Goal: Task Accomplishment & Management: Manage account settings

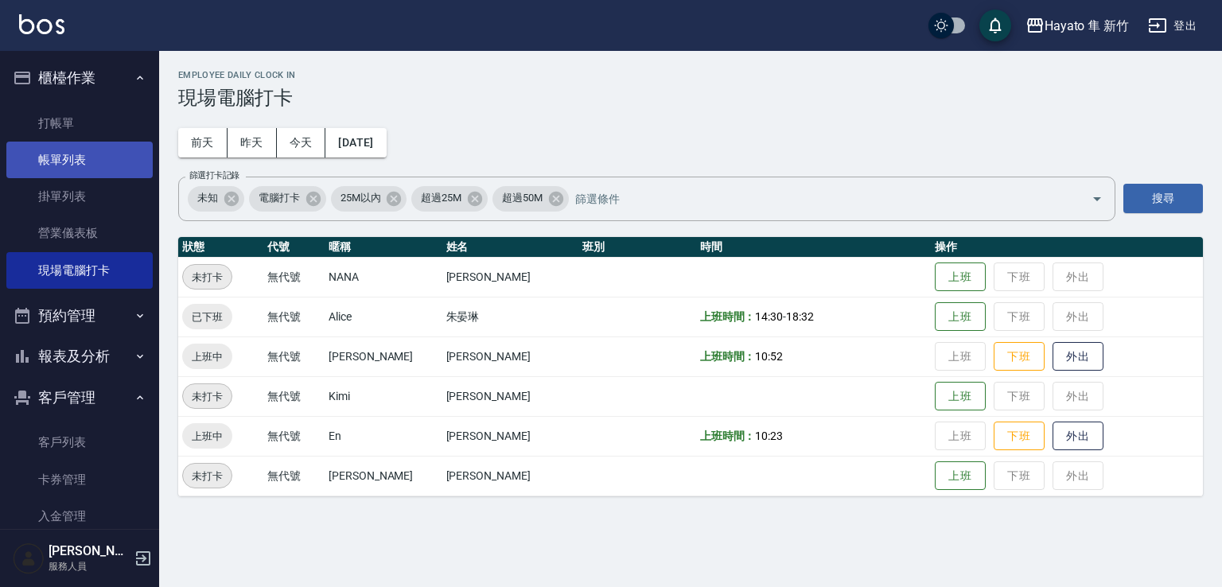
click at [96, 165] on link "帳單列表" at bounding box center [79, 160] width 146 height 37
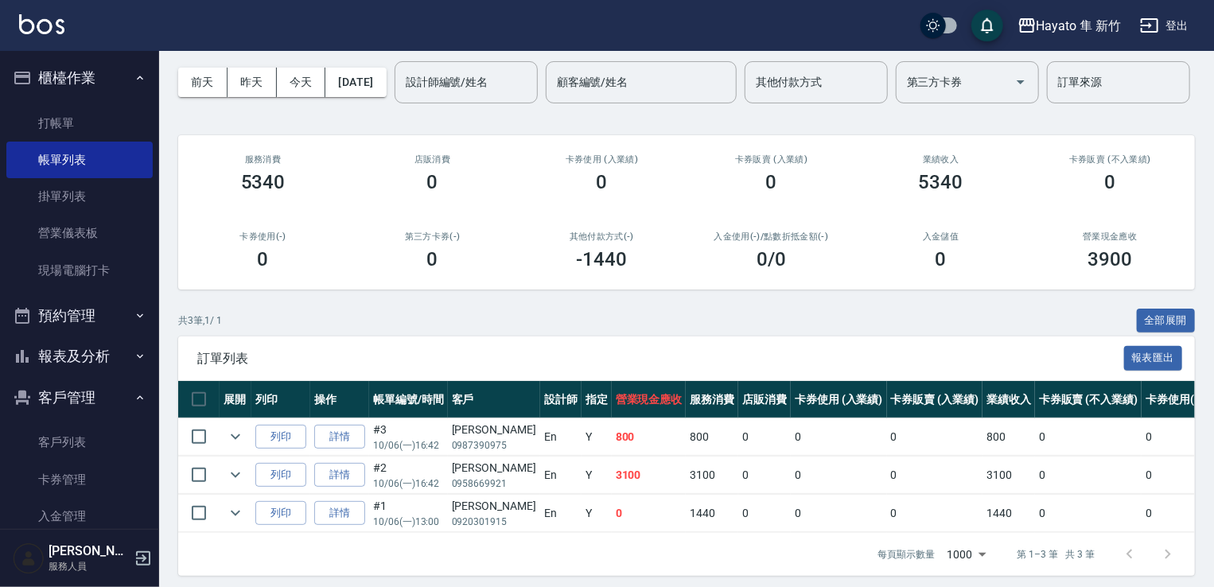
scroll to position [130, 0]
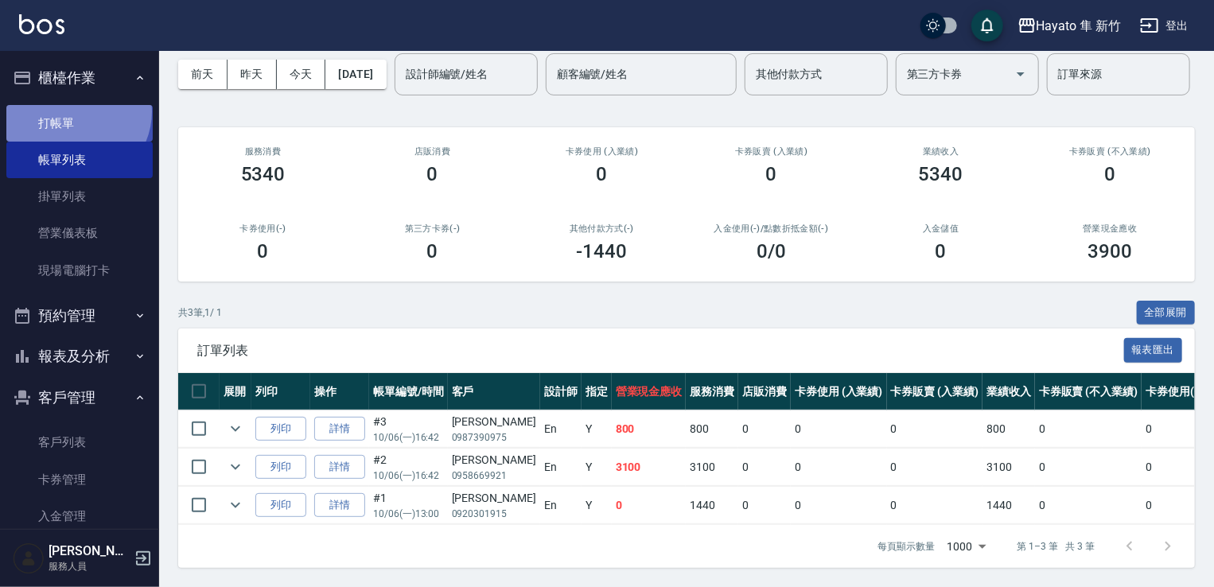
click at [74, 111] on link "打帳單" at bounding box center [79, 123] width 146 height 37
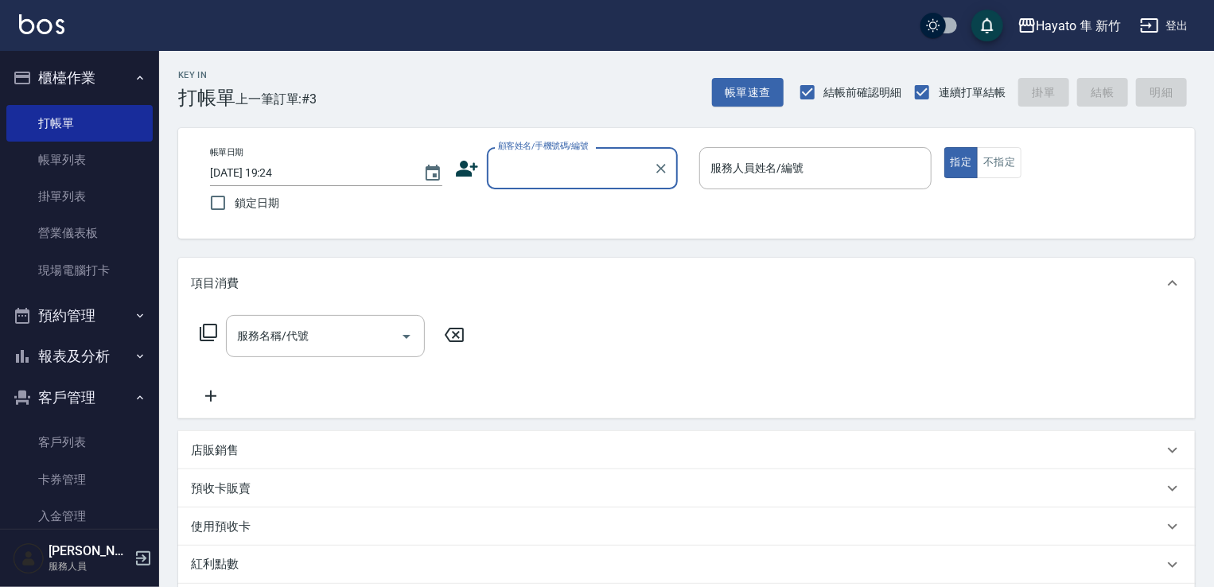
click at [526, 177] on input "顧客姓名/手機號碼/編號" at bounding box center [570, 168] width 153 height 28
click at [524, 165] on input "香港" at bounding box center [570, 168] width 153 height 28
click at [856, 181] on div "服務人員姓名/編號" at bounding box center [815, 168] width 232 height 42
type input "香港"
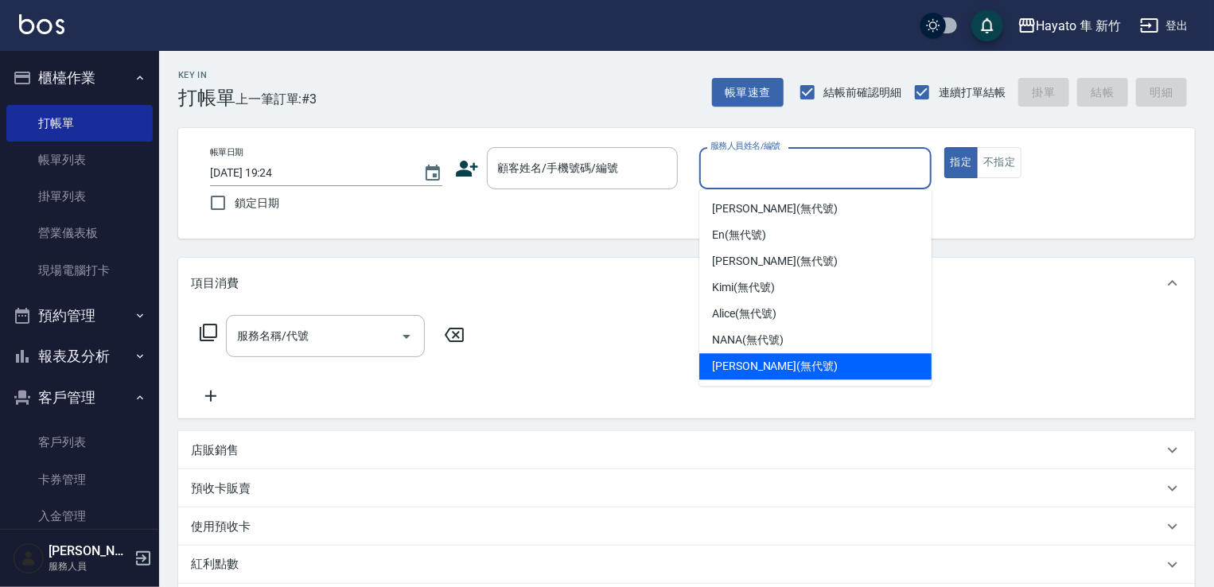
click at [742, 367] on span "[PERSON_NAME] (無代號)" at bounding box center [775, 366] width 126 height 17
type input "[PERSON_NAME](無代號)"
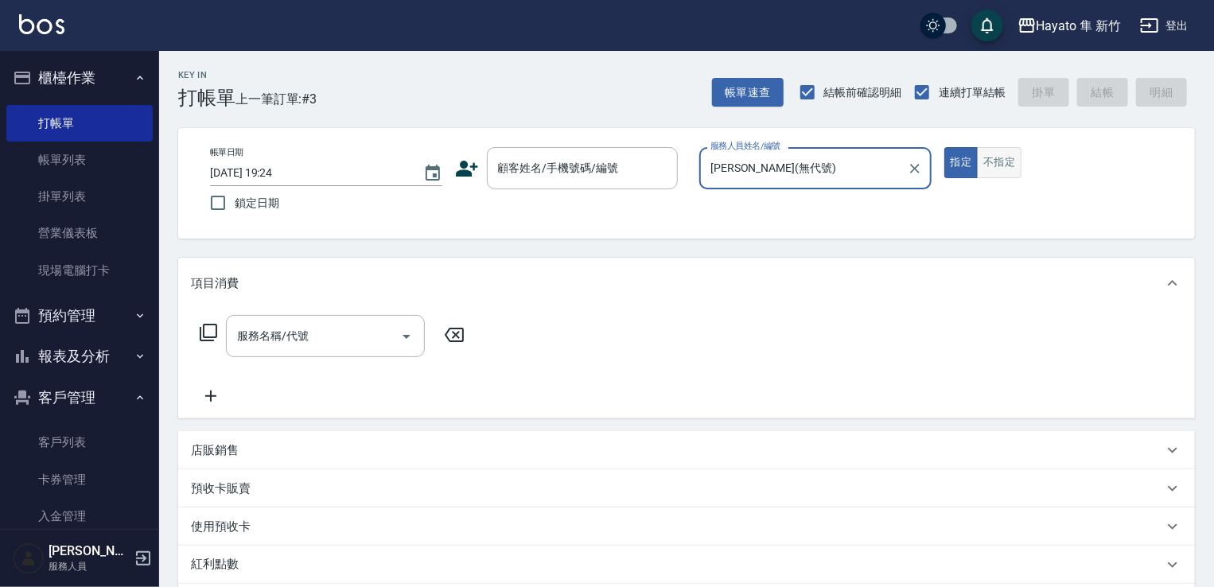
click at [991, 167] on button "不指定" at bounding box center [999, 162] width 45 height 31
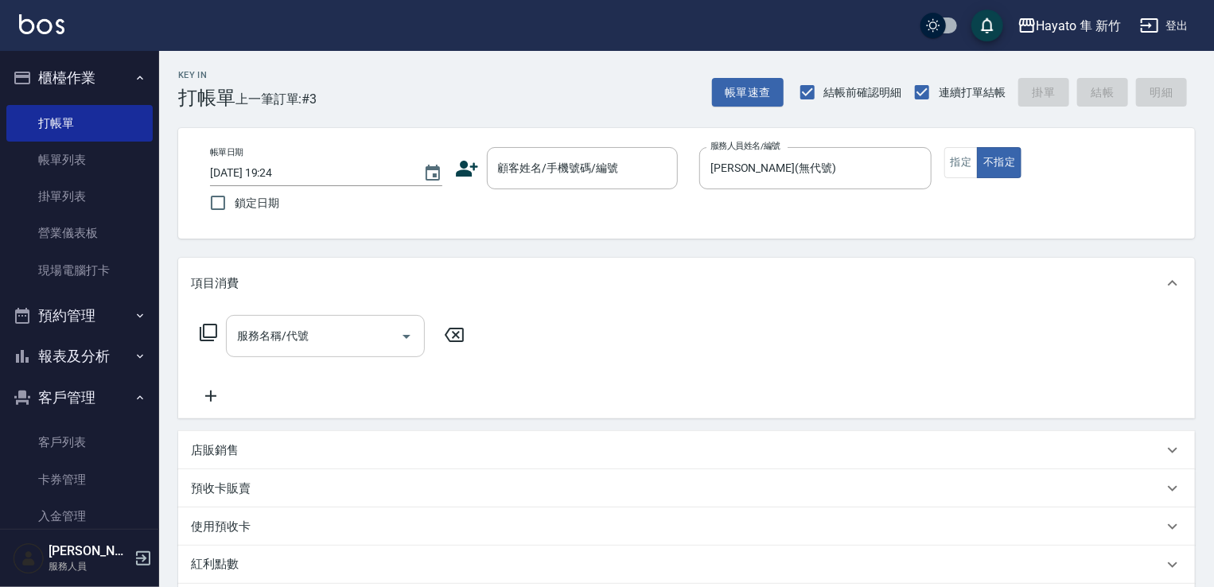
click at [319, 340] on input "服務名稱/代號" at bounding box center [313, 336] width 161 height 28
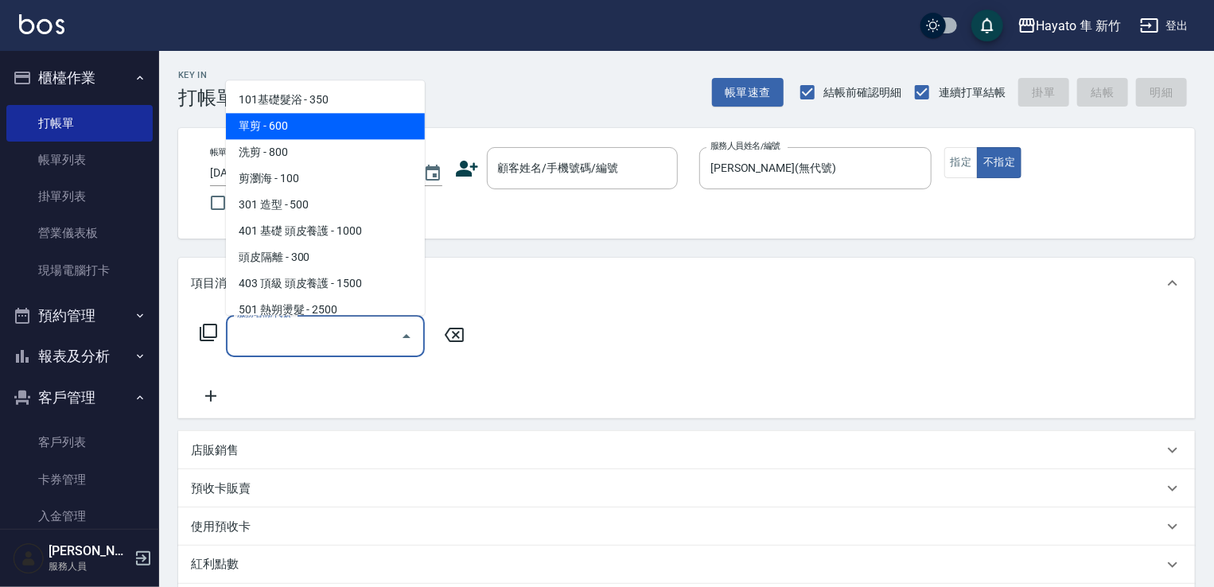
click at [292, 131] on span "單剪 - 600" at bounding box center [325, 126] width 199 height 26
type input "單剪(102)"
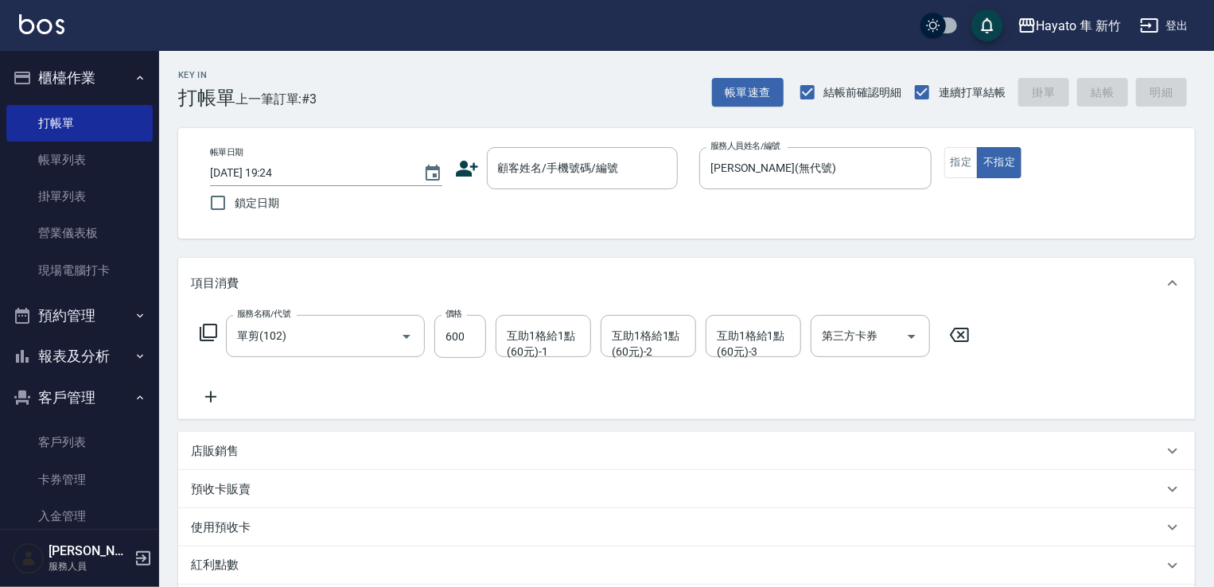
click at [206, 390] on icon at bounding box center [211, 396] width 40 height 19
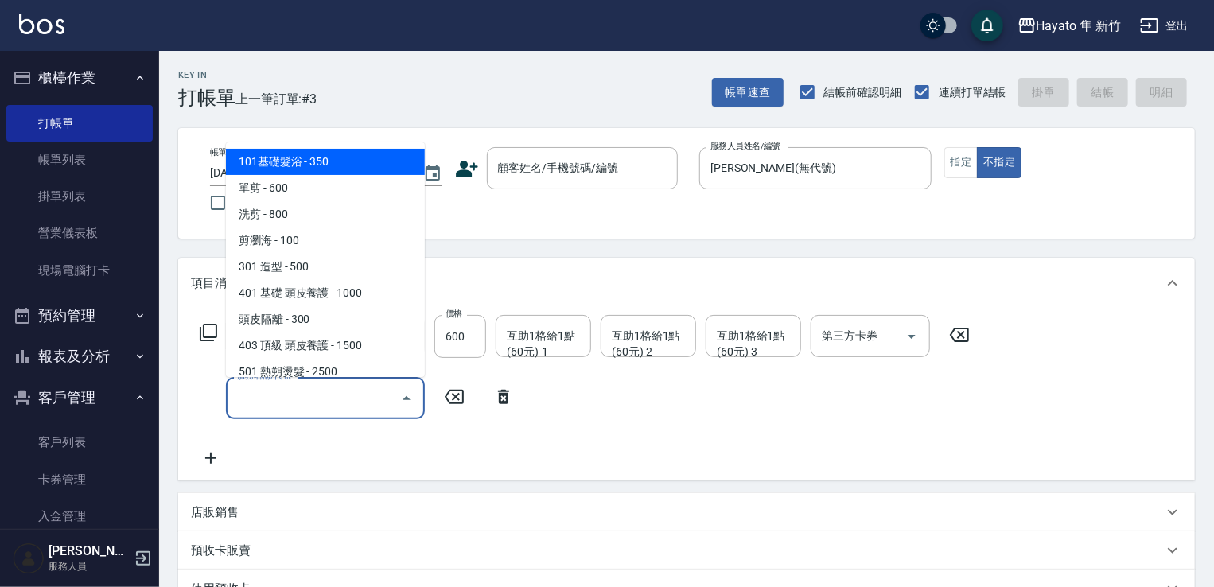
drag, startPoint x: 271, startPoint y: 394, endPoint x: 323, endPoint y: 340, distance: 74.2
click at [275, 394] on input "服務名稱/代號" at bounding box center [313, 398] width 161 height 28
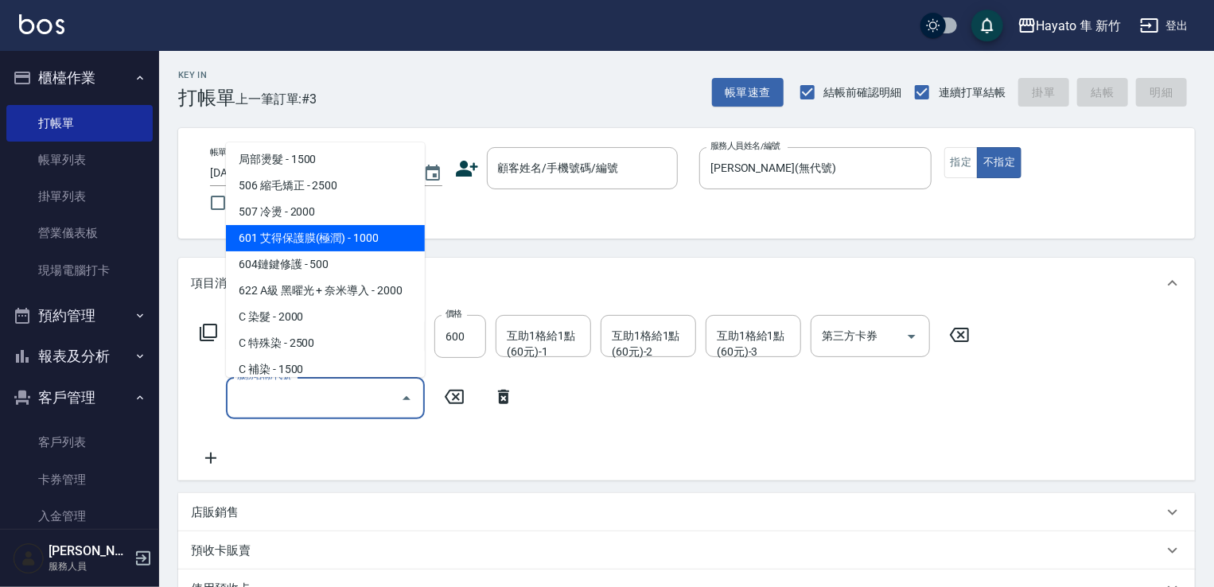
scroll to position [159, 0]
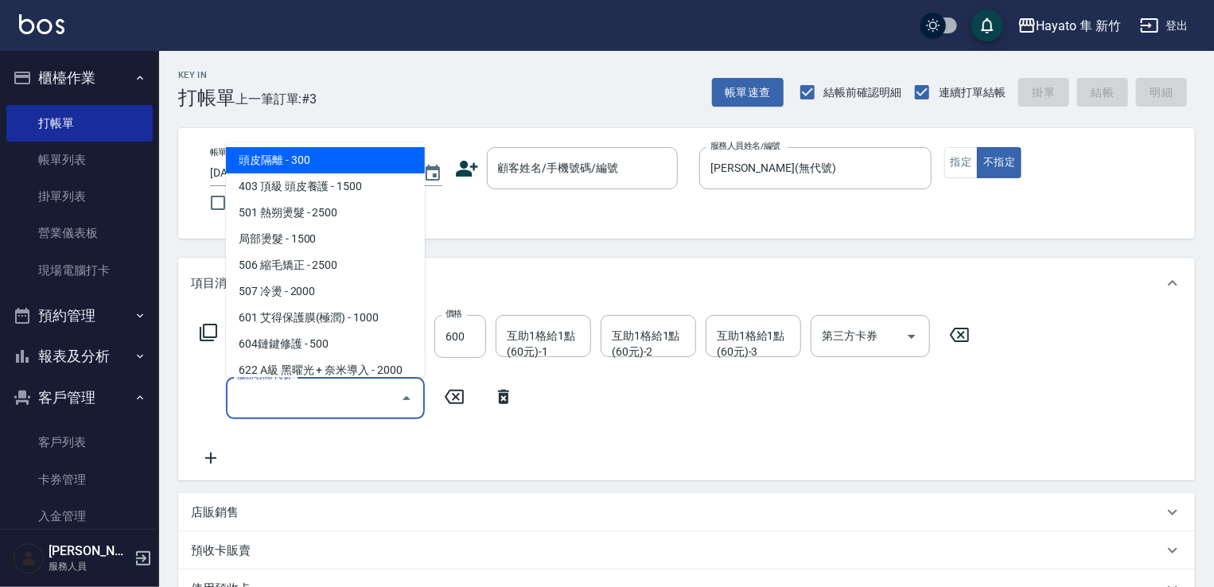
click at [323, 167] on span "頭皮隔離 - 300" at bounding box center [325, 160] width 199 height 26
type input "頭皮隔離(402)"
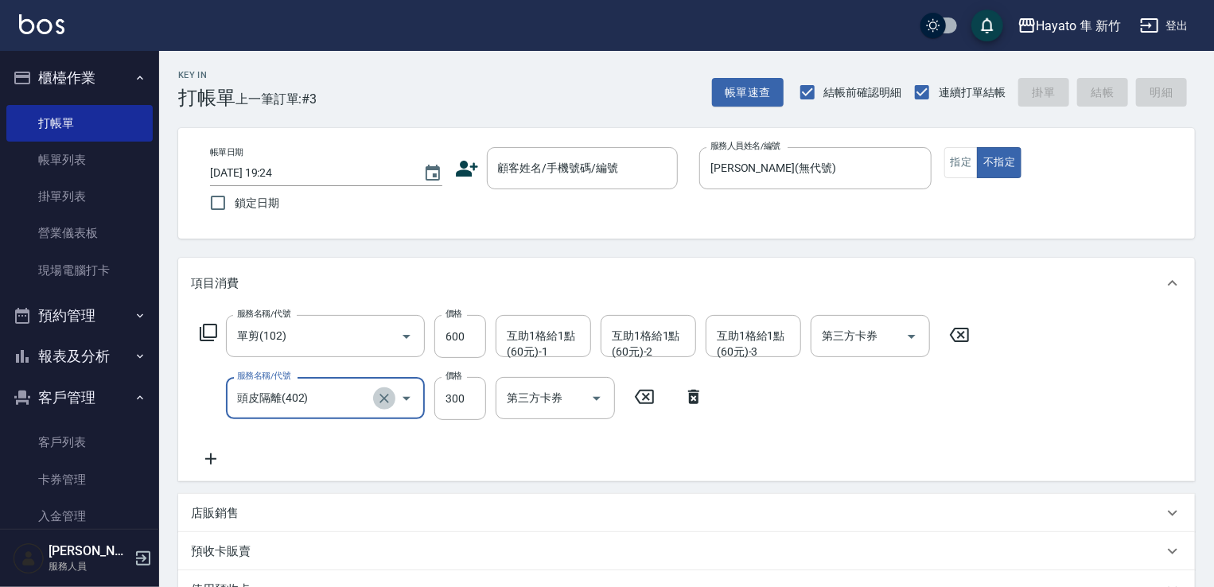
click at [386, 394] on icon "Clear" at bounding box center [384, 398] width 16 height 16
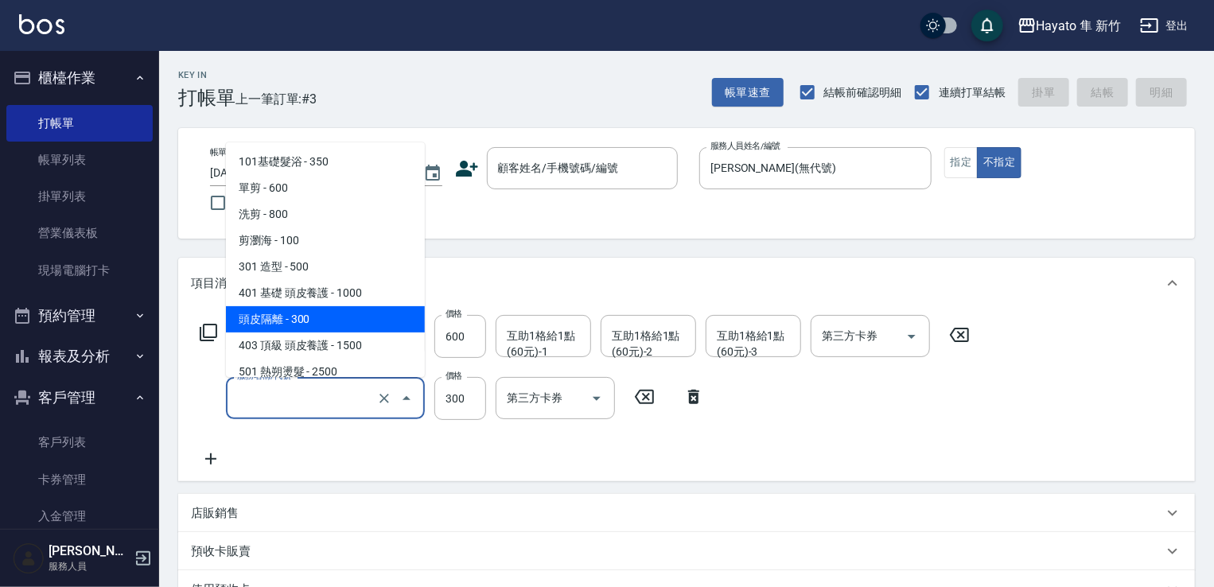
click at [332, 405] on input "服務名稱/代號" at bounding box center [303, 398] width 140 height 28
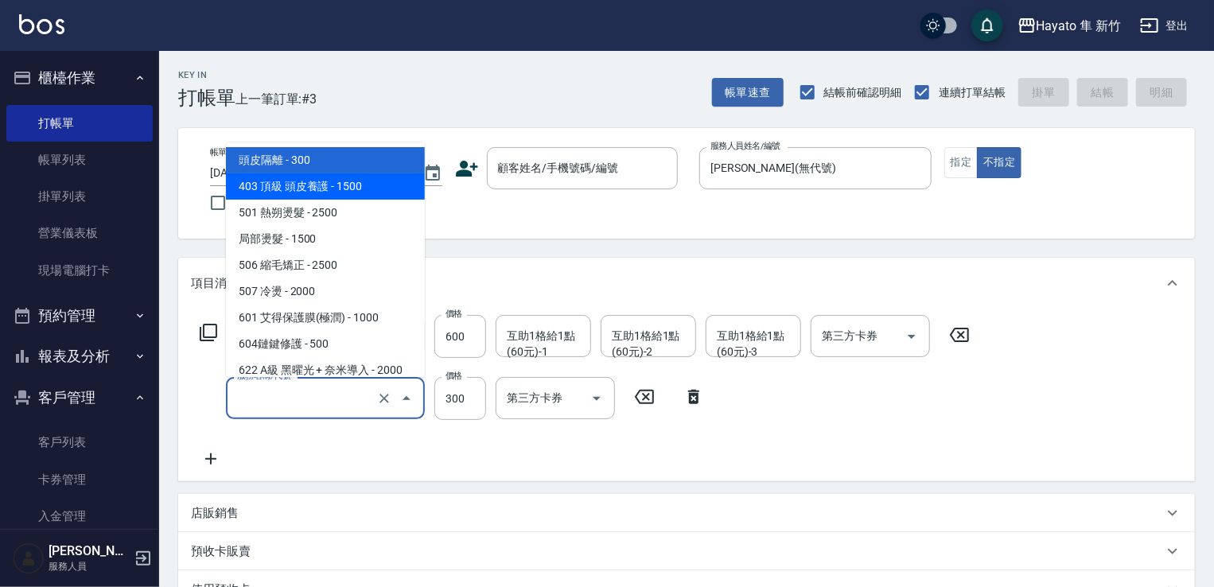
click at [307, 185] on span "403 頂級 頭皮養護 - 1500" at bounding box center [325, 186] width 199 height 26
type input "403 頂級 頭皮養護(403)"
type input "1500"
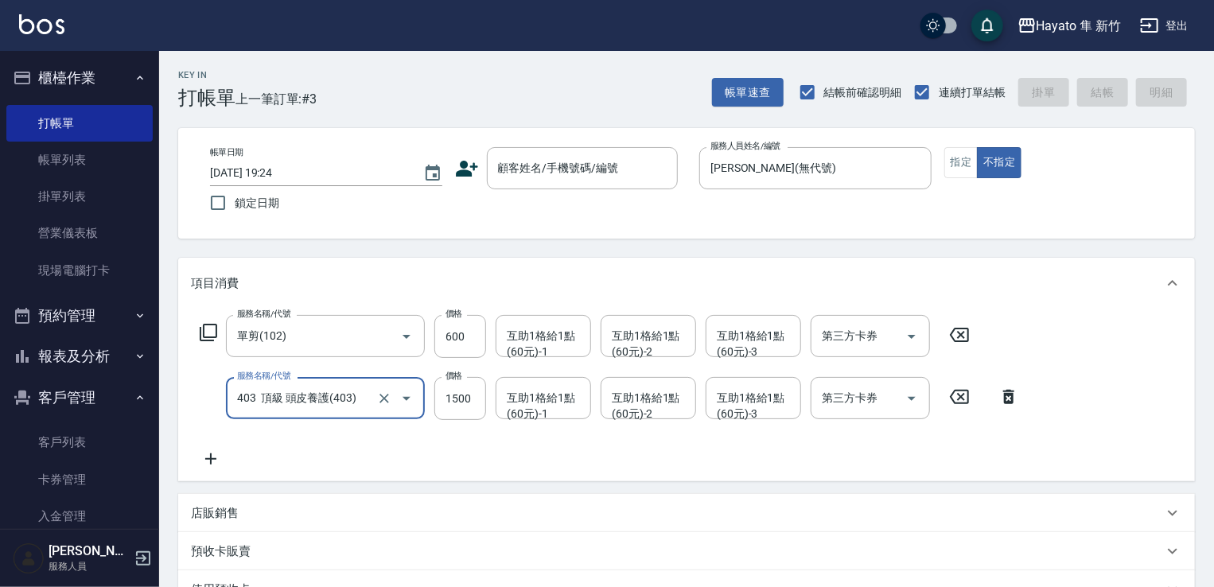
scroll to position [80, 0]
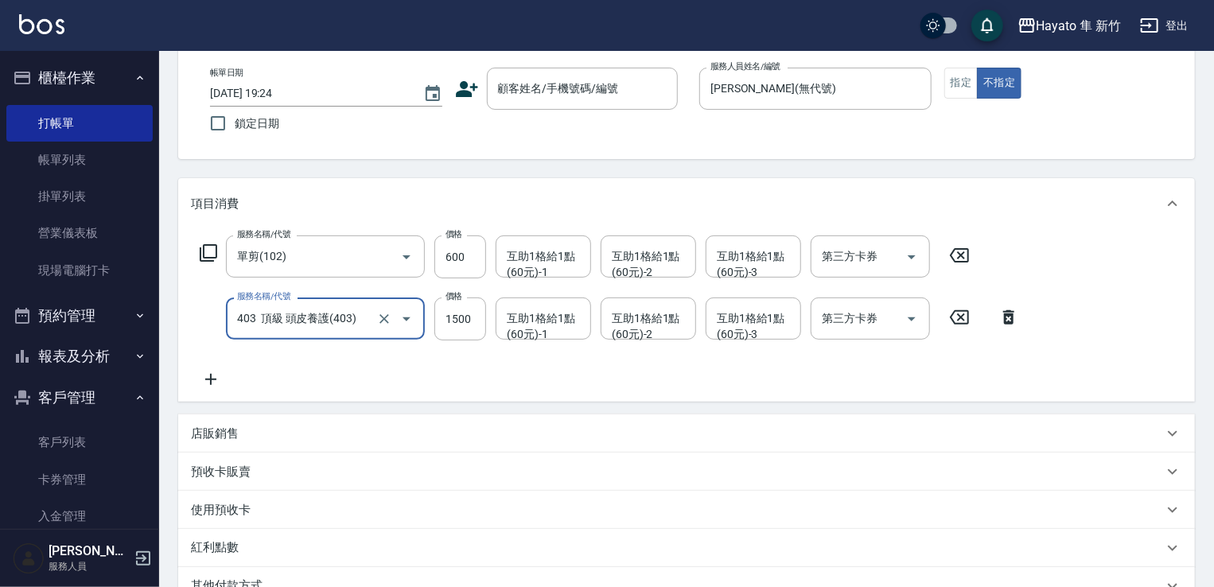
click at [248, 420] on div "店販銷售" at bounding box center [686, 433] width 1016 height 38
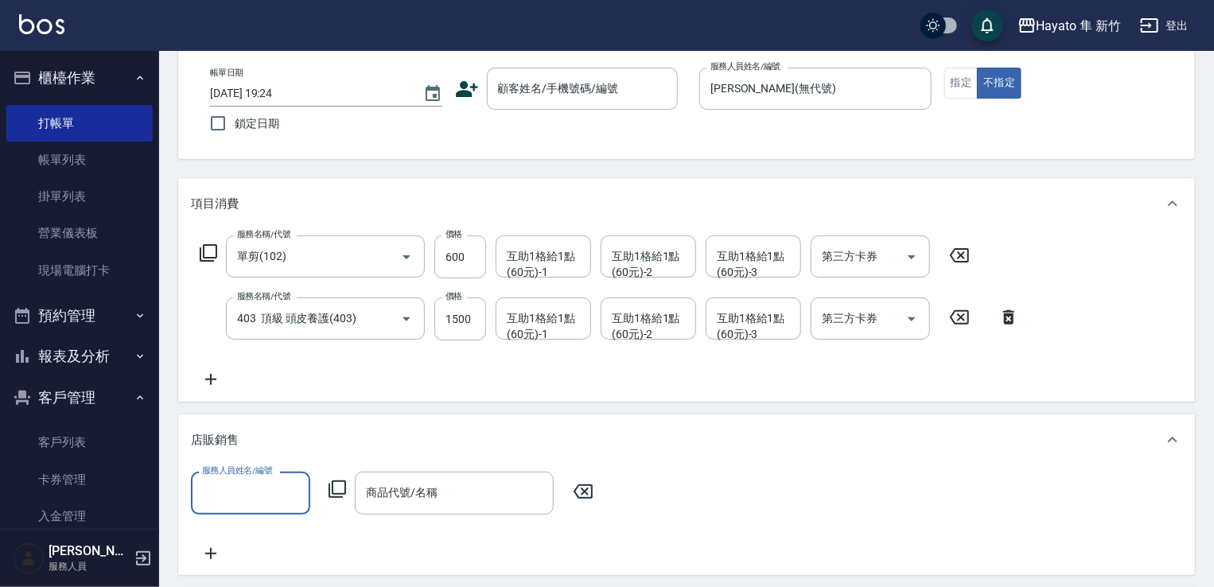
scroll to position [0, 0]
click at [303, 410] on div "項目消費 服務名稱/代號 單剪(102) 服務名稱/代號 價格 600 價格 互助1格給1點(60元)-1 互助1格給1點(60元)-1 互助1格給1點(60…" at bounding box center [686, 478] width 1016 height 600
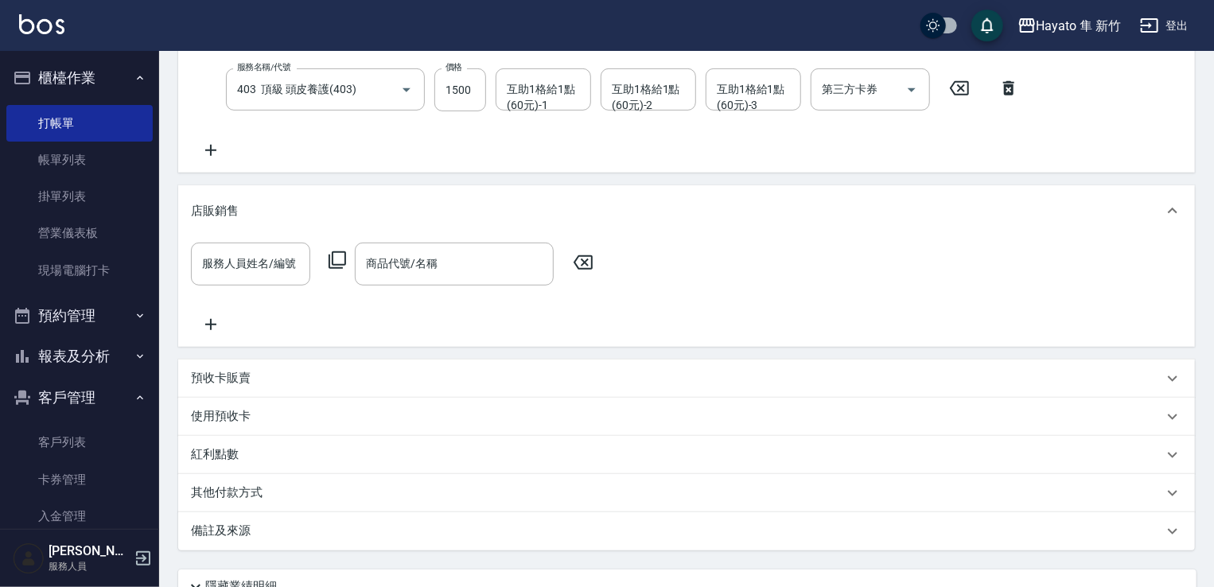
scroll to position [318, 0]
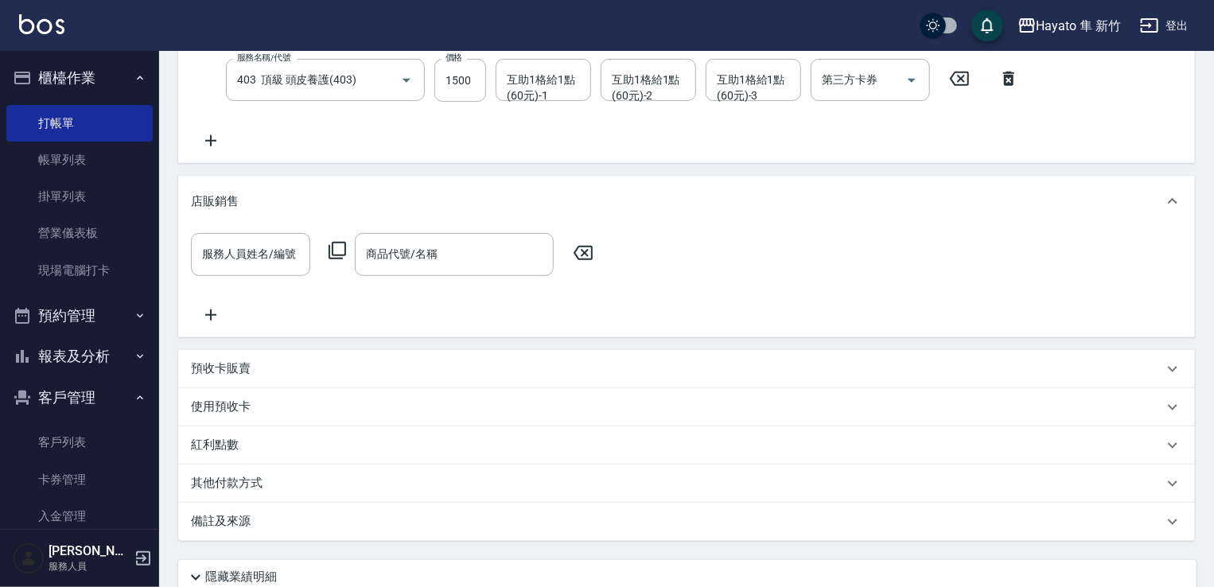
click at [299, 521] on div "備註及來源" at bounding box center [677, 521] width 972 height 17
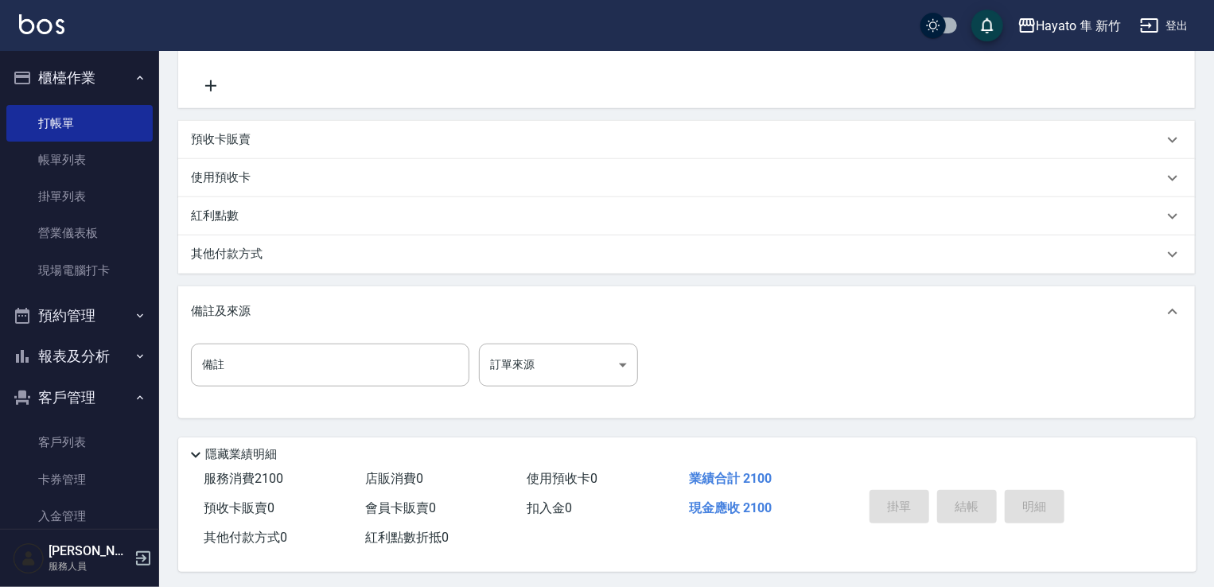
scroll to position [557, 0]
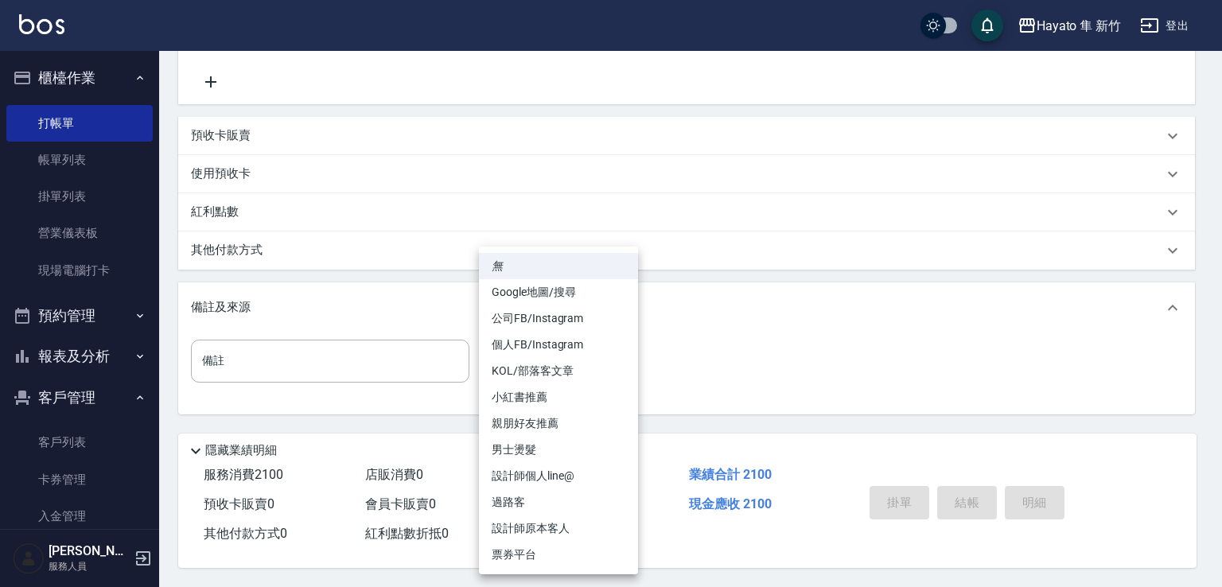
click at [522, 354] on body "Hayato 隼 新竹 登出 櫃檯作業 打帳單 帳單列表 掛單列表 營業儀表板 現場電腦打卡 預約管理 預約管理 報表及分析 報表目錄 店家日報表 互助日報表…" at bounding box center [611, 18] width 1222 height 1138
click at [560, 290] on li "Google地圖/搜尋" at bounding box center [558, 292] width 159 height 26
type input "Google地圖/搜尋"
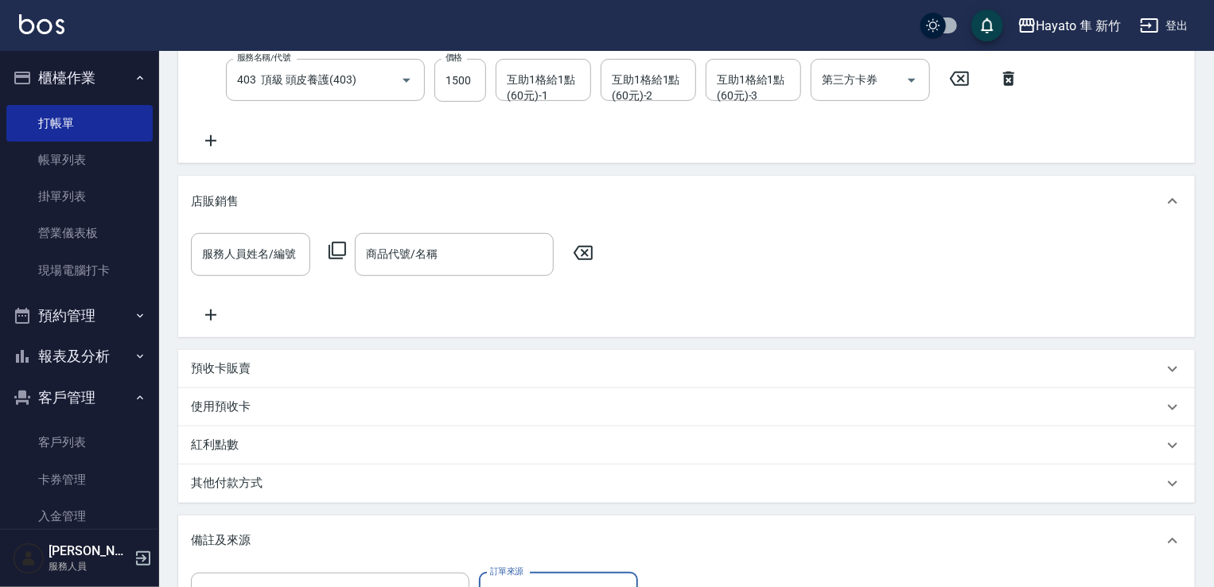
scroll to position [80, 0]
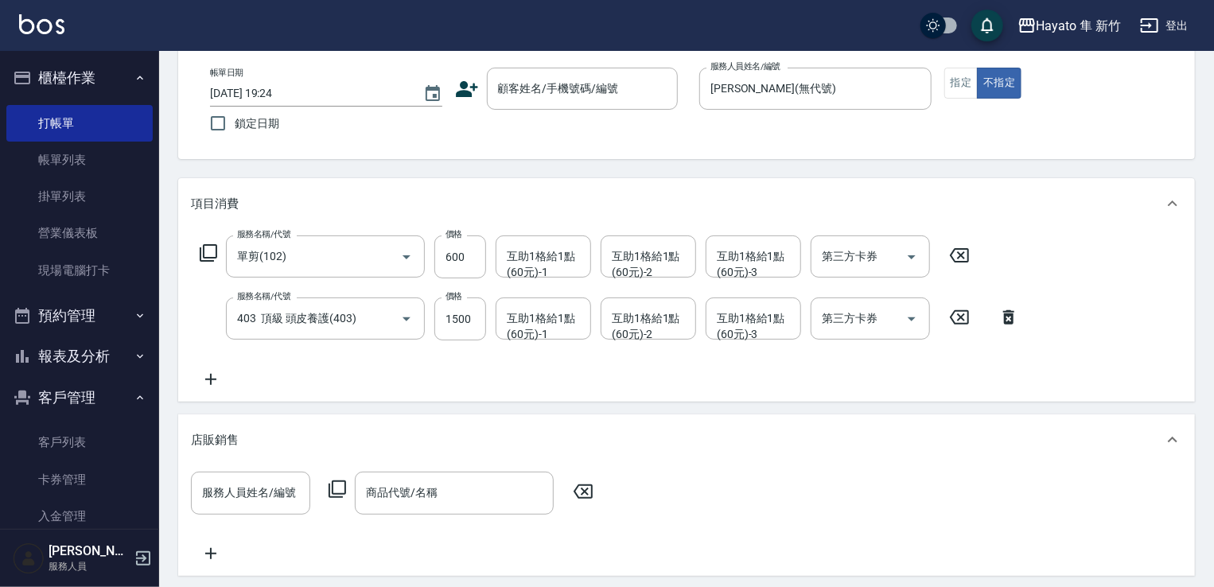
click at [585, 499] on icon at bounding box center [583, 491] width 40 height 19
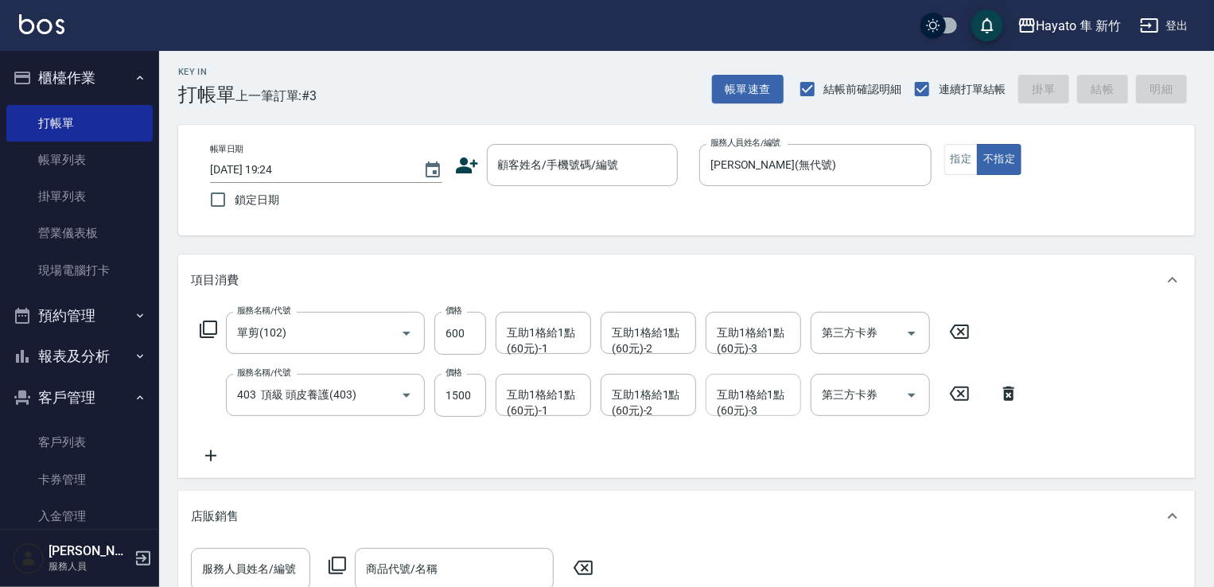
scroll to position [0, 0]
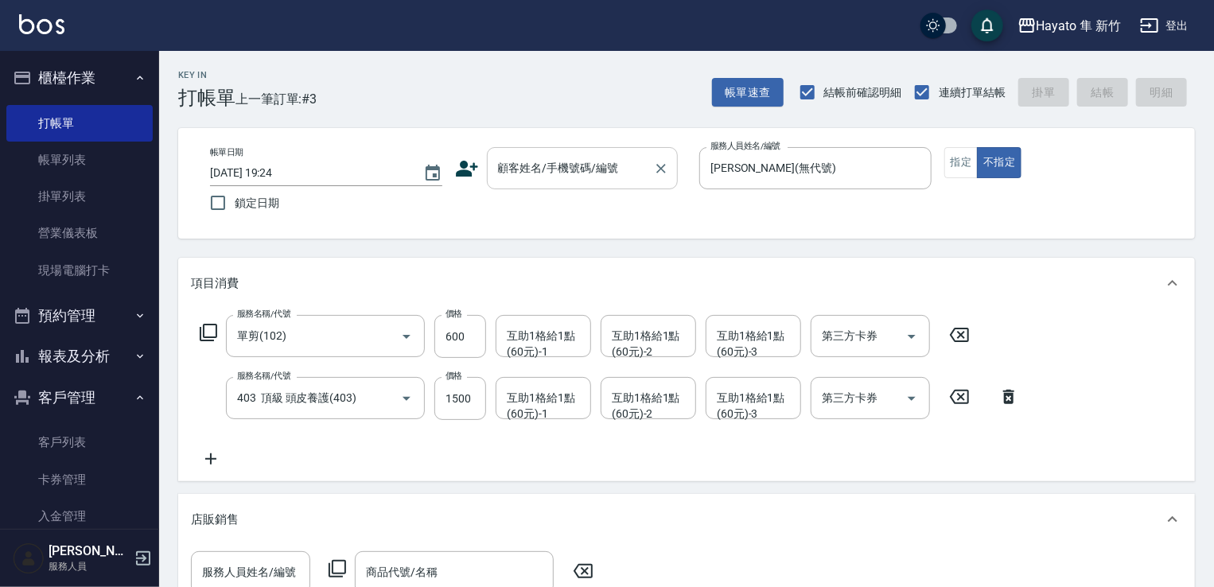
click at [540, 176] on input "顧客姓名/手機號碼/編號" at bounding box center [570, 168] width 153 height 28
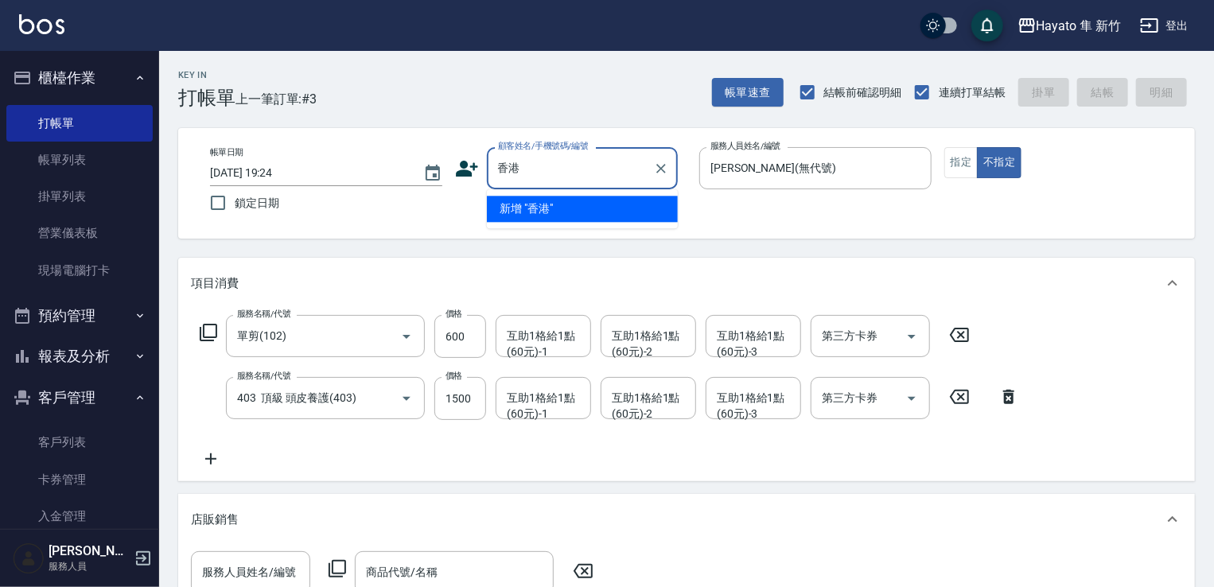
click at [586, 208] on li "新增 "香港"" at bounding box center [582, 209] width 191 height 26
type input "香港"
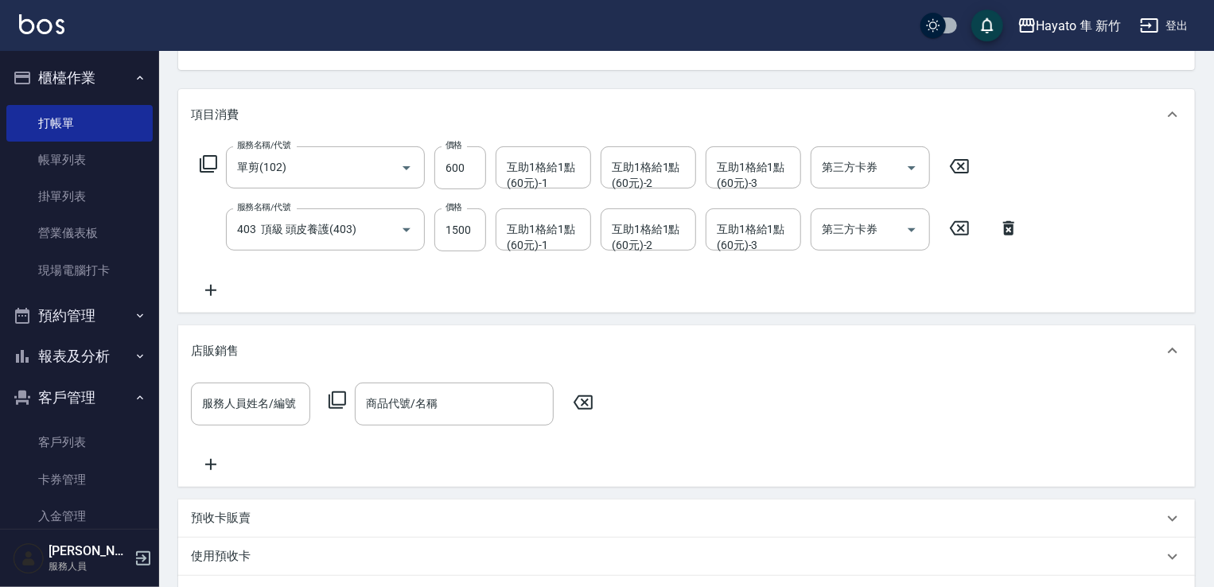
scroll to position [159, 0]
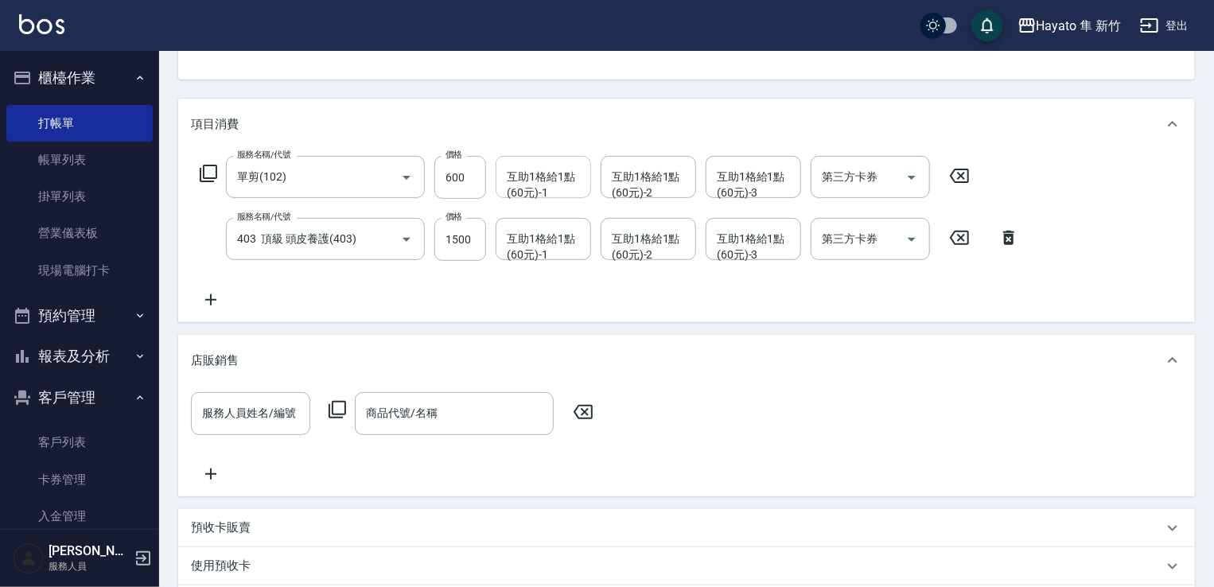
click at [548, 171] on div "互助1格給1點(60元)-1 互助1格給1點(60元)-1" at bounding box center [542, 177] width 95 height 42
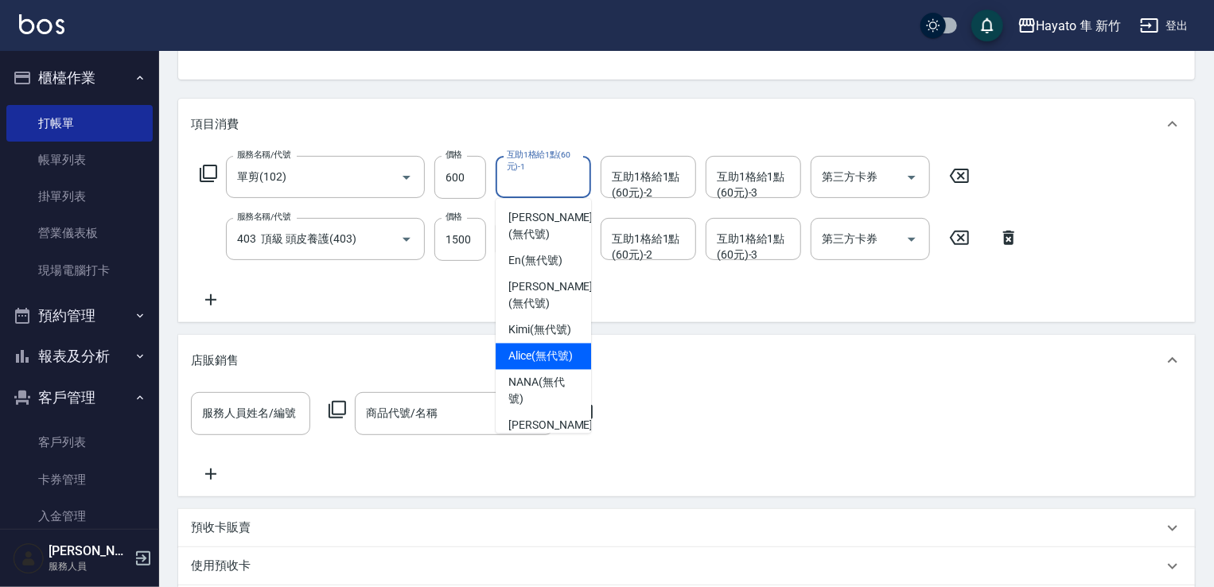
click at [532, 348] on span "[PERSON_NAME] (無代號)" at bounding box center [540, 356] width 64 height 17
type input "[PERSON_NAME](無代號)"
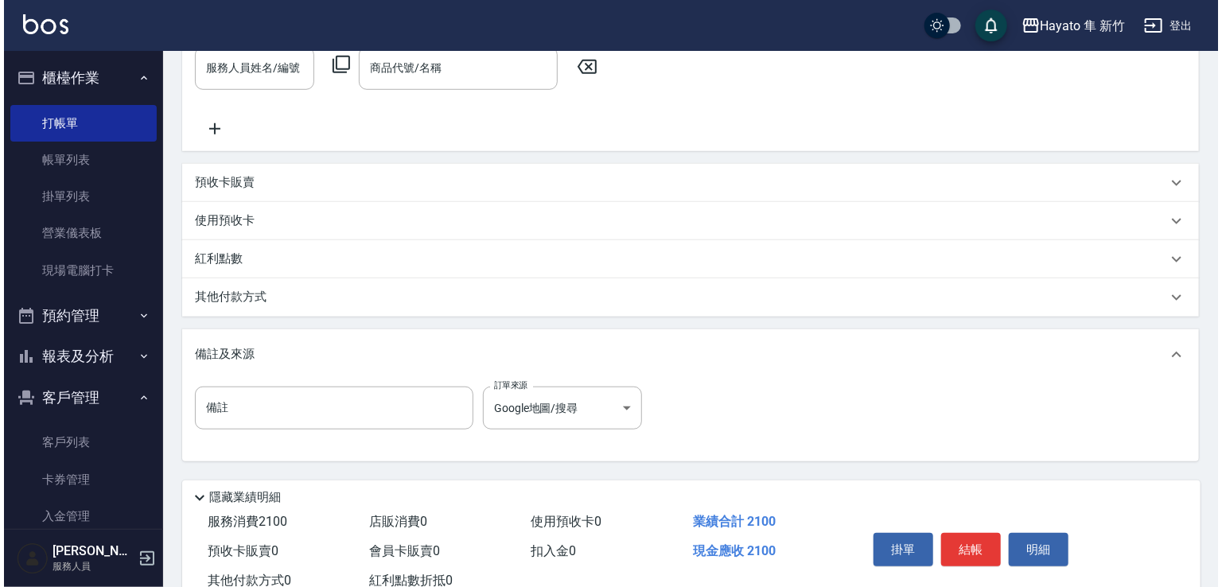
scroll to position [477, 0]
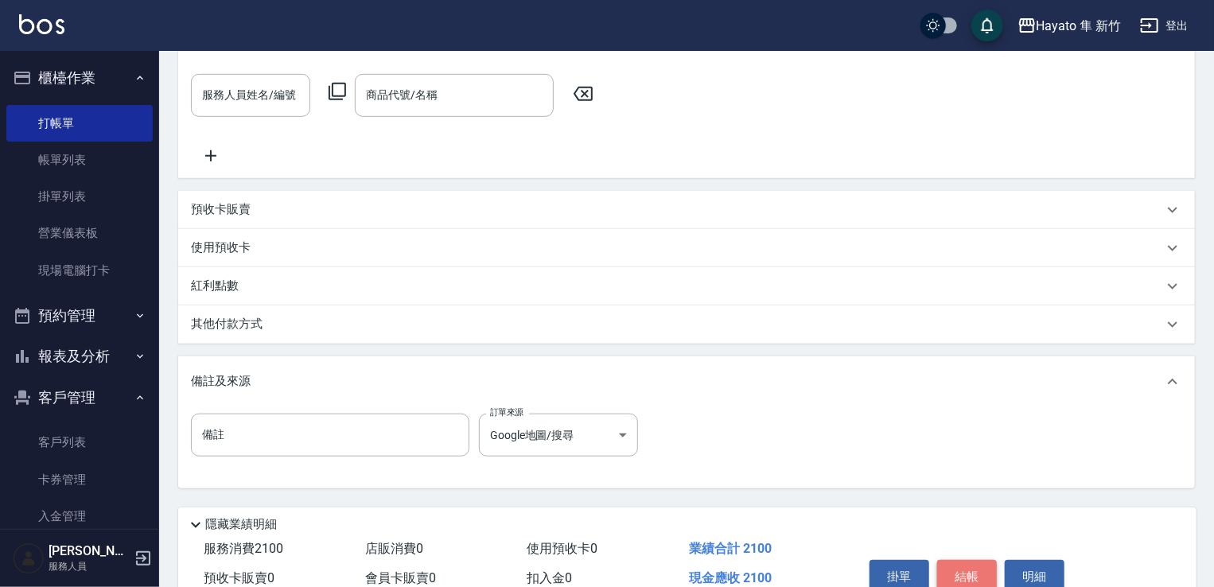
click at [982, 572] on button "結帳" at bounding box center [967, 576] width 60 height 33
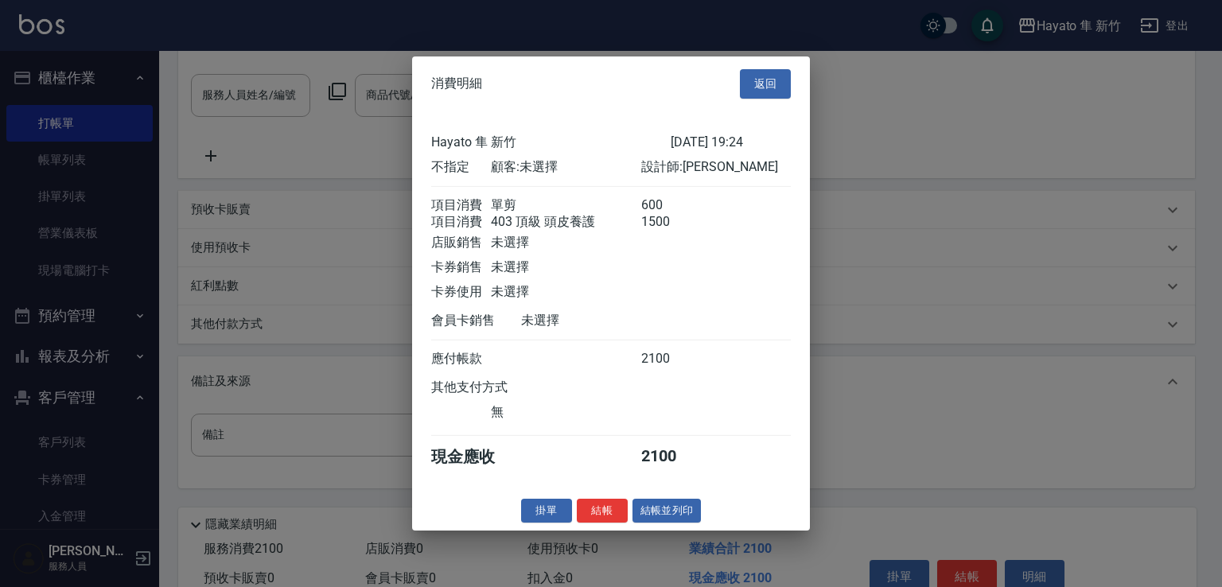
click at [596, 490] on div "Hayato 隼 新竹 [DATE] 19:24 不指定 顧客: 未選擇 設計師: [PERSON_NAME] 項目消費 單剪 600 項目消費 403 頂級…" at bounding box center [611, 300] width 398 height 379
click at [605, 522] on button "結帳" at bounding box center [602, 510] width 51 height 25
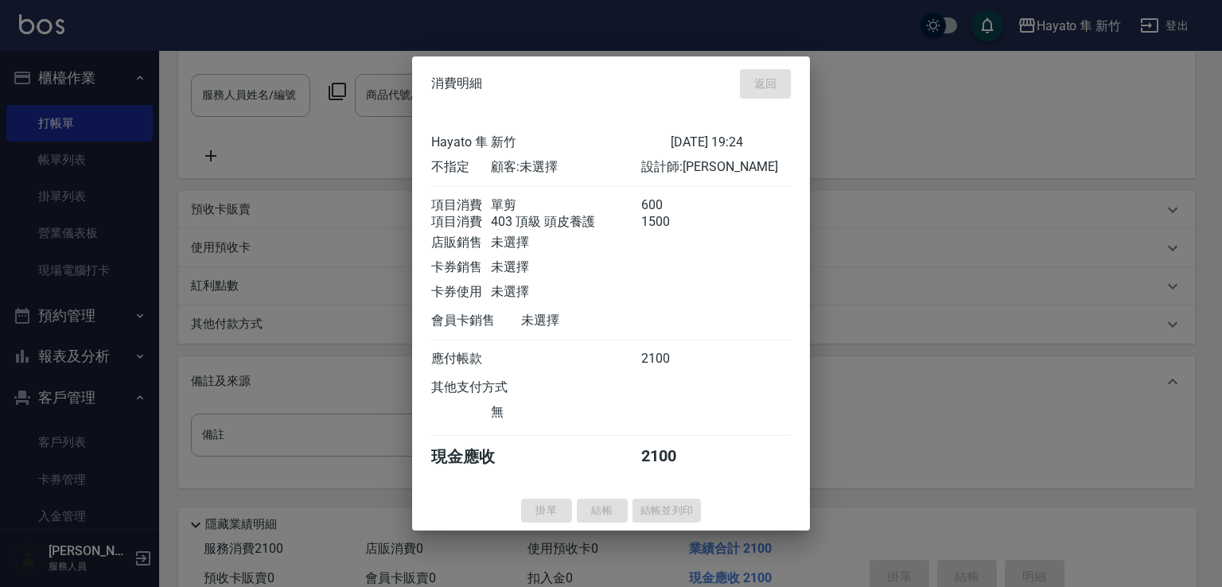
type input "[DATE] 19:27"
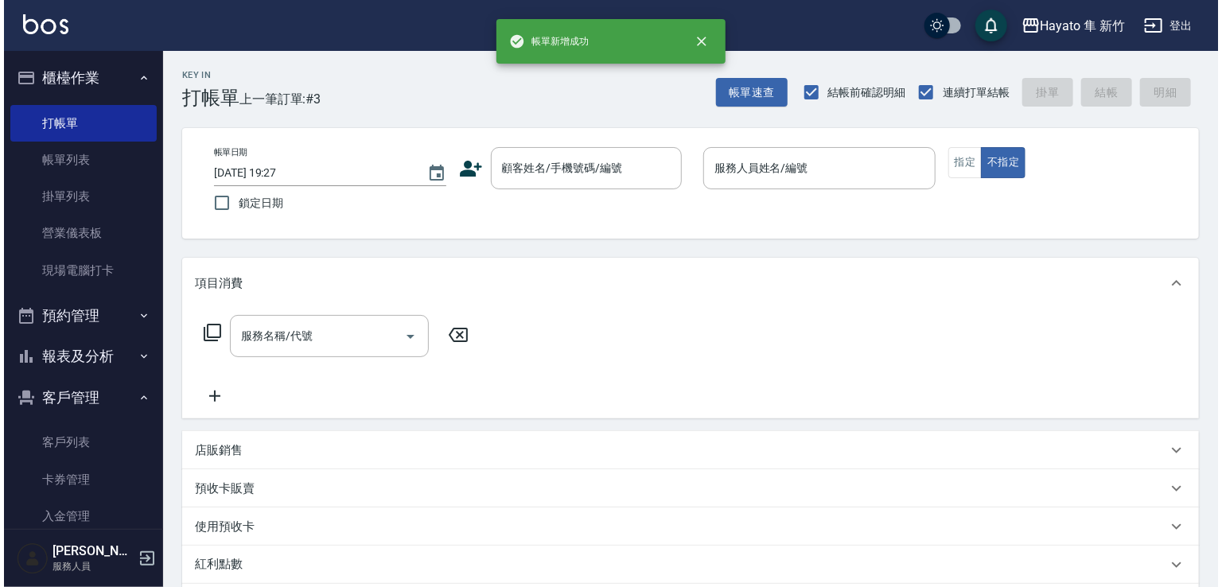
scroll to position [0, 0]
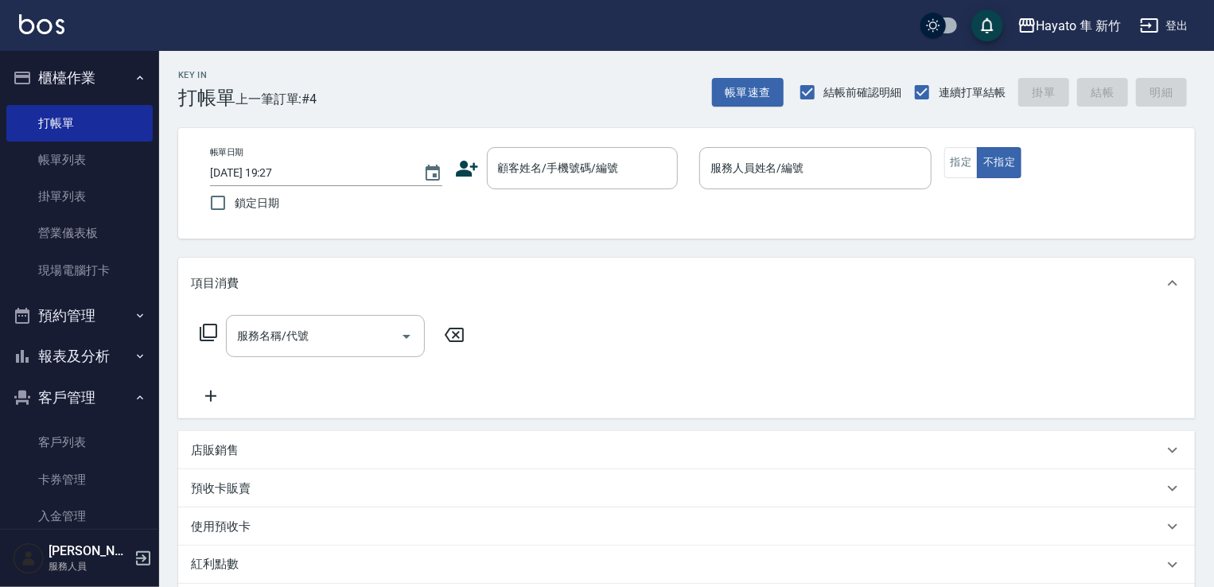
click at [474, 170] on icon at bounding box center [467, 169] width 24 height 24
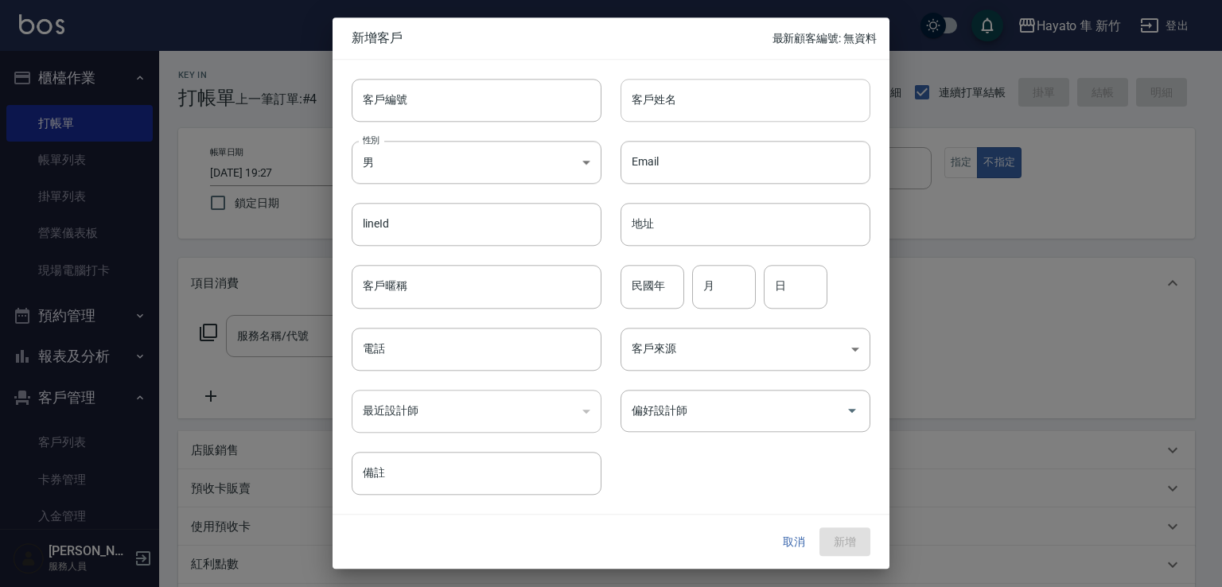
click at [646, 109] on input "客戶姓名" at bounding box center [745, 100] width 250 height 43
click at [680, 105] on input "[PERSON_NAME]" at bounding box center [745, 100] width 250 height 43
drag, startPoint x: 634, startPoint y: 103, endPoint x: 707, endPoint y: 93, distance: 73.8
click at [707, 93] on input "[PERSON_NAME]" at bounding box center [745, 100] width 250 height 43
type input "[PERSON_NAME]"
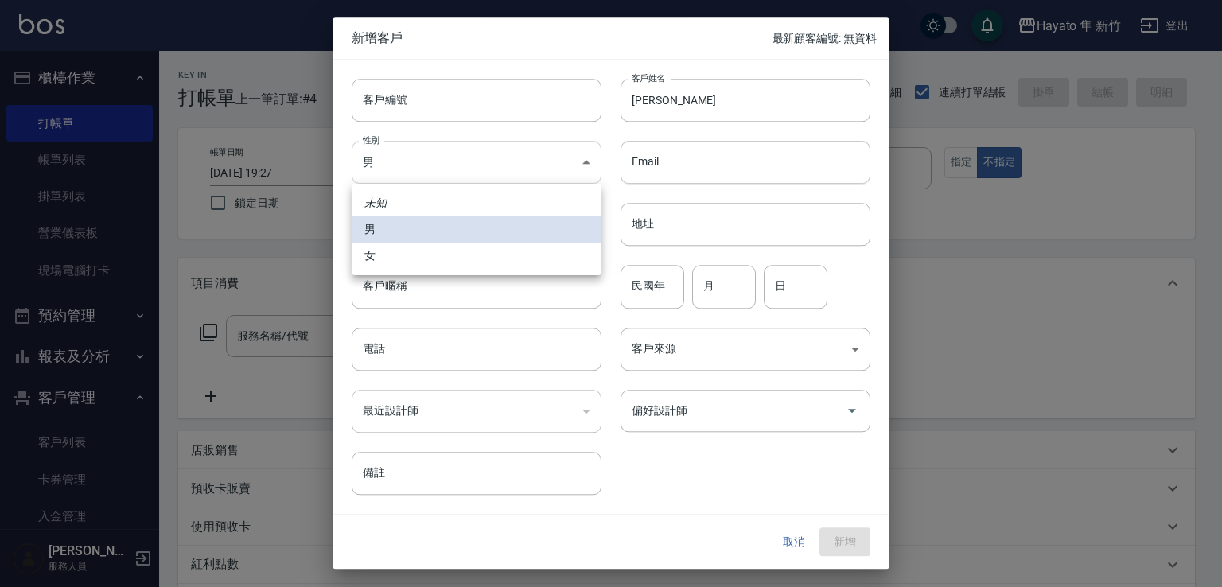
click at [462, 166] on body "Hayato 隼 新竹 登出 櫃檯作業 打帳單 帳單列表 掛單列表 營業儀表板 現場電腦打卡 預約管理 預約管理 報表及分析 報表目錄 店家日報表 互助日報表…" at bounding box center [611, 416] width 1222 height 833
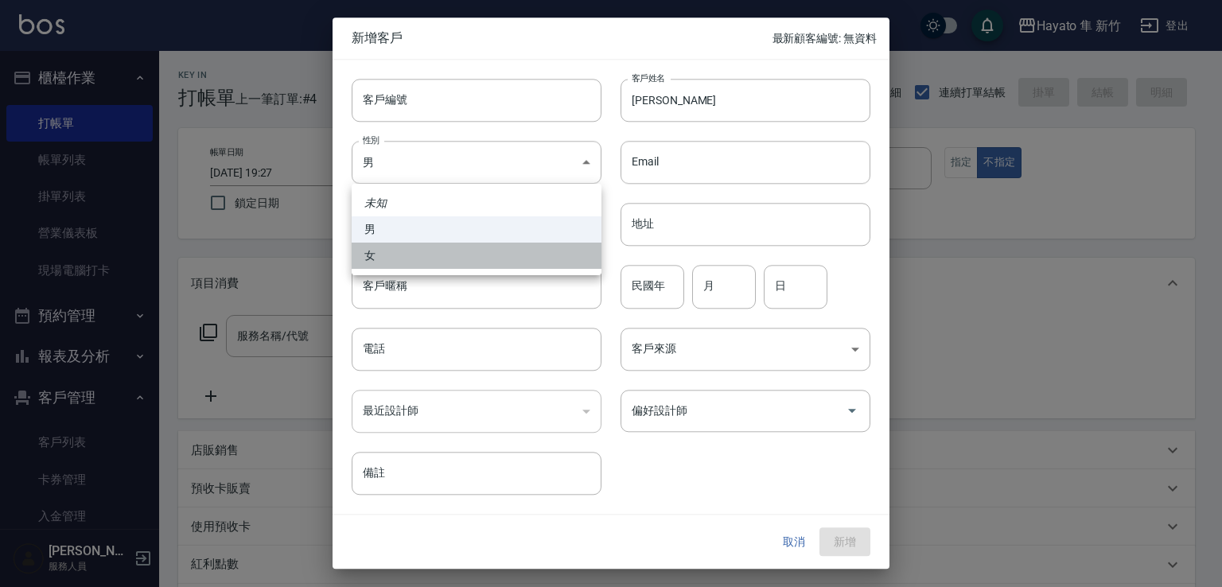
click at [423, 262] on li "女" at bounding box center [477, 256] width 250 height 26
type input "[DEMOGRAPHIC_DATA]"
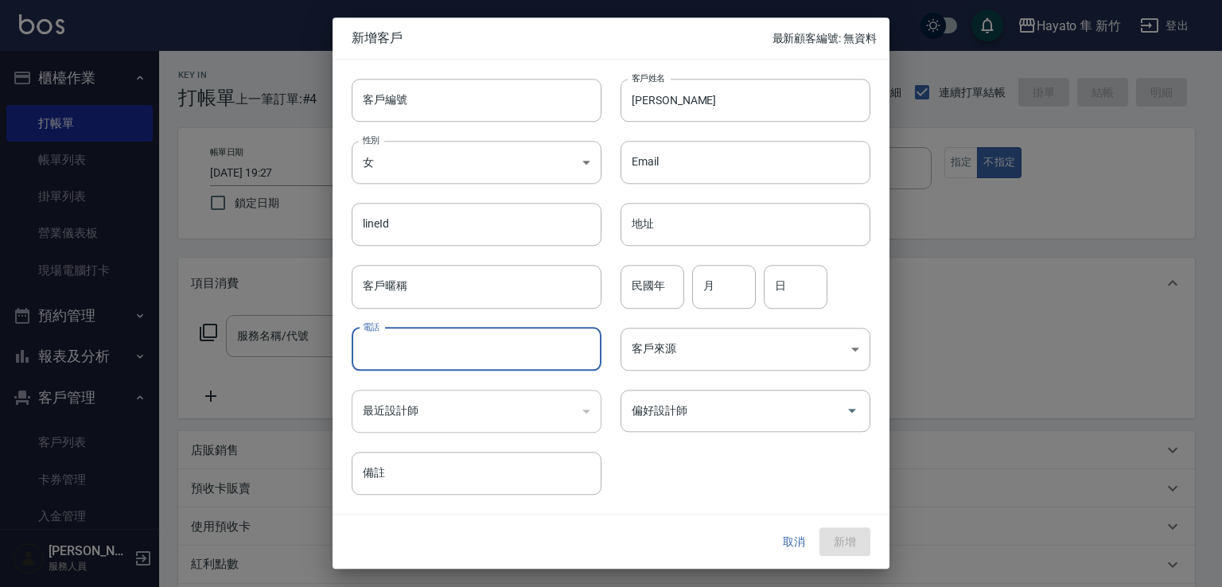
click at [437, 357] on input "電話" at bounding box center [477, 349] width 250 height 43
type input "0970513212"
click at [717, 337] on body "Hayato 隼 新竹 登出 櫃檯作業 打帳單 帳單列表 掛單列表 營業儀表板 現場電腦打卡 預約管理 預約管理 報表及分析 報表目錄 店家日報表 互助日報表…" at bounding box center [611, 416] width 1222 height 833
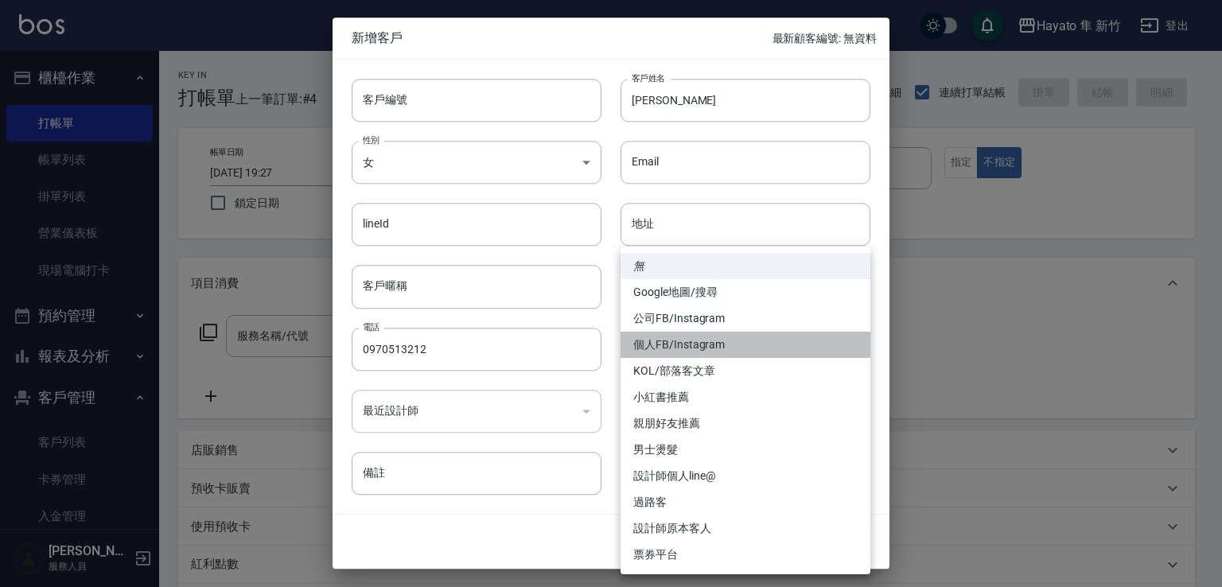
click at [687, 344] on li "個人FB/Instagram" at bounding box center [745, 345] width 250 height 26
type input "個人FB/Instagram"
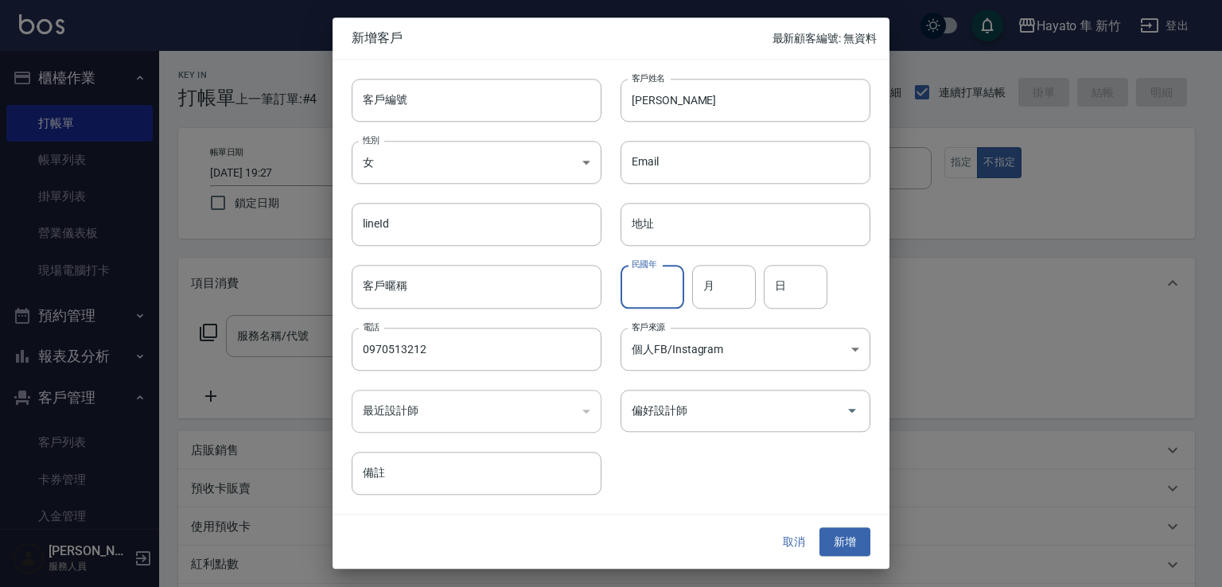
click at [649, 289] on input "民國年" at bounding box center [652, 287] width 64 height 43
type input "69"
click at [727, 287] on input "月" at bounding box center [724, 287] width 64 height 43
type input "1"
click at [798, 293] on input "日" at bounding box center [795, 287] width 64 height 43
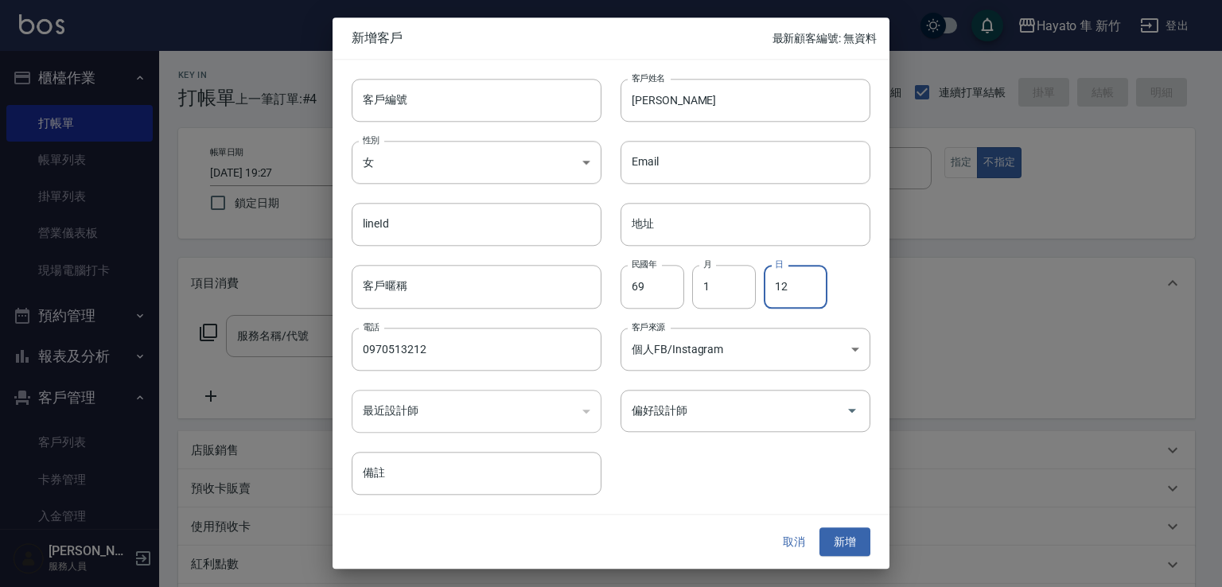
type input "12"
click at [948, 309] on div at bounding box center [611, 293] width 1222 height 587
click at [823, 423] on input "偏好設計師" at bounding box center [733, 411] width 212 height 28
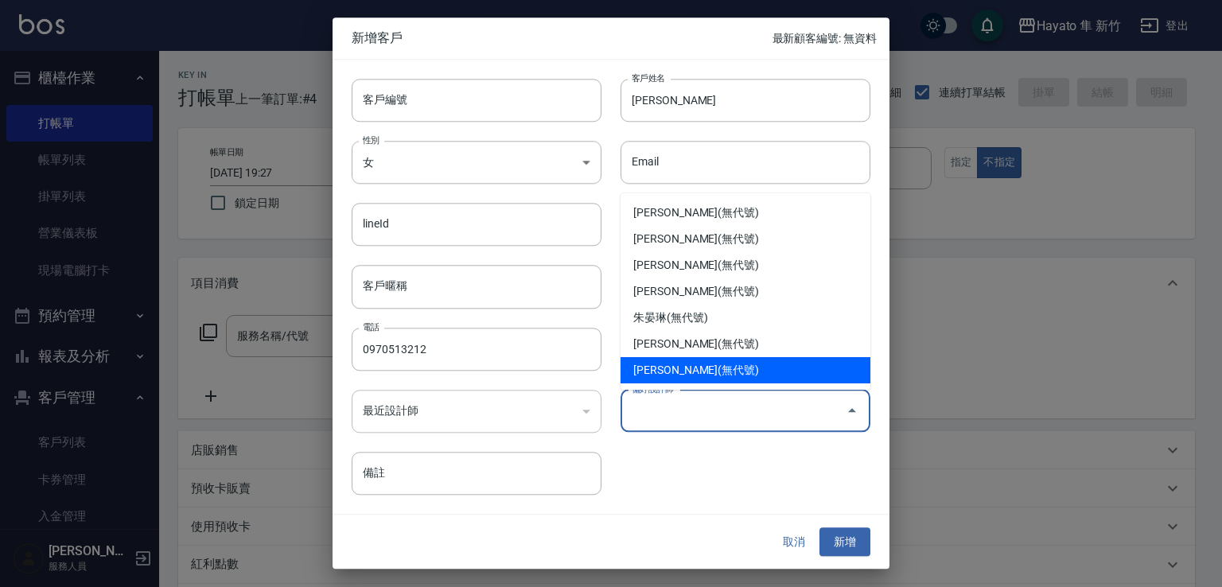
click at [689, 363] on li "[PERSON_NAME](無代號)" at bounding box center [745, 370] width 250 height 26
type input "[PERSON_NAME]"
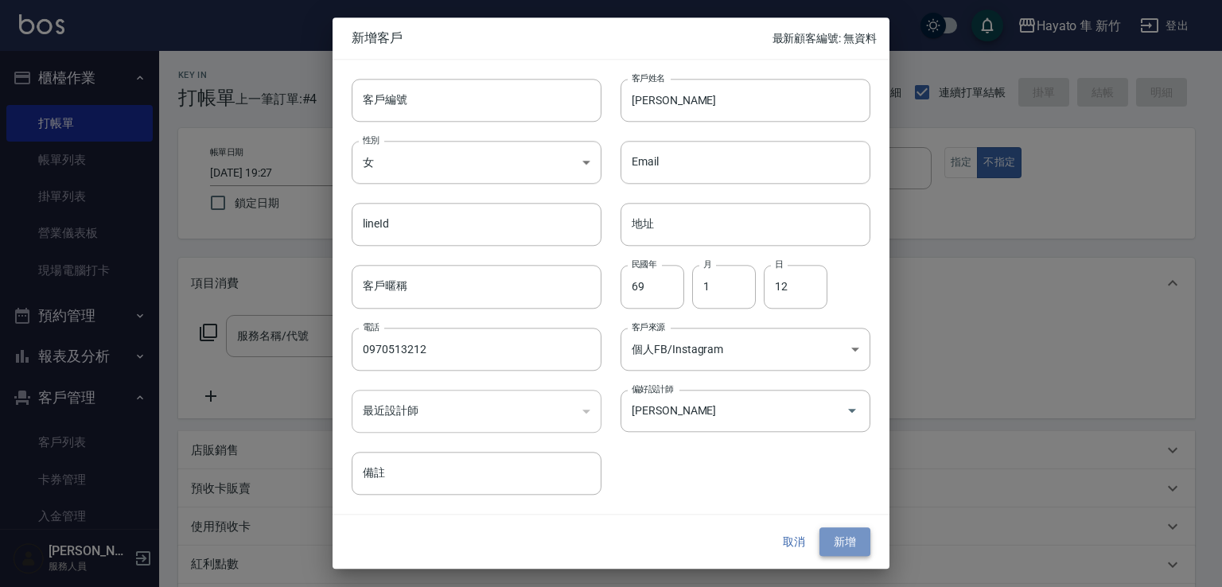
click at [844, 540] on button "新增" at bounding box center [844, 541] width 51 height 29
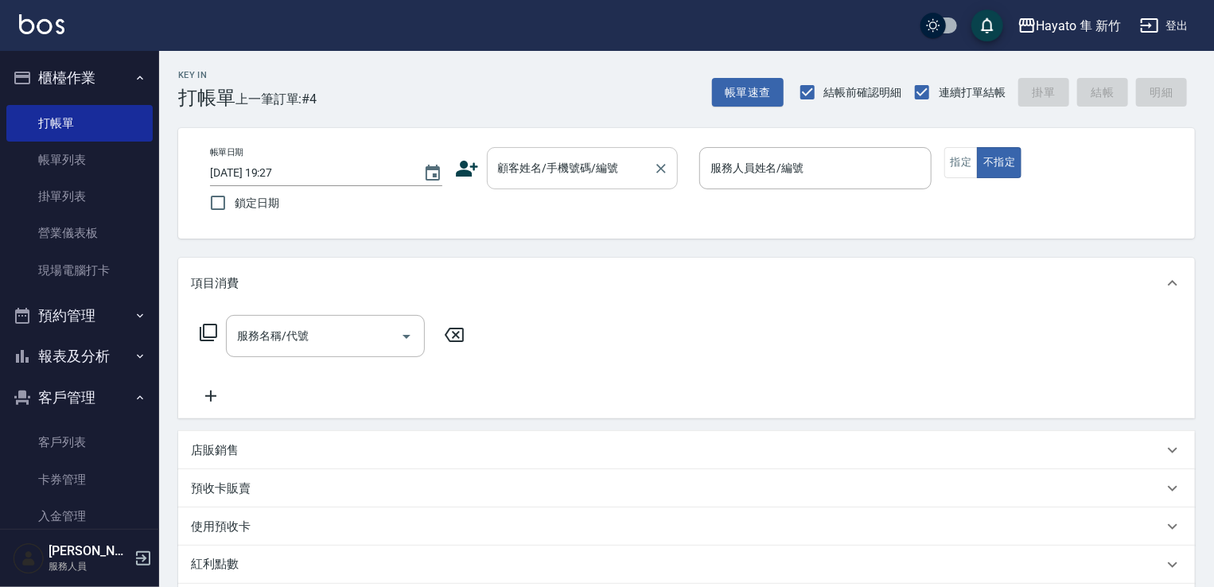
click at [596, 173] on input "顧客姓名/手機號碼/編號" at bounding box center [570, 168] width 153 height 28
paste input "[PERSON_NAME]"
type input "[PERSON_NAME]"
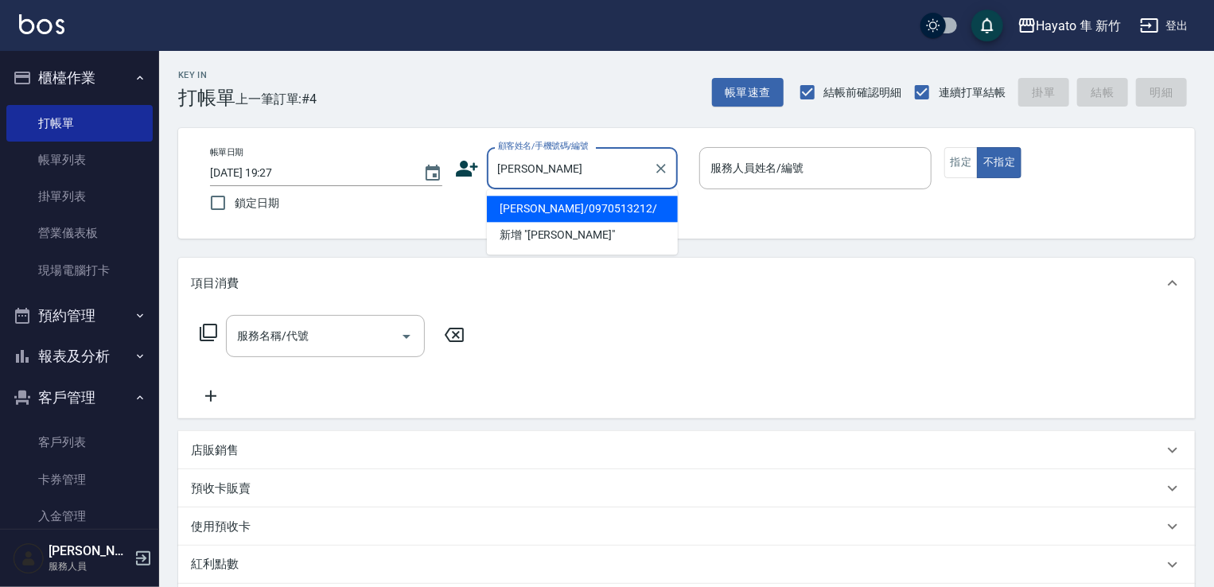
click at [582, 218] on li "[PERSON_NAME]/0970513212/" at bounding box center [582, 209] width 191 height 26
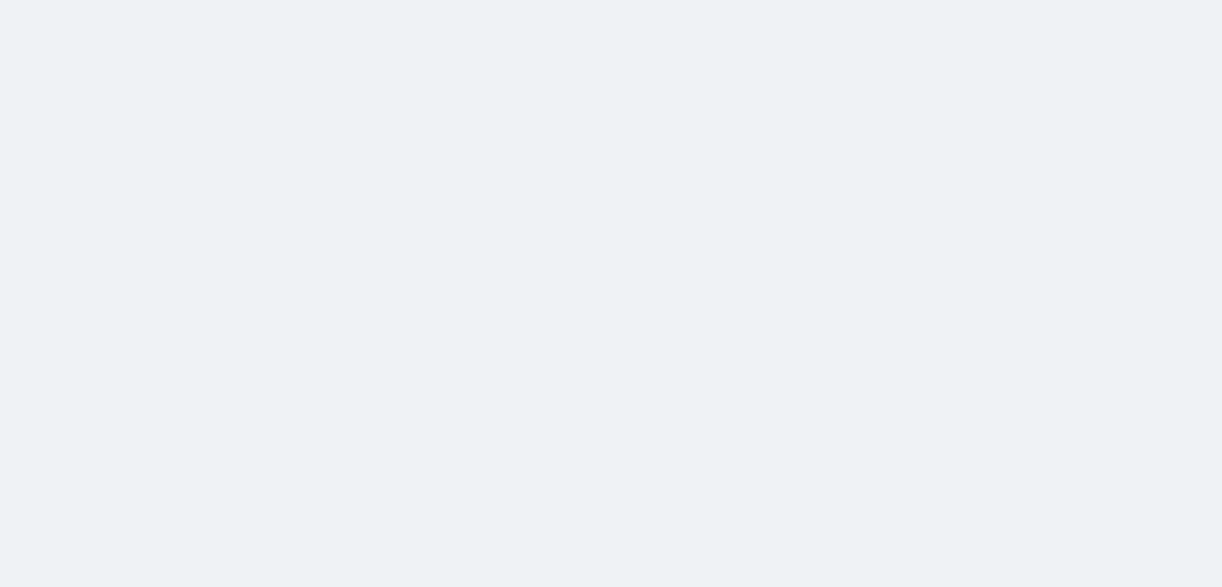
drag, startPoint x: 236, startPoint y: 274, endPoint x: 235, endPoint y: 259, distance: 14.4
click at [236, 0] on html at bounding box center [611, 0] width 1222 height 0
drag, startPoint x: 178, startPoint y: 588, endPoint x: 303, endPoint y: 467, distance: 173.8
click at [185, 0] on html at bounding box center [611, 0] width 1222 height 0
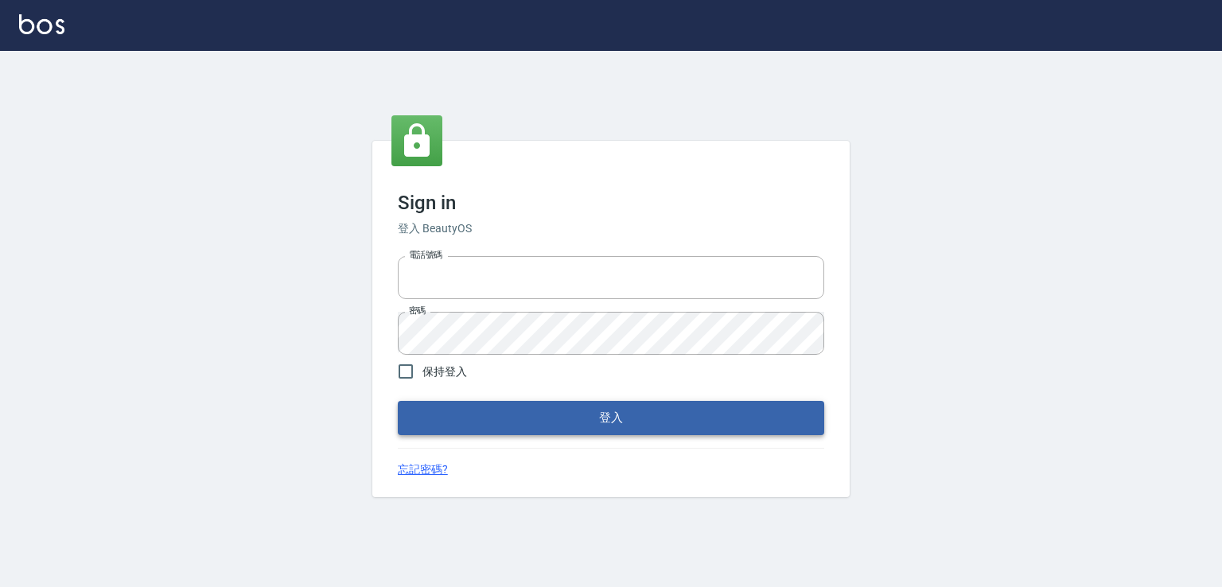
type input "0982132488"
drag, startPoint x: 643, startPoint y: 421, endPoint x: 625, endPoint y: 389, distance: 36.3
click at [641, 419] on button "登入" at bounding box center [611, 417] width 426 height 33
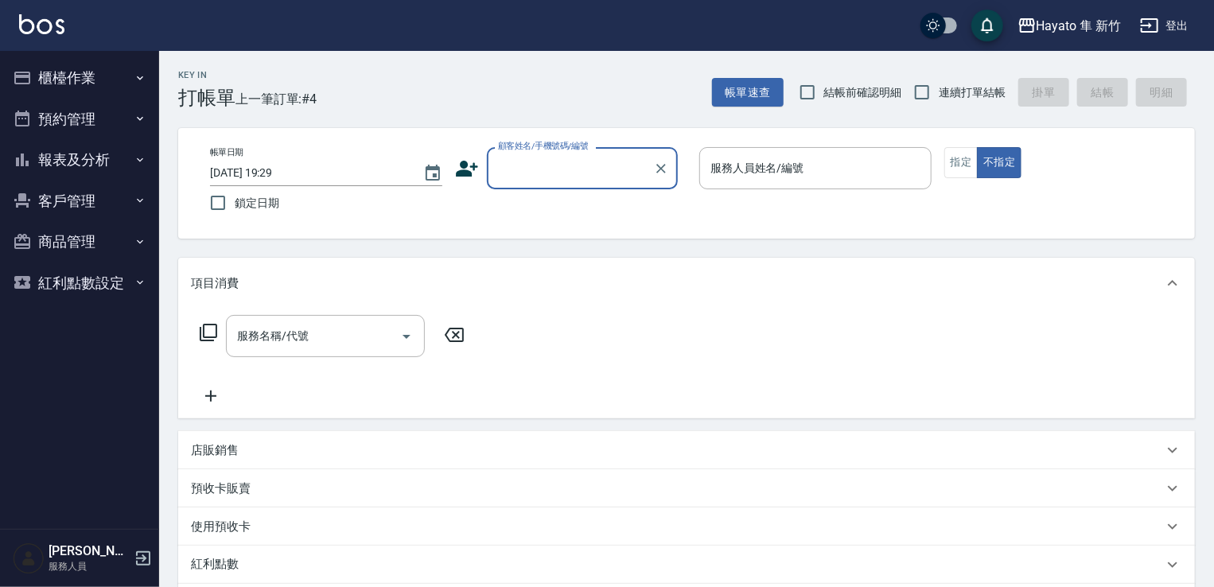
click at [62, 69] on button "櫃檯作業" at bounding box center [79, 77] width 146 height 41
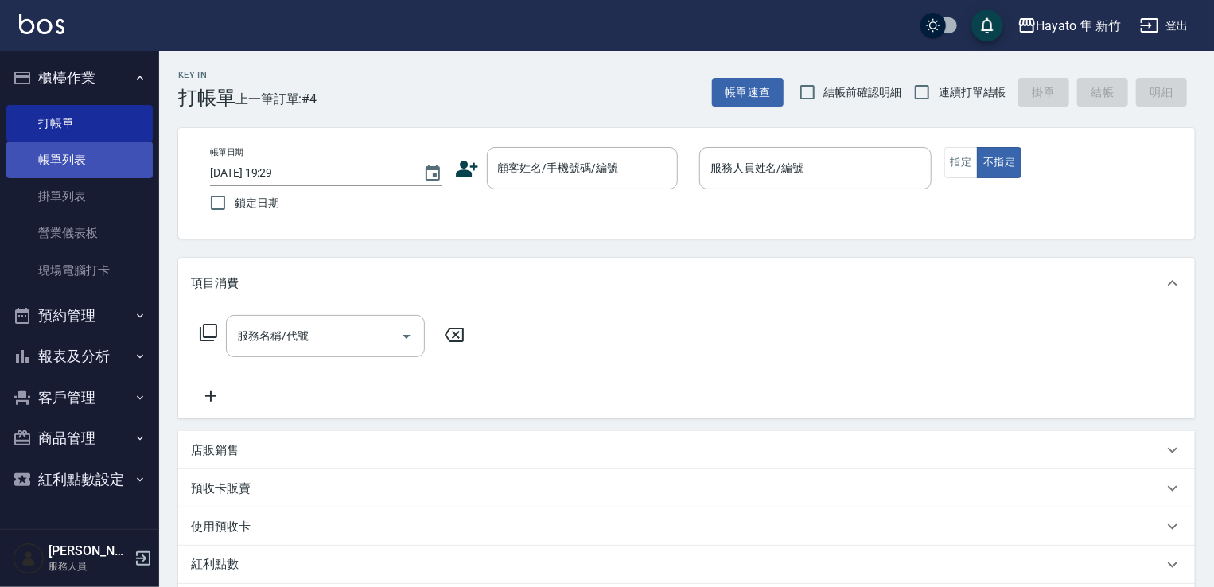
click at [76, 161] on link "帳單列表" at bounding box center [79, 160] width 146 height 37
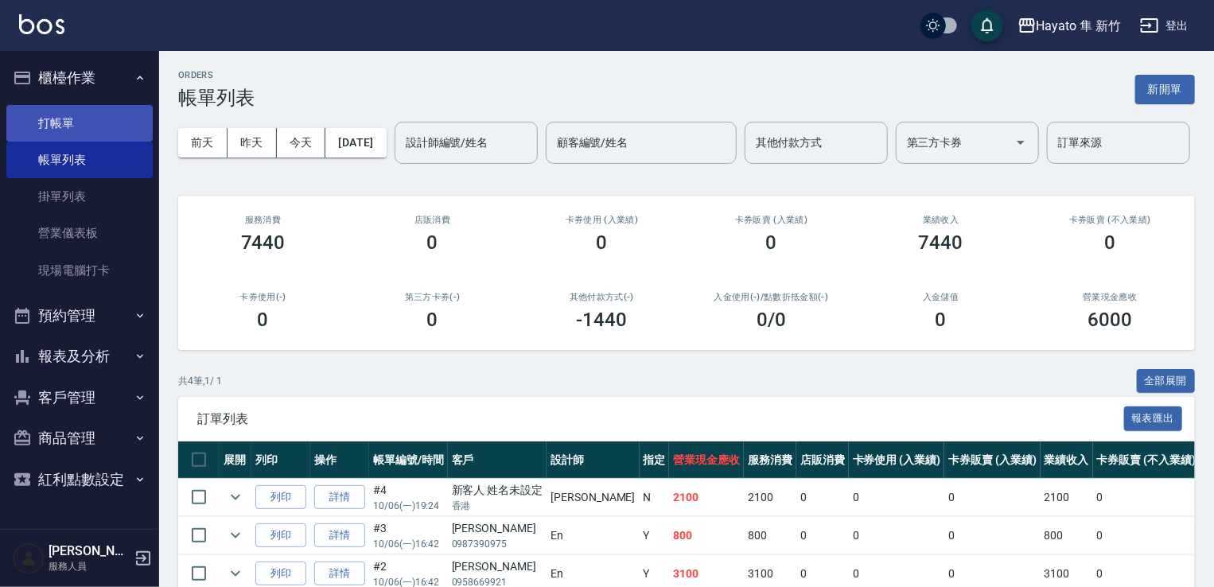
click at [74, 122] on link "打帳單" at bounding box center [79, 123] width 146 height 37
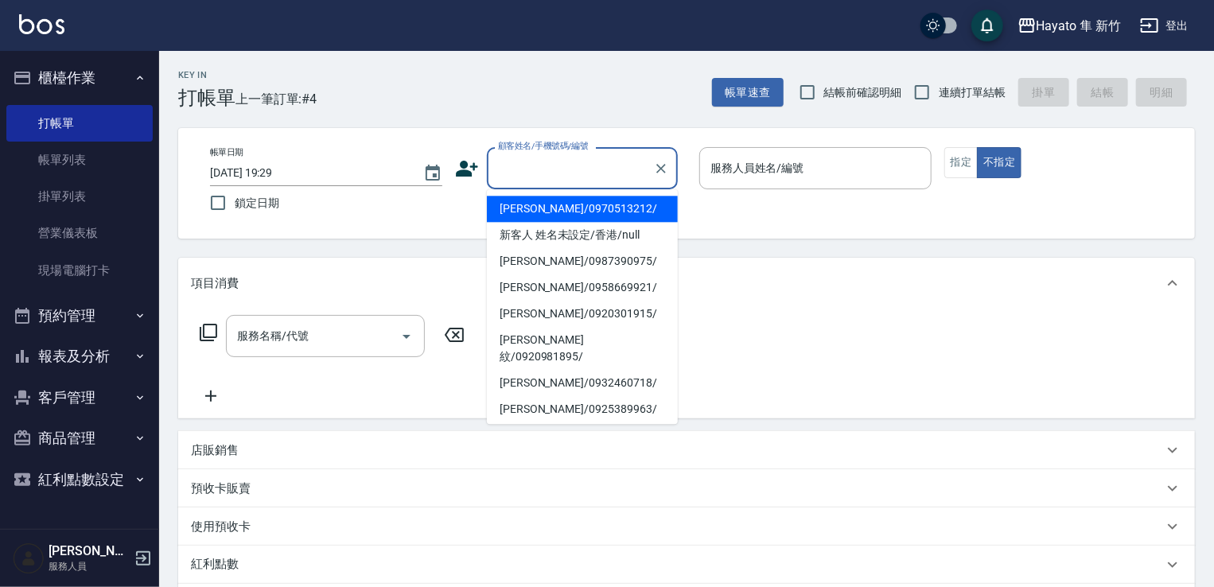
click at [553, 156] on input "顧客姓名/手機號碼/編號" at bounding box center [570, 168] width 153 height 28
click at [579, 206] on li "[PERSON_NAME]/0970513212/" at bounding box center [582, 209] width 191 height 26
type input "[PERSON_NAME]/0970513212/"
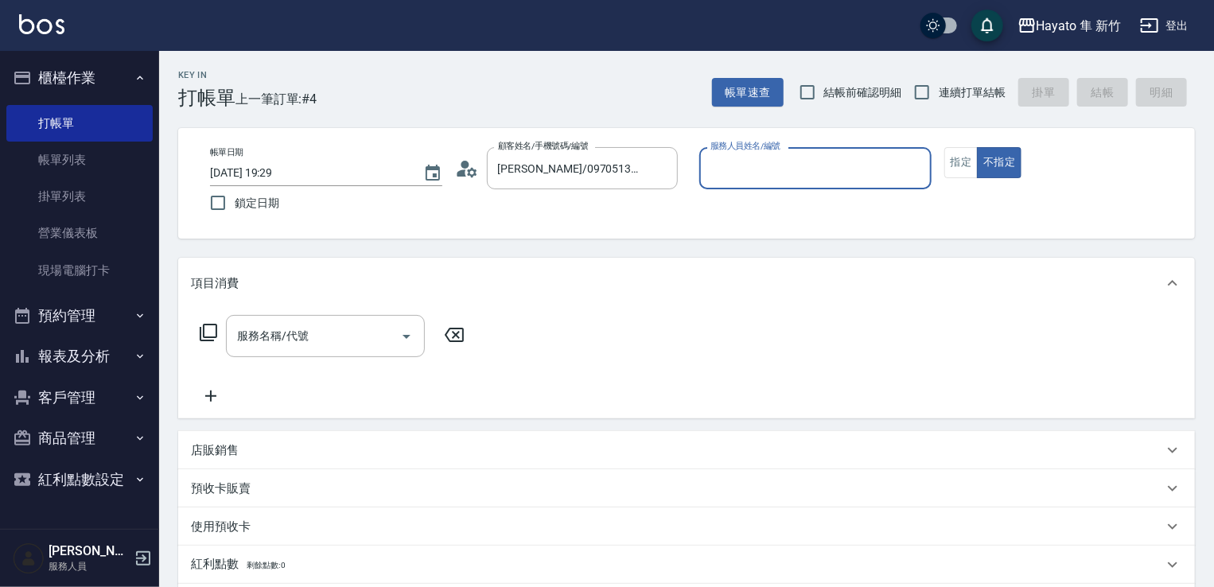
type input "[PERSON_NAME](無代號)"
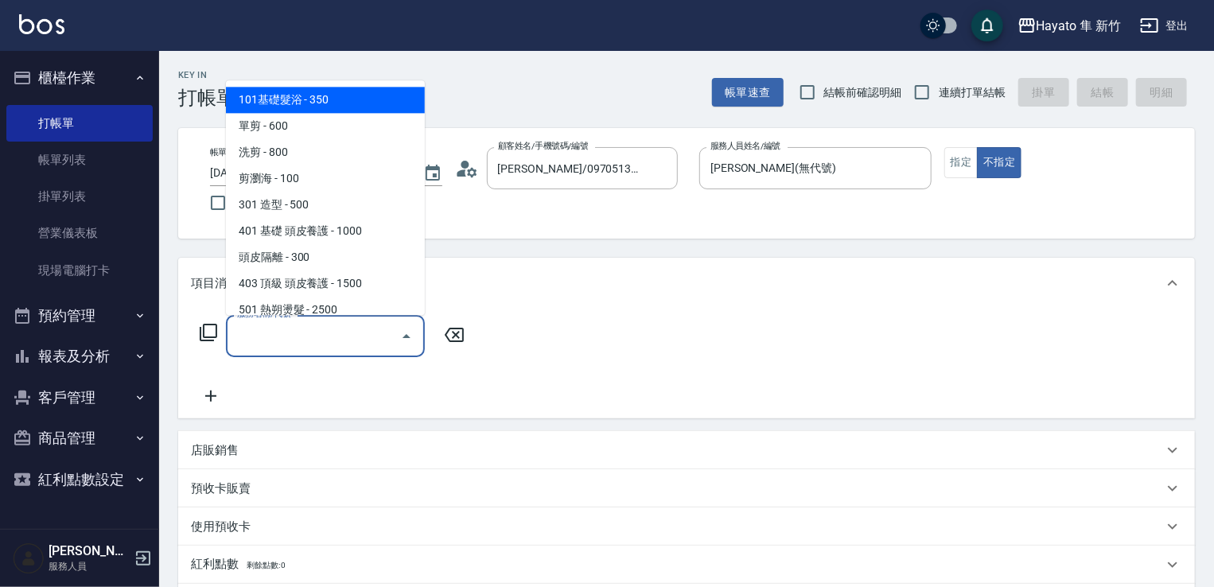
drag, startPoint x: 284, startPoint y: 331, endPoint x: 314, endPoint y: 297, distance: 45.0
click at [300, 320] on div "服務名稱/代號" at bounding box center [325, 336] width 199 height 42
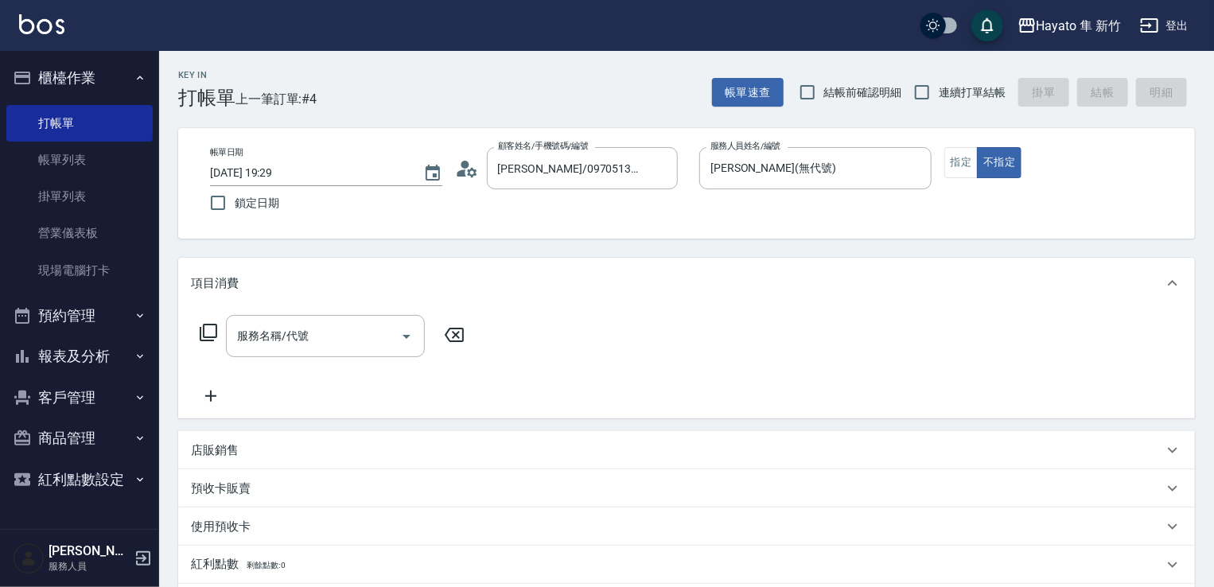
click at [305, 313] on div "服務名稱/代號 服務名稱/代號" at bounding box center [686, 364] width 1016 height 110
drag, startPoint x: 300, startPoint y: 328, endPoint x: 306, endPoint y: 320, distance: 10.2
click at [302, 324] on input "服務名稱/代號" at bounding box center [313, 336] width 161 height 28
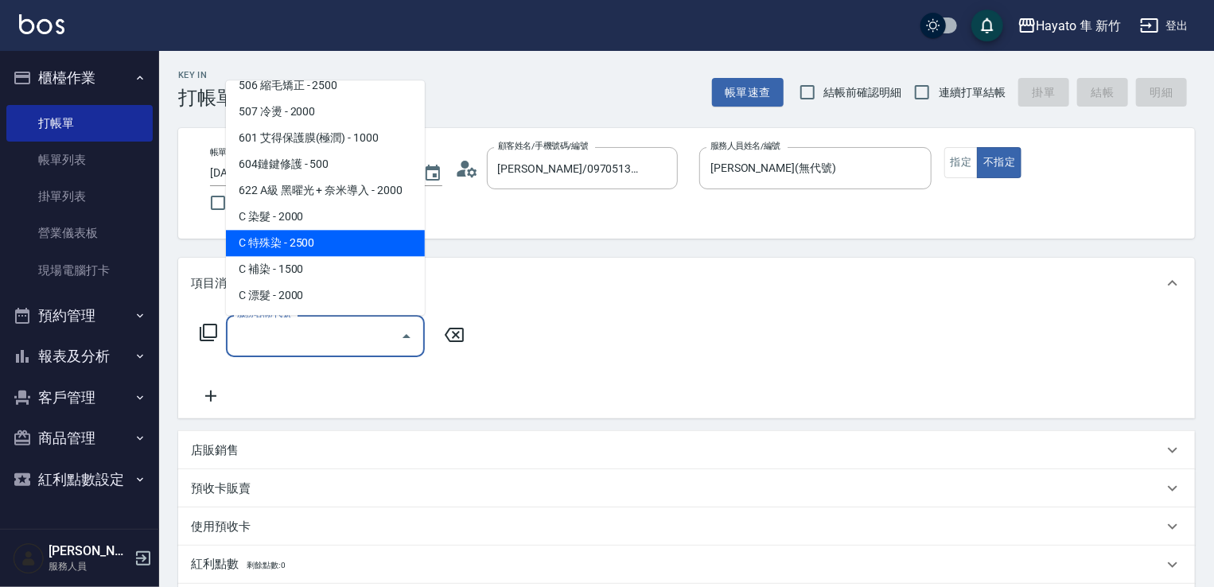
scroll to position [80, 0]
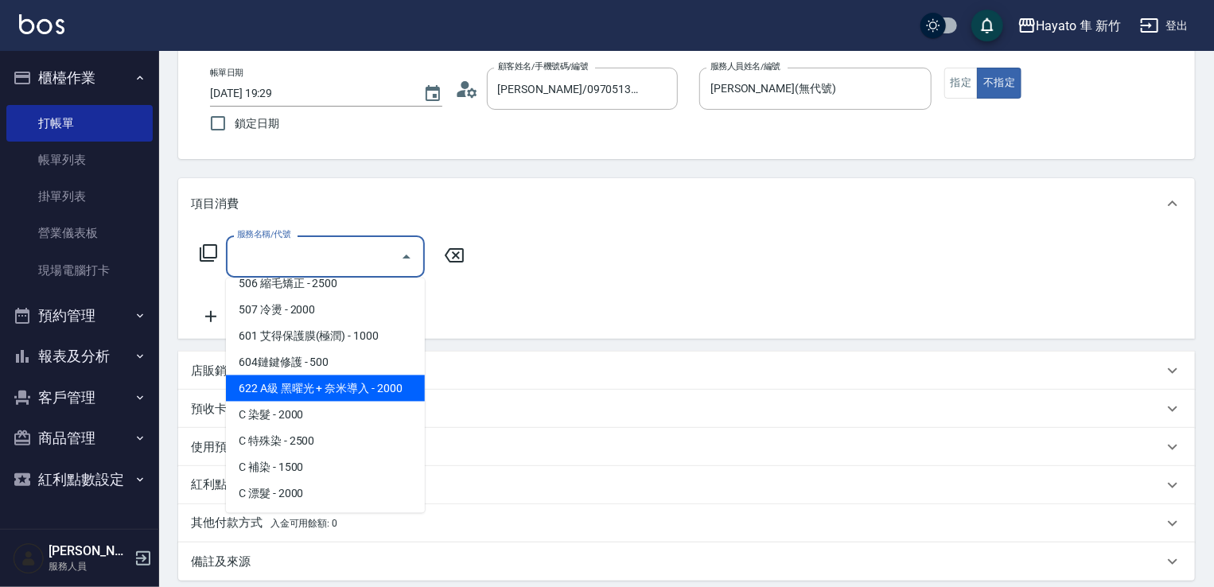
click at [340, 386] on span "622 A級 黑曜光 + 奈米導入 - 2000" at bounding box center [325, 388] width 199 height 26
type input "622 A級 黑曜光 + 奈米導入(622)"
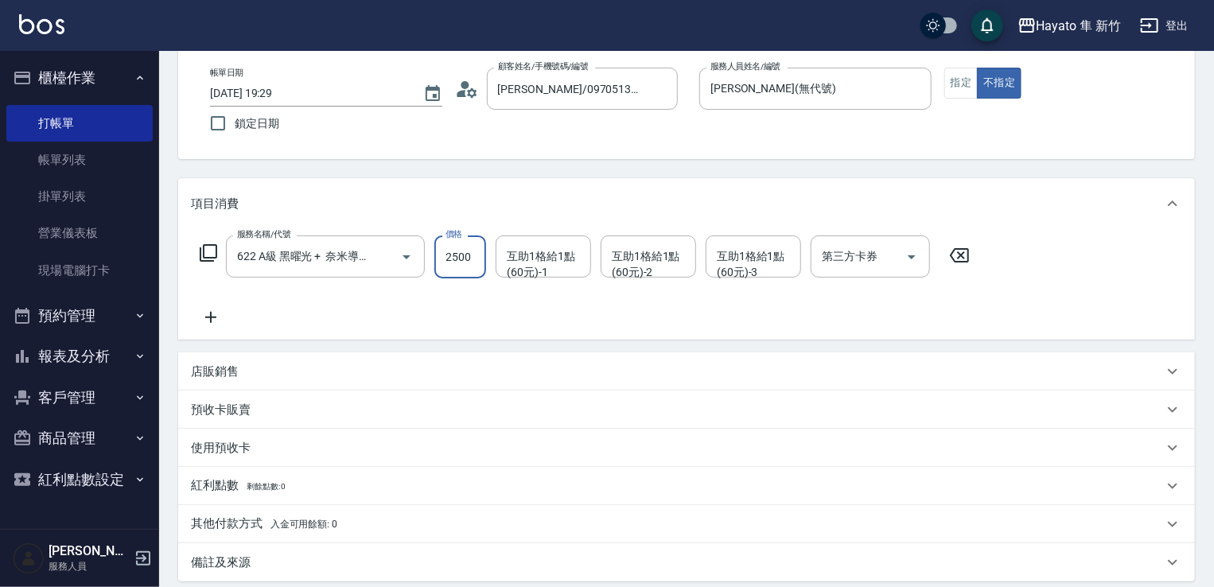
type input "2500"
drag, startPoint x: 422, startPoint y: 305, endPoint x: 388, endPoint y: 254, distance: 62.0
click at [418, 297] on div "服務名稱/代號 622 A級 黑曜光 + 奈米導入(622) 服務名稱/代號 價格 2500 價格 互助1格給1點(60元)-1 互助1格給1點(60元)-1…" at bounding box center [585, 280] width 788 height 91
drag, startPoint x: 515, startPoint y: 262, endPoint x: 527, endPoint y: 265, distance: 12.3
click at [517, 262] on div "互助1格給1點(60元)-1 互助1格給1點(60元)-1" at bounding box center [542, 256] width 95 height 42
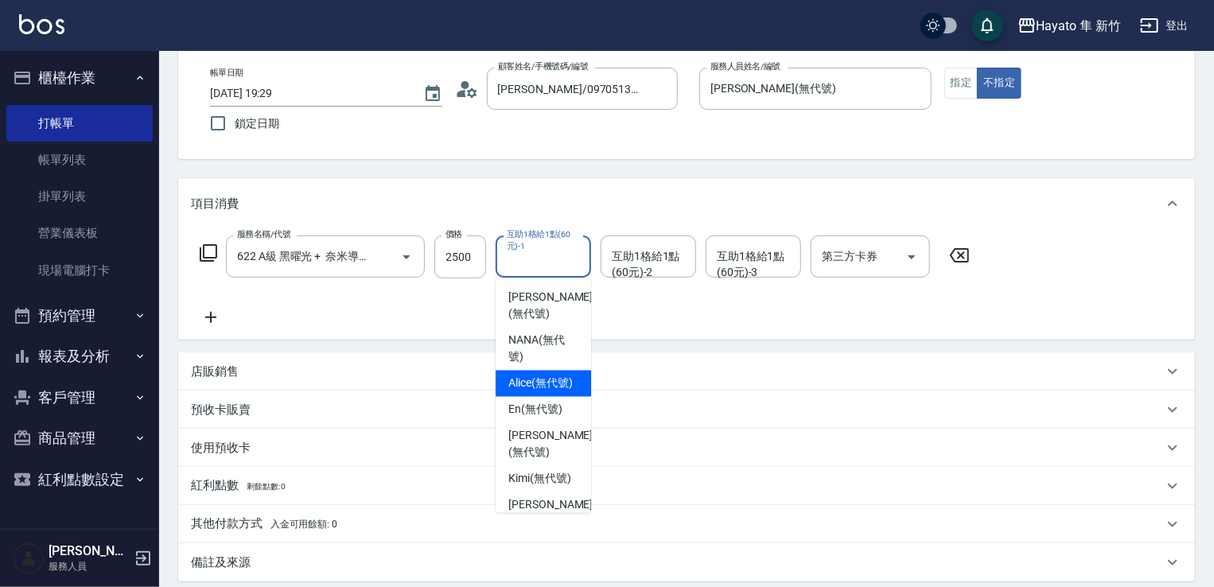
click at [554, 371] on div "[PERSON_NAME] (無代號)" at bounding box center [542, 384] width 95 height 26
type input "[PERSON_NAME](無代號)"
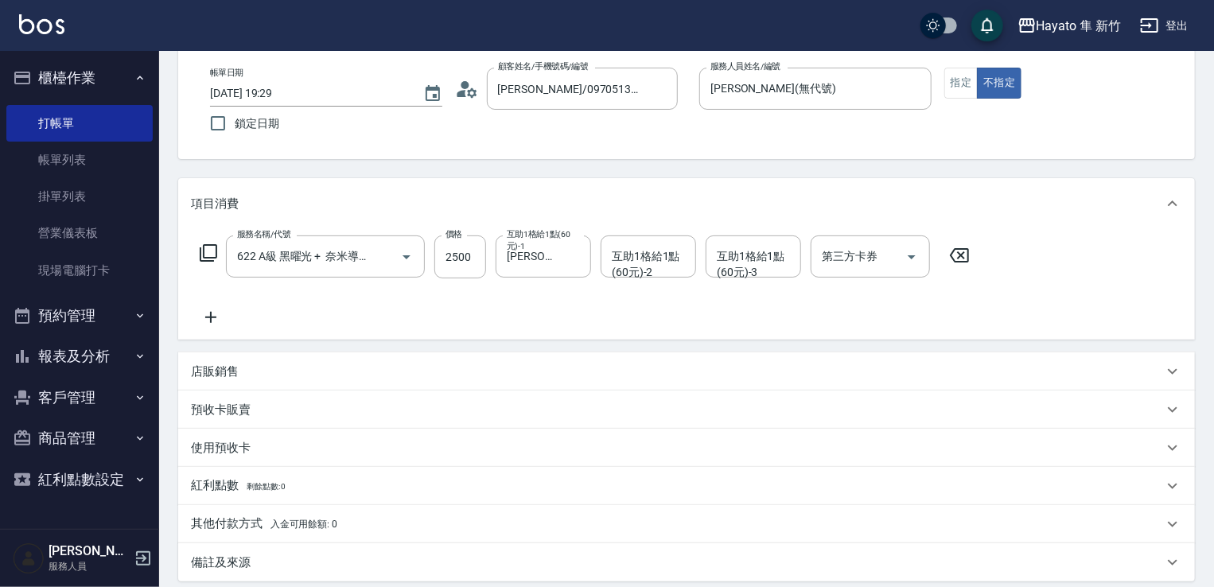
click at [290, 359] on div "店販銷售" at bounding box center [686, 371] width 1016 height 38
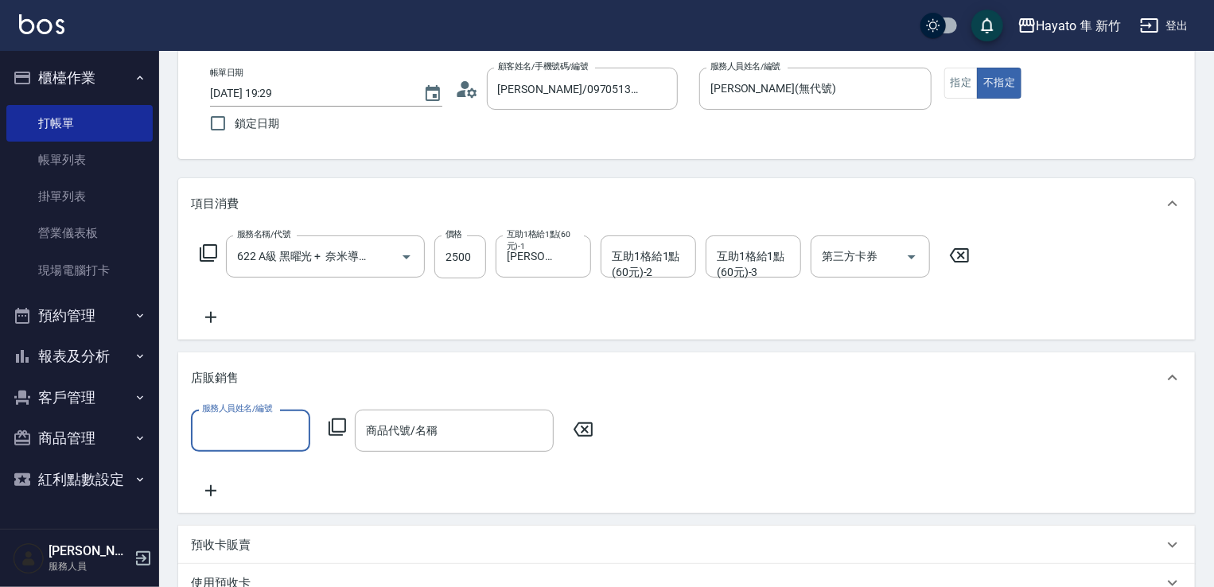
scroll to position [0, 0]
click at [277, 453] on div "服務人員姓名/編號 服務人員姓名/編號 商品代號/名稱 商品代號/名稱" at bounding box center [686, 455] width 991 height 91
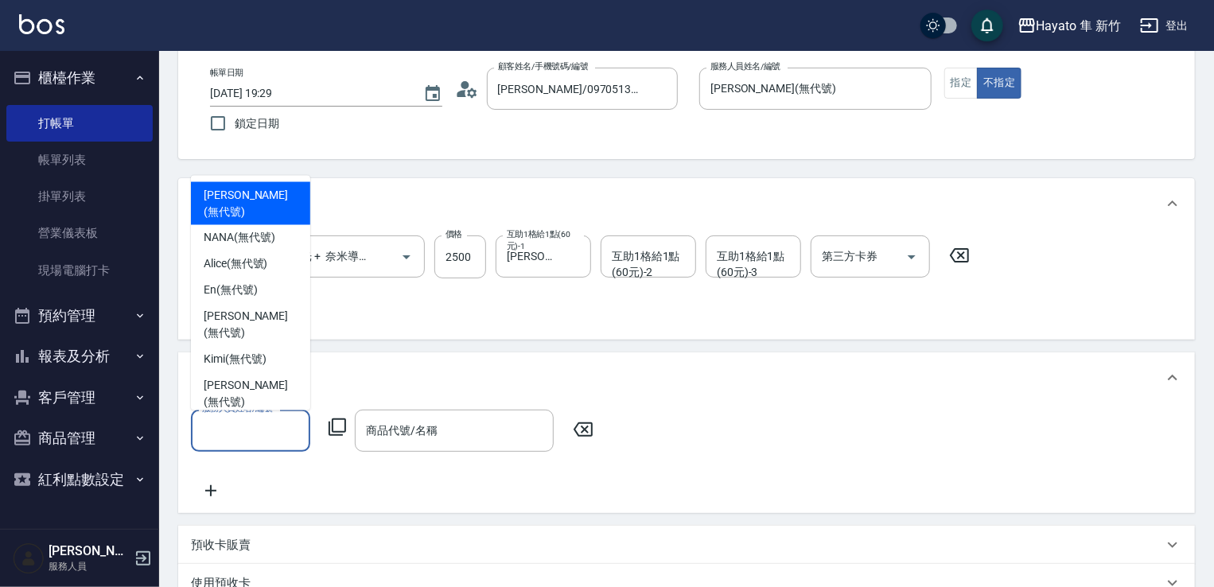
click at [264, 429] on input "服務人員姓名/編號" at bounding box center [250, 431] width 105 height 28
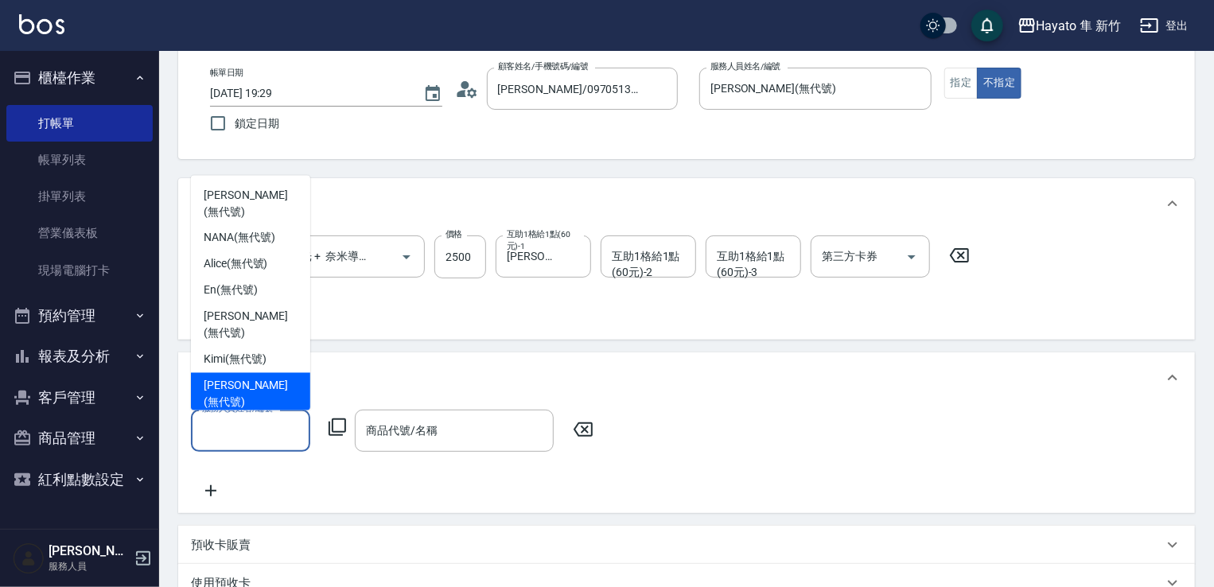
click at [265, 389] on span "[PERSON_NAME] (無代號)" at bounding box center [251, 393] width 94 height 33
type input "[PERSON_NAME](無代號)"
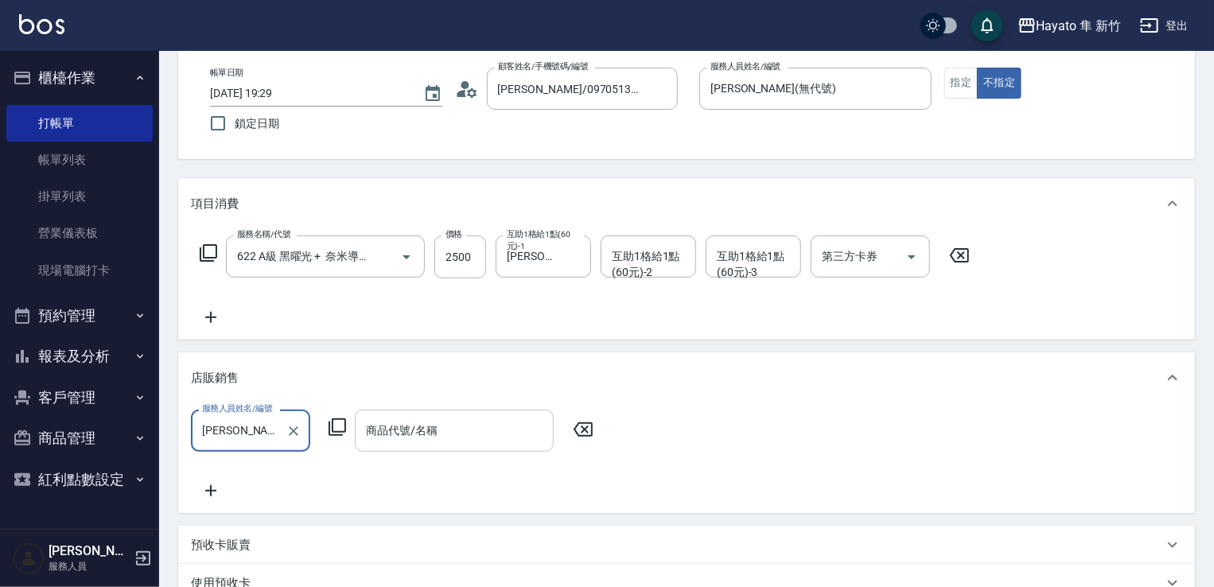
click at [436, 434] on input "商品代號/名稱" at bounding box center [454, 431] width 185 height 28
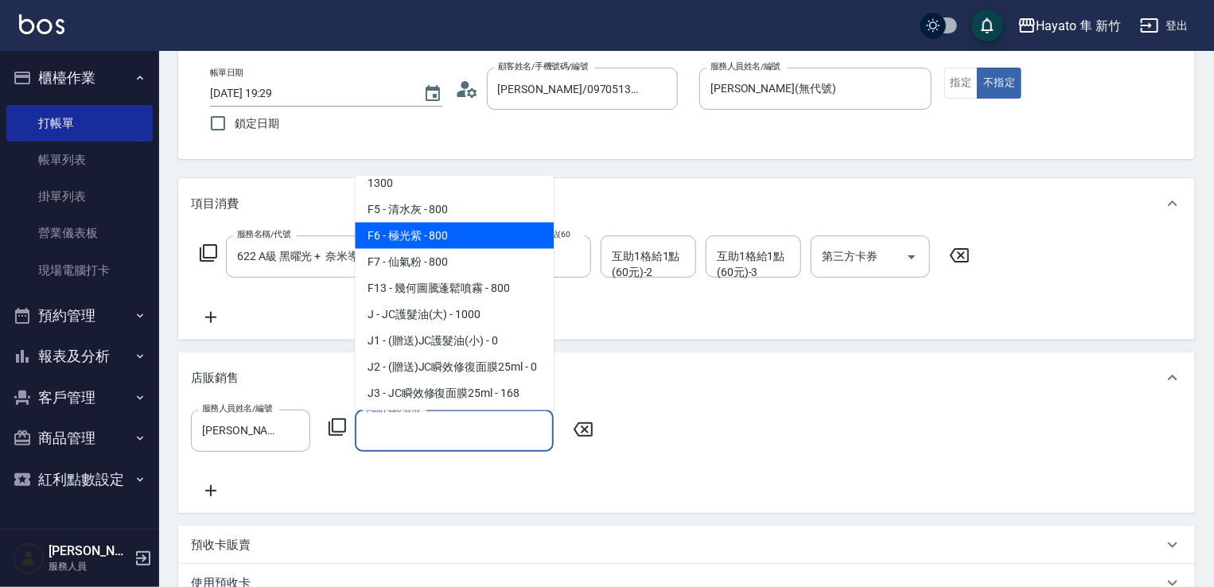
scroll to position [159, 0]
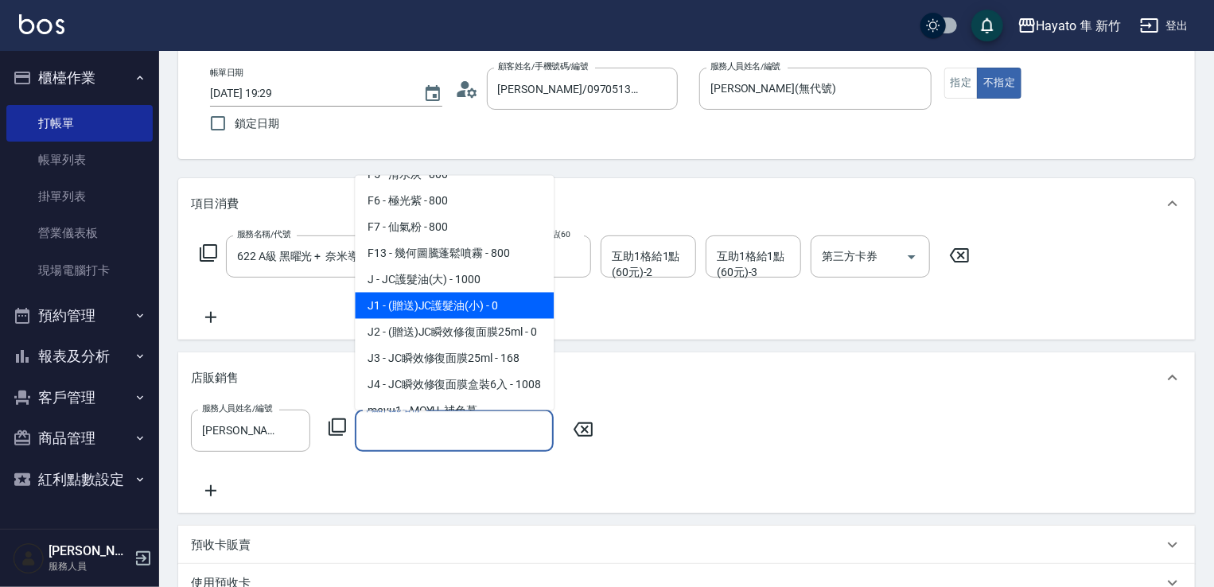
click at [422, 306] on span "J1 - (贈送)JC護髮油(小) - 0" at bounding box center [454, 305] width 199 height 26
type input "(贈送)JC護髮油(小)"
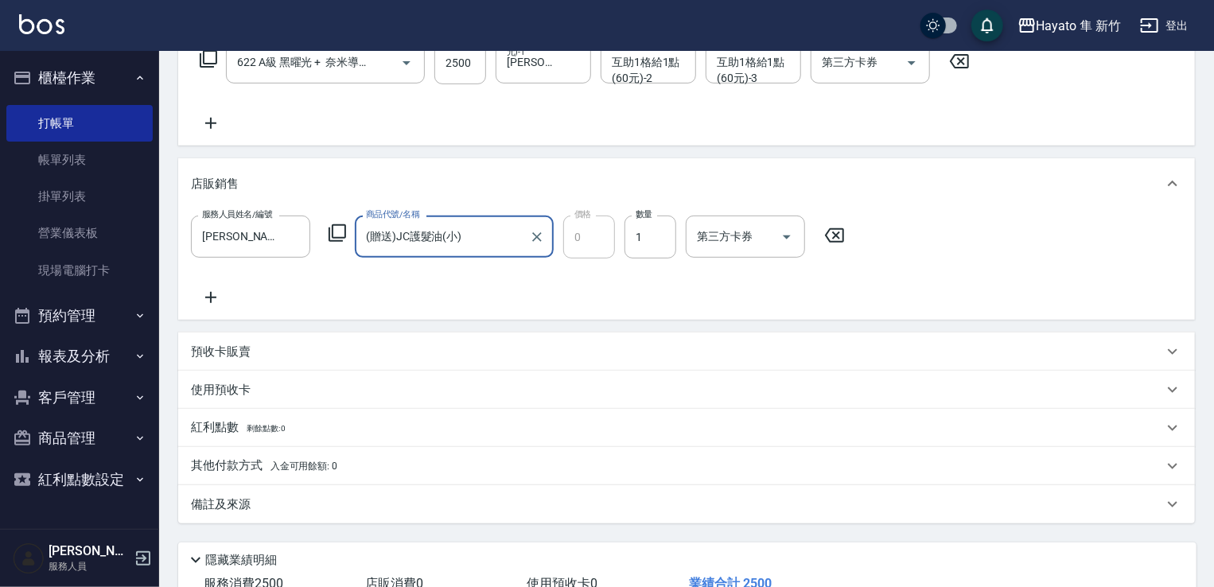
scroll to position [318, 0]
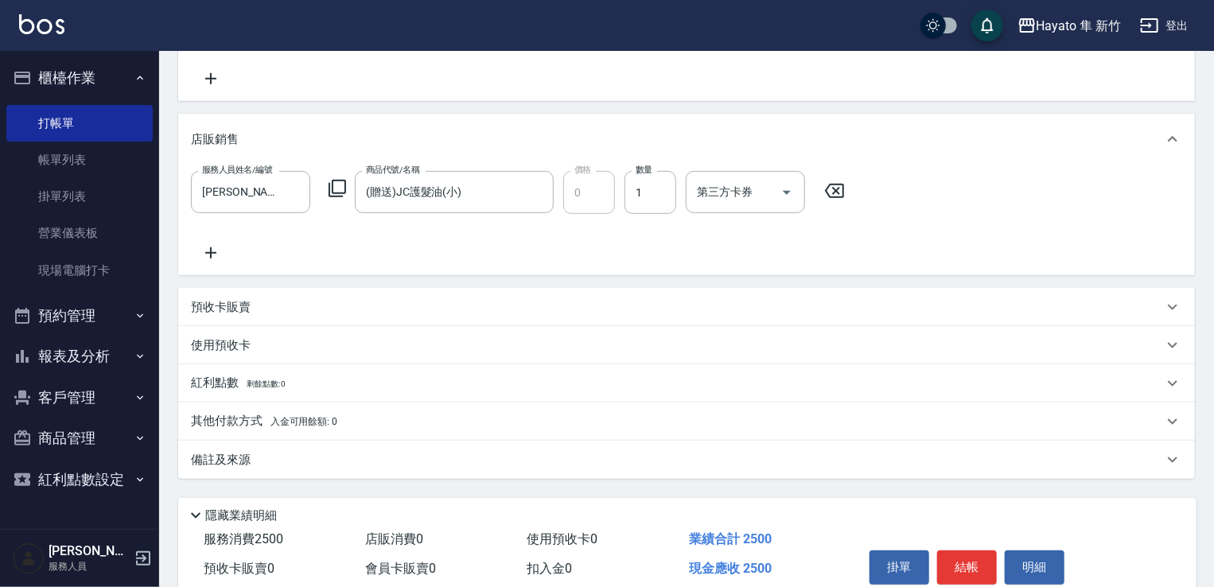
click at [289, 456] on div "備註及來源" at bounding box center [677, 460] width 972 height 17
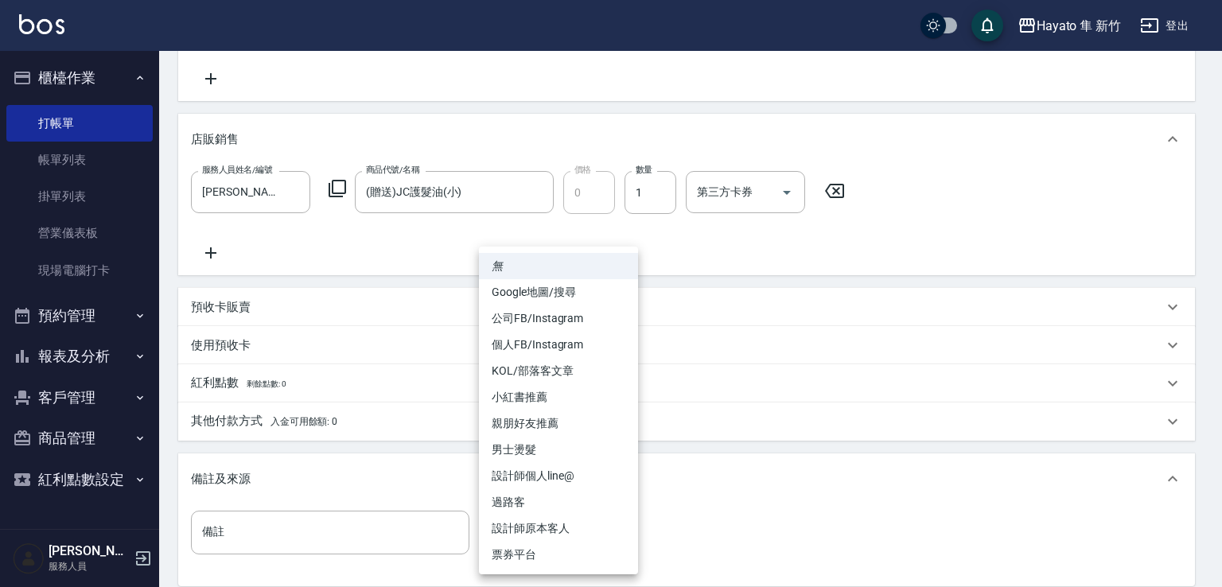
click at [522, 542] on body "Hayato 隼 新竹 登出 櫃檯作業 打帳單 帳單列表 掛單列表 營業儀表板 現場電腦打卡 預約管理 預約管理 報表及分析 報表目錄 店家日報表 互助日報表…" at bounding box center [611, 220] width 1222 height 1077
click at [541, 345] on li "個人FB/Instagram" at bounding box center [558, 345] width 159 height 26
type input "個人FB/Instagram"
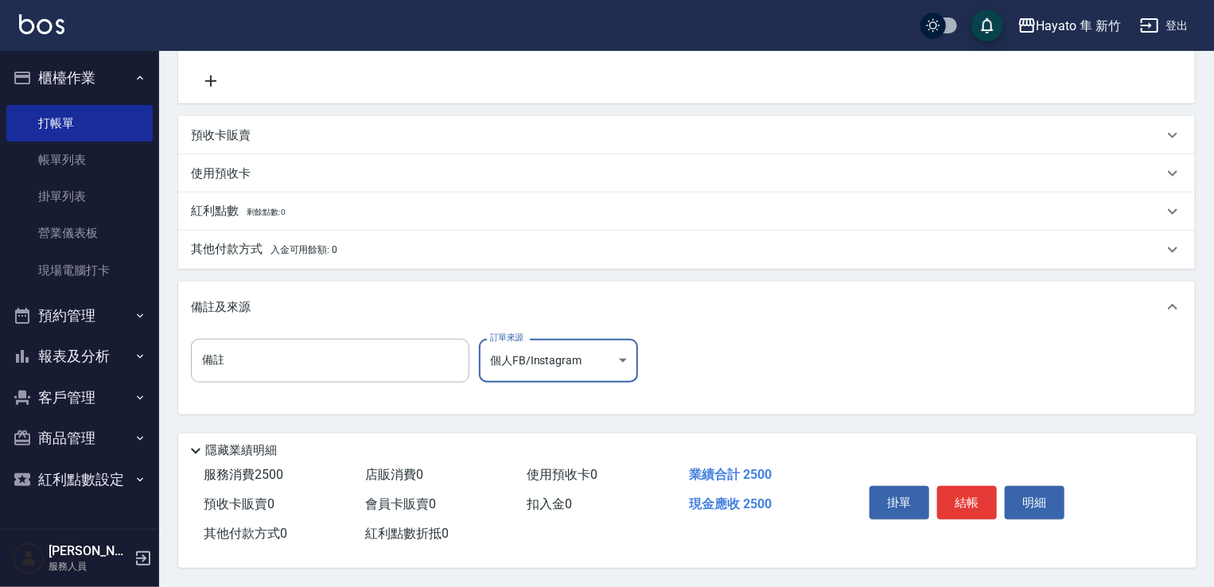
scroll to position [495, 0]
click at [974, 508] on button "結帳" at bounding box center [967, 502] width 60 height 33
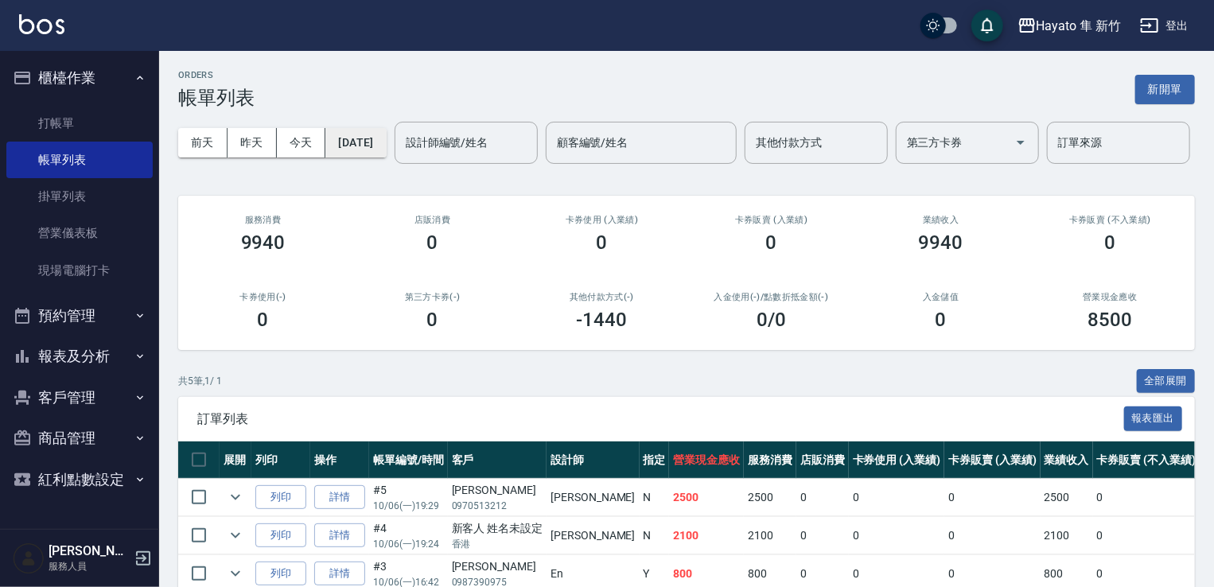
click at [377, 144] on button "[DATE]" at bounding box center [355, 142] width 60 height 29
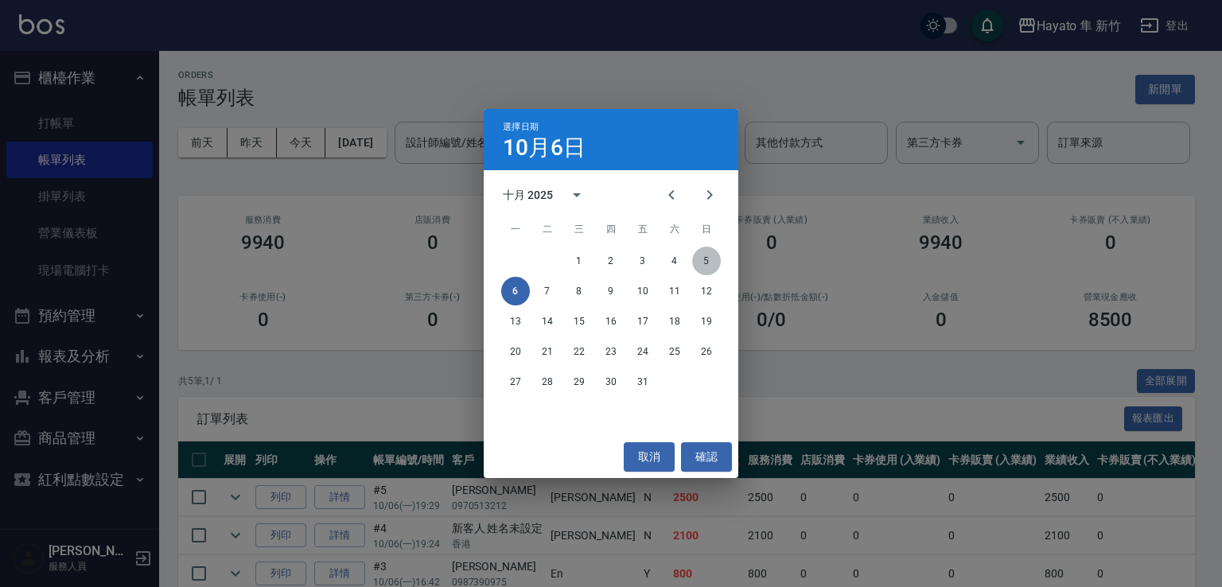
click at [703, 265] on button "5" at bounding box center [706, 261] width 29 height 29
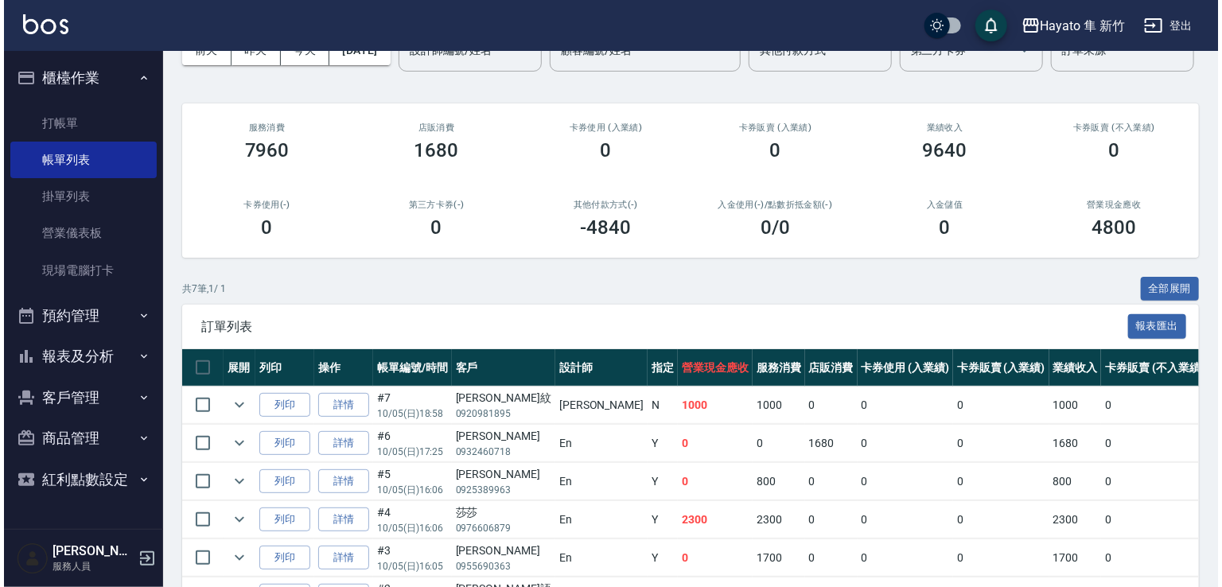
scroll to position [80, 0]
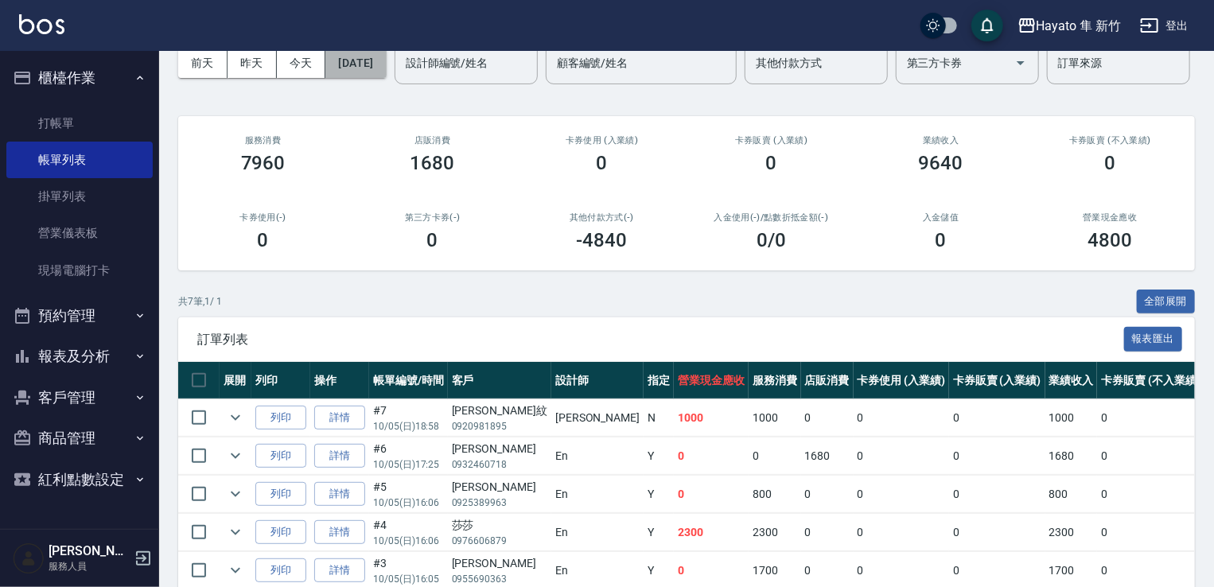
click at [351, 68] on button "2025/10/05" at bounding box center [355, 63] width 60 height 29
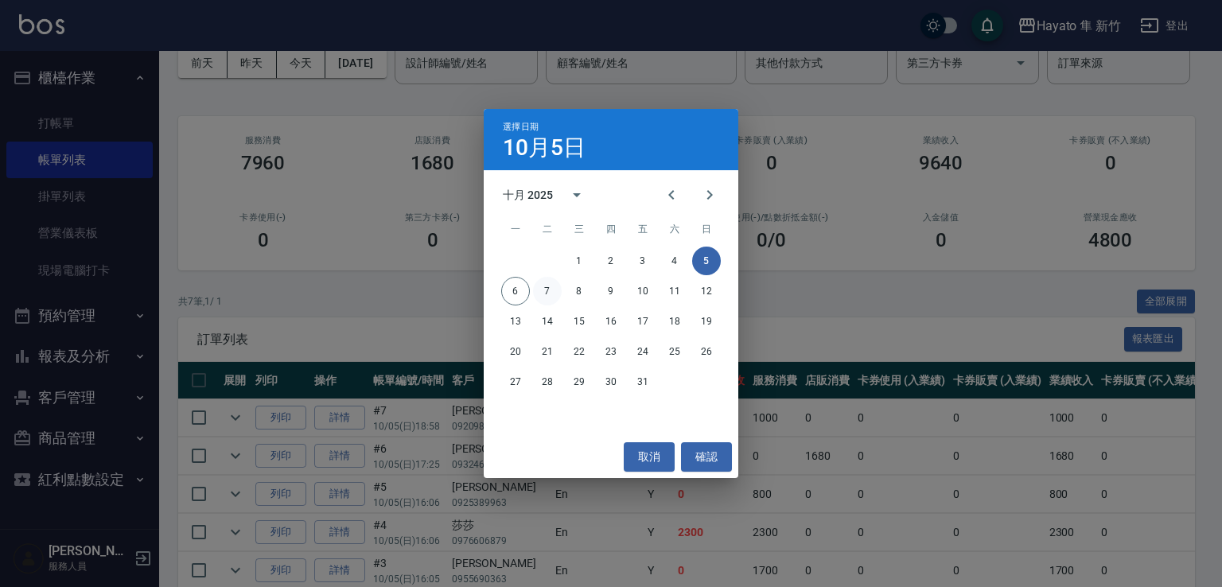
click at [544, 291] on button "7" at bounding box center [547, 291] width 29 height 29
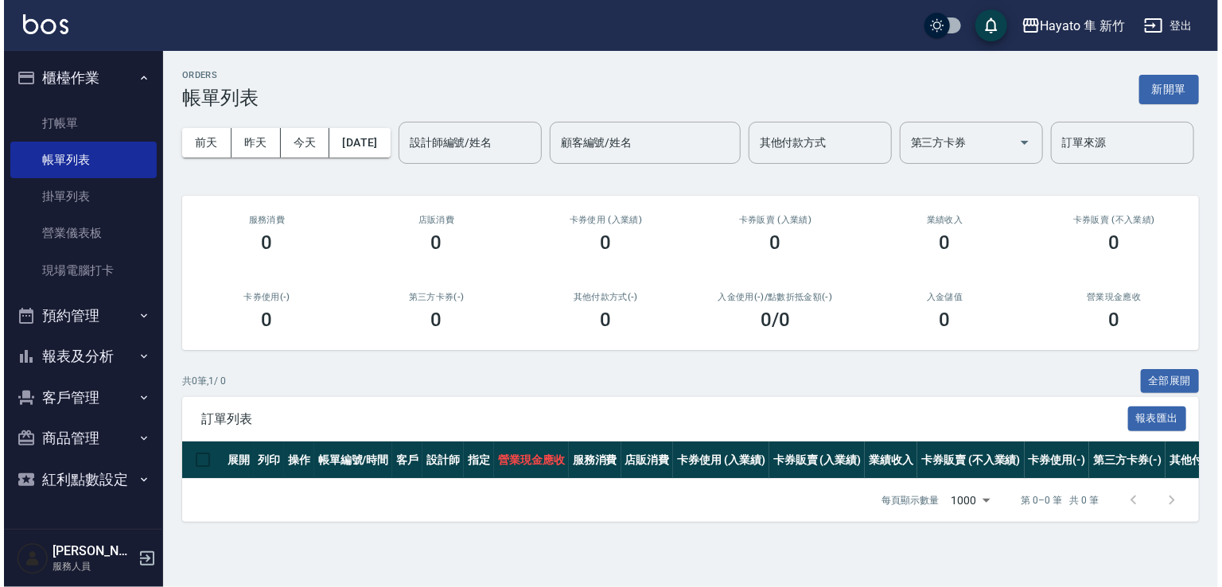
scroll to position [16, 0]
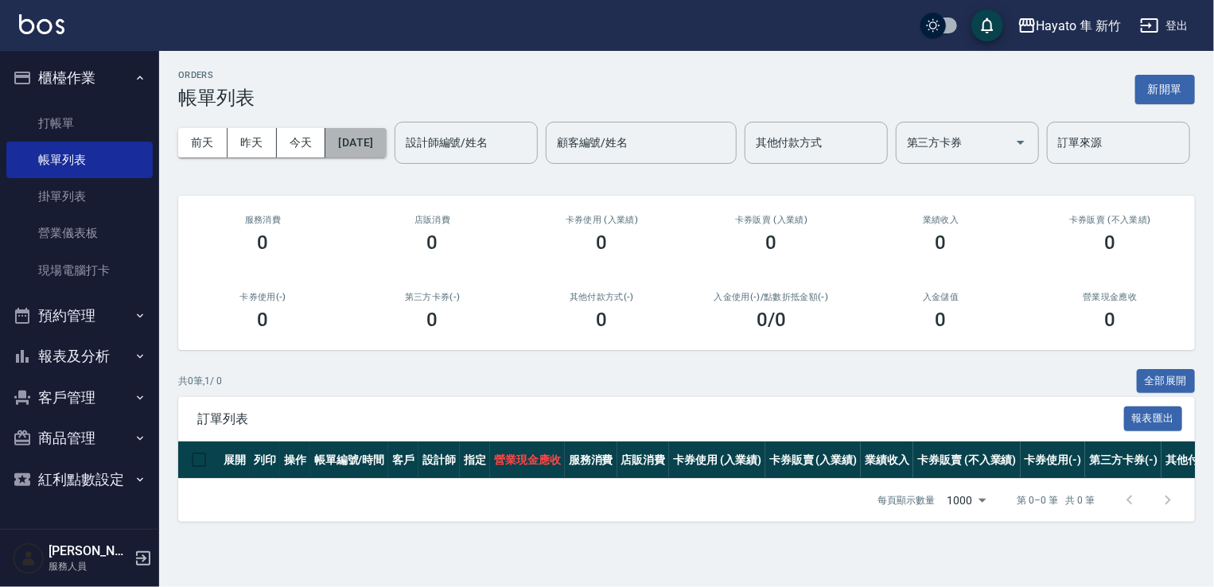
click at [369, 128] on button "2025/10/07" at bounding box center [355, 142] width 60 height 29
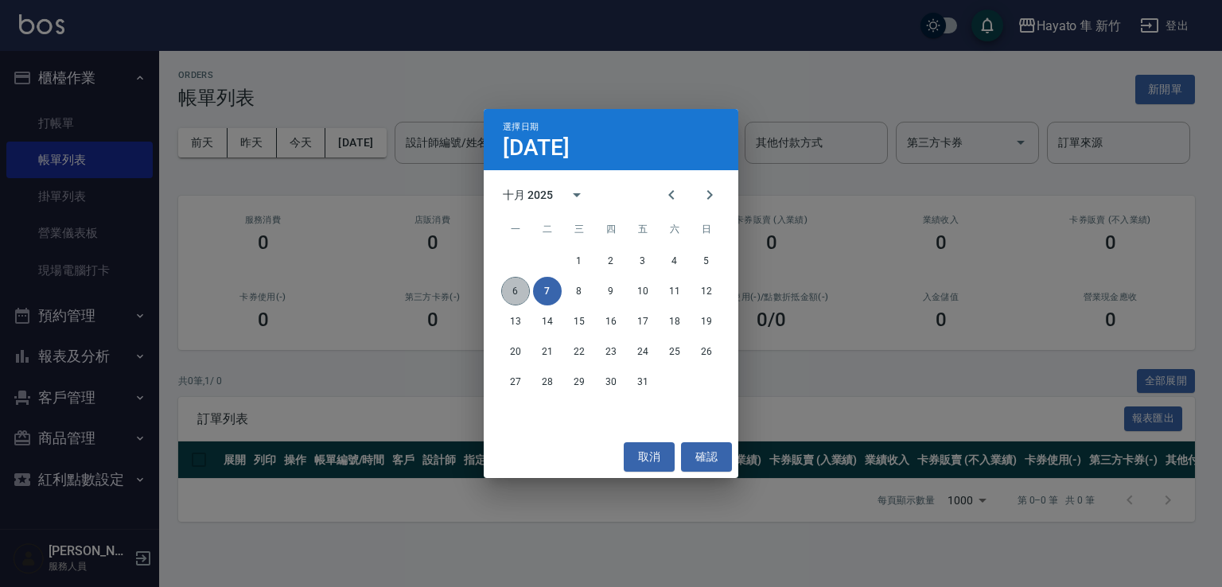
click at [508, 291] on button "6" at bounding box center [515, 291] width 29 height 29
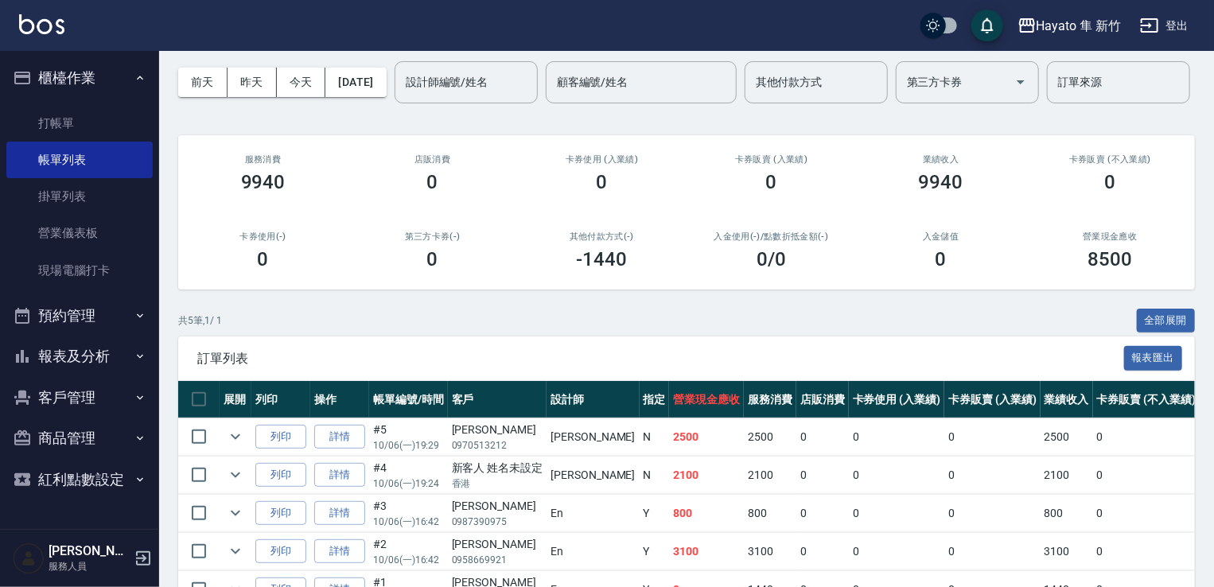
scroll to position [205, 0]
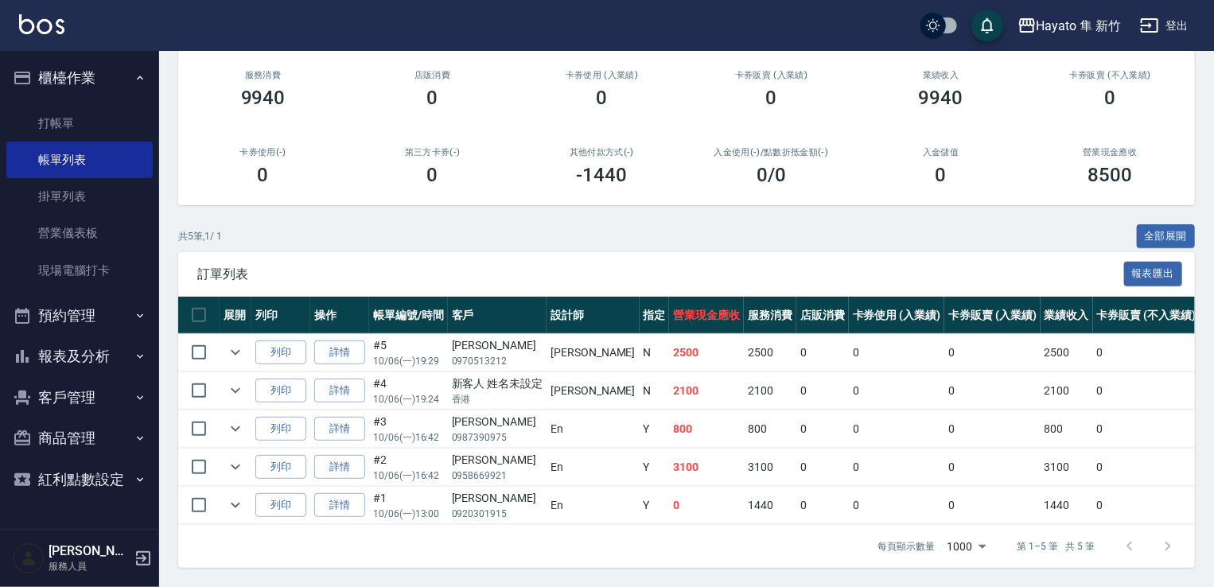
click at [77, 355] on button "報表及分析" at bounding box center [79, 356] width 146 height 41
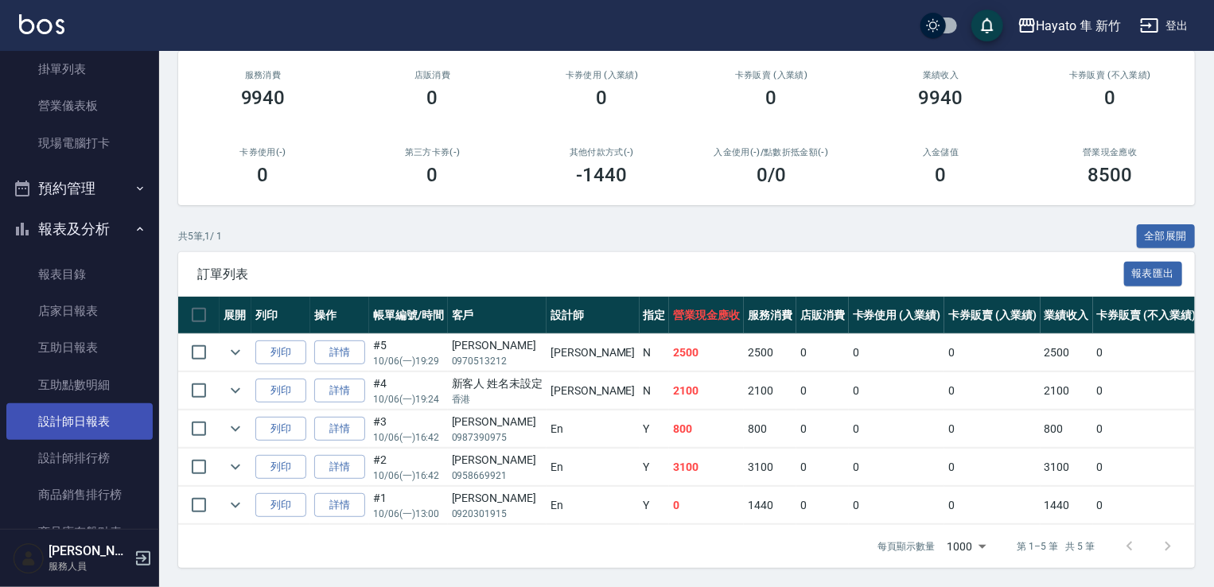
scroll to position [318, 0]
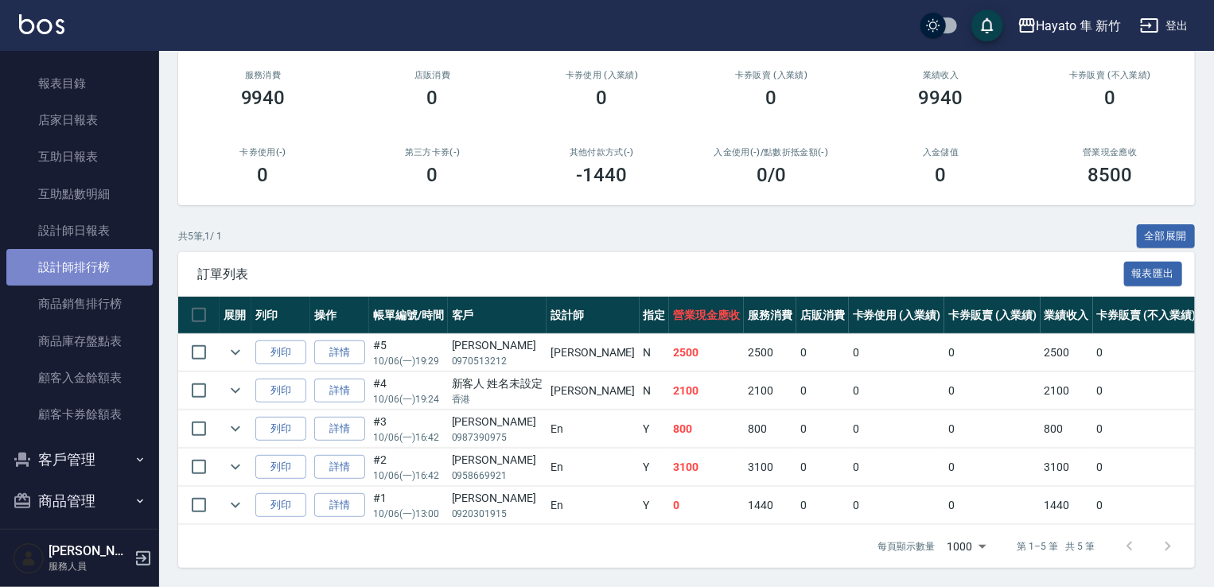
click at [81, 263] on link "設計師排行榜" at bounding box center [79, 267] width 146 height 37
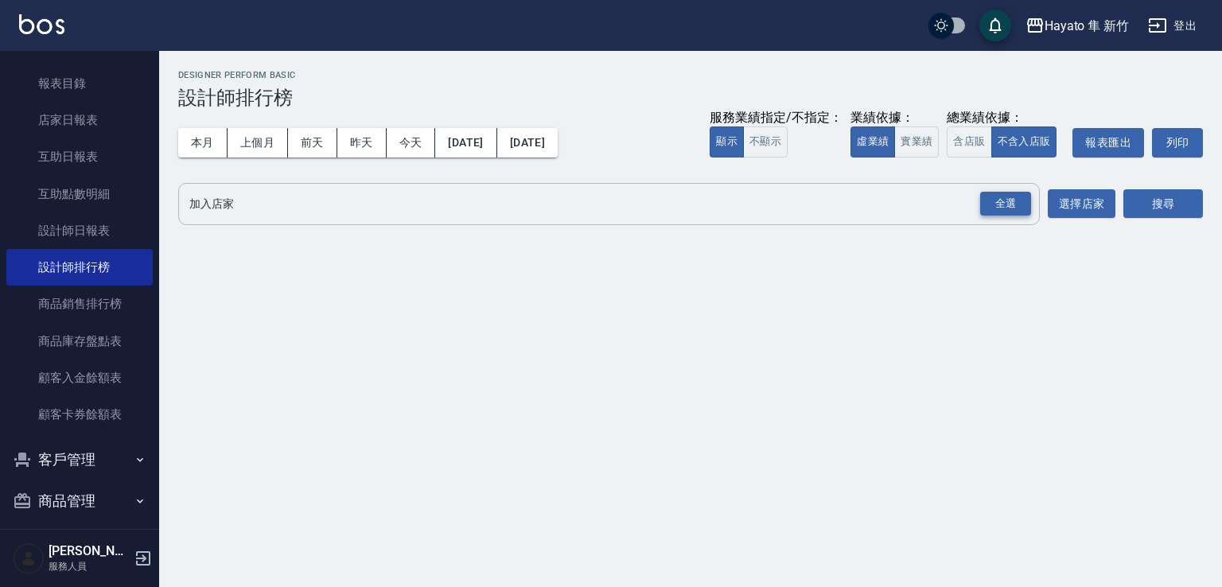
click at [1001, 208] on div "全選" at bounding box center [1005, 204] width 51 height 25
click at [1146, 212] on button "搜尋" at bounding box center [1163, 204] width 80 height 29
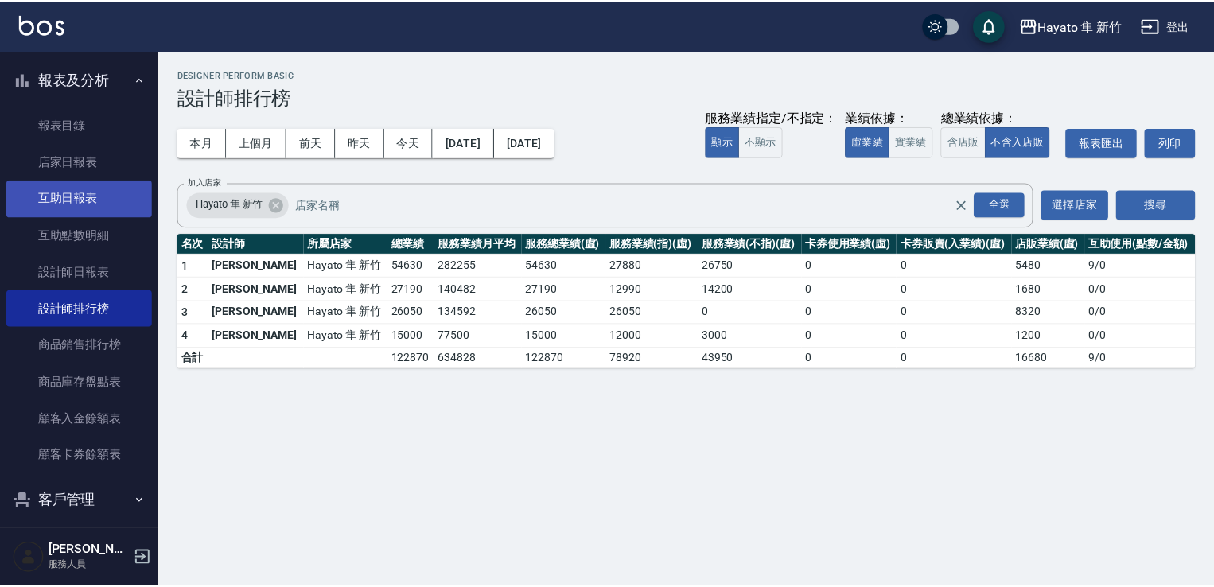
scroll to position [239, 0]
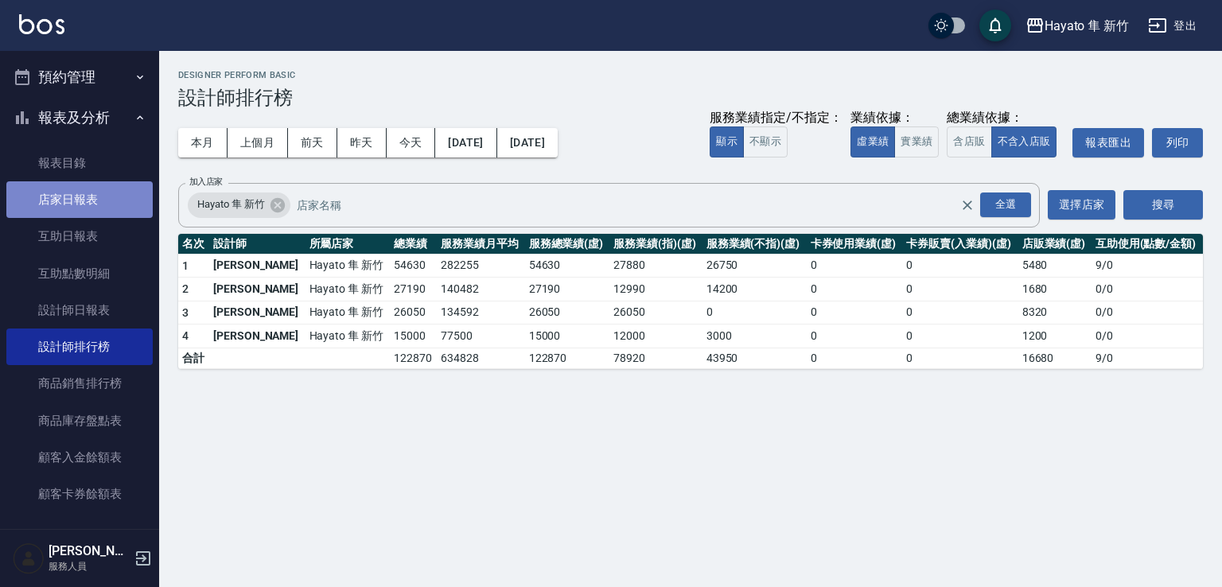
drag, startPoint x: 80, startPoint y: 196, endPoint x: 89, endPoint y: 184, distance: 15.3
click at [77, 194] on link "店家日報表" at bounding box center [79, 199] width 146 height 37
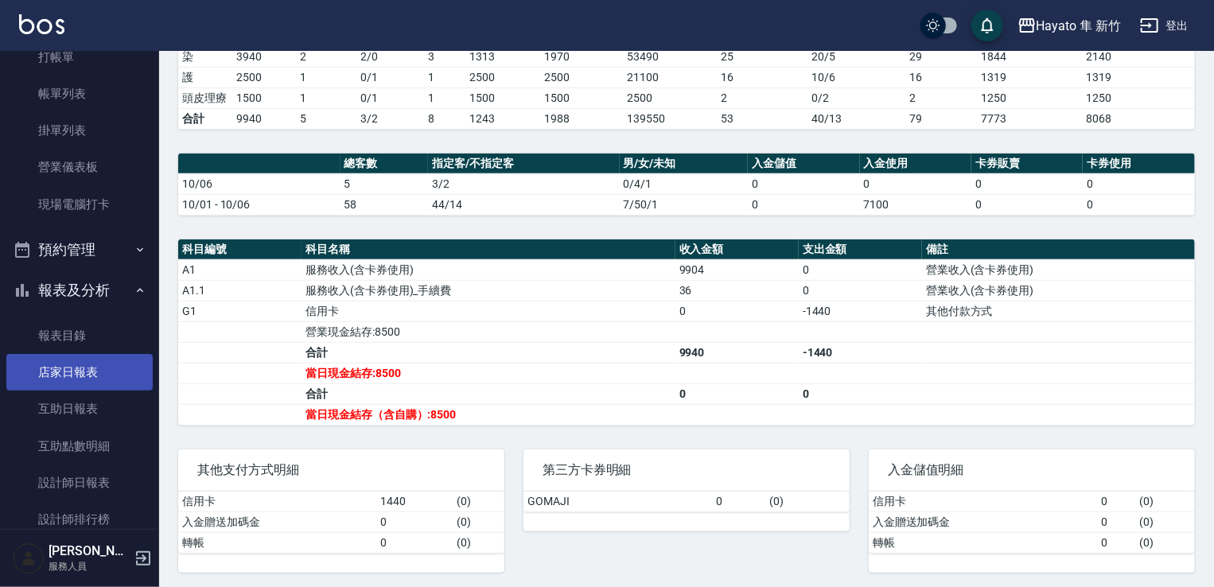
scroll to position [159, 0]
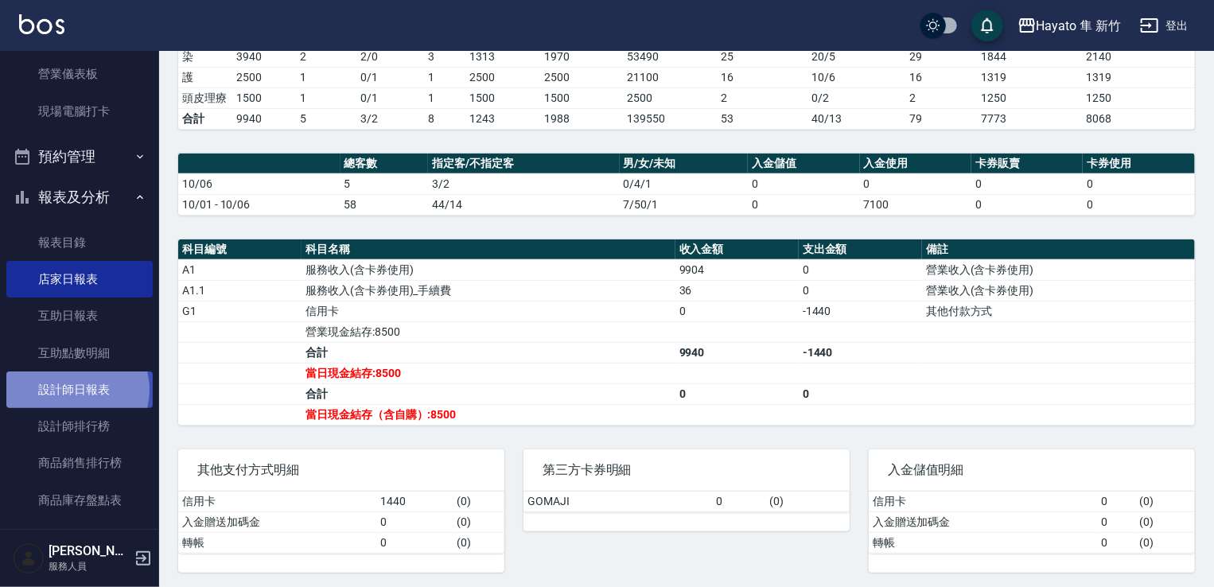
click at [76, 390] on link "設計師日報表" at bounding box center [79, 389] width 146 height 37
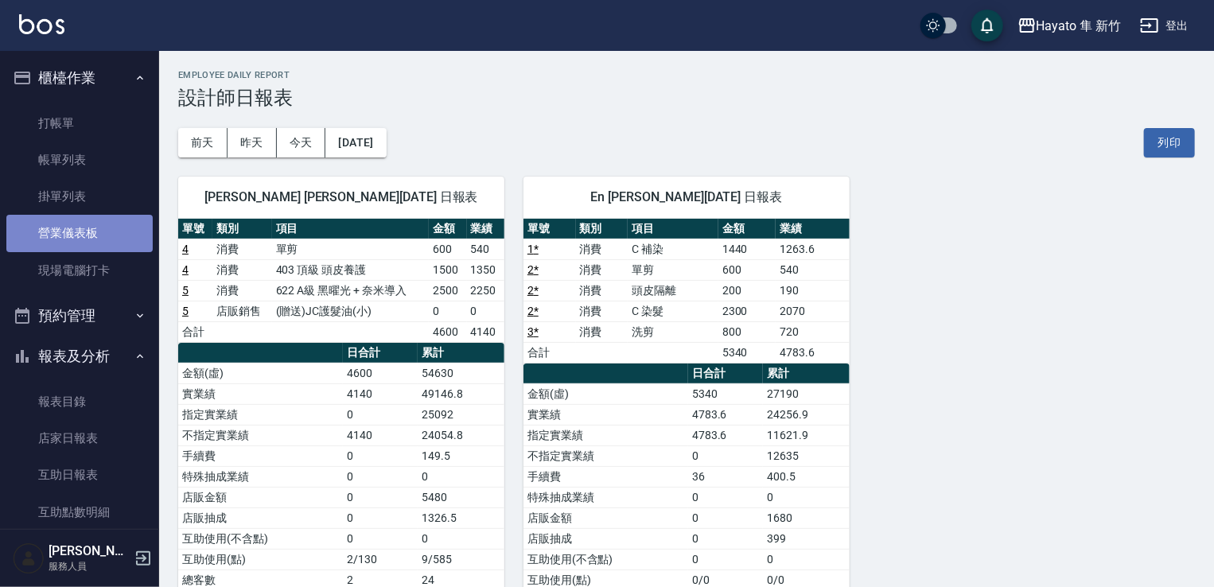
click at [80, 225] on link "營業儀表板" at bounding box center [79, 233] width 146 height 37
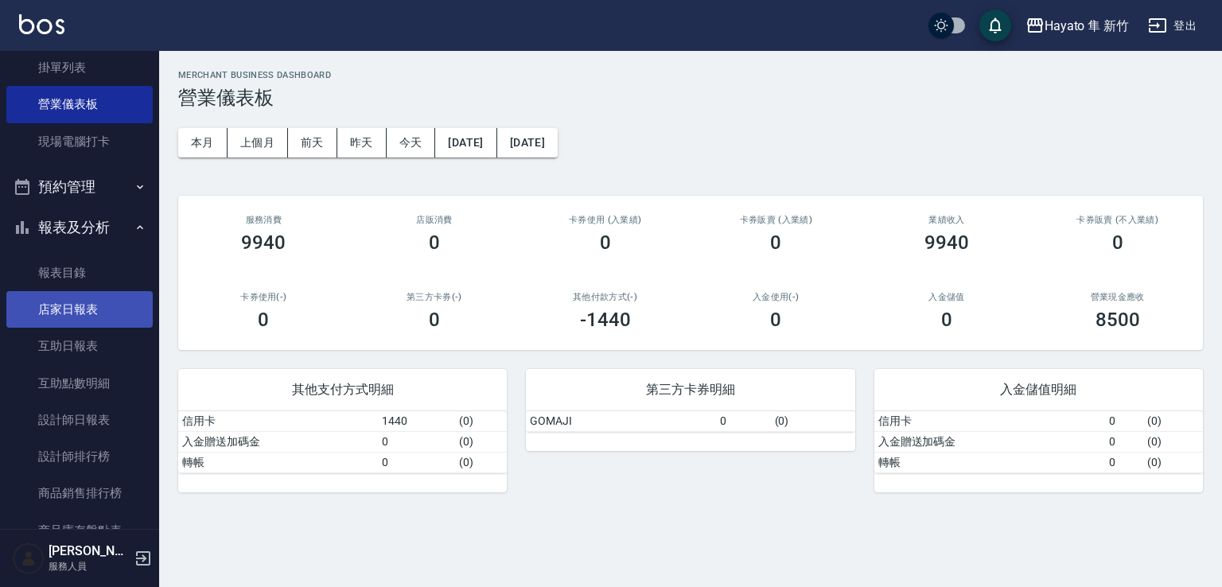
scroll to position [159, 0]
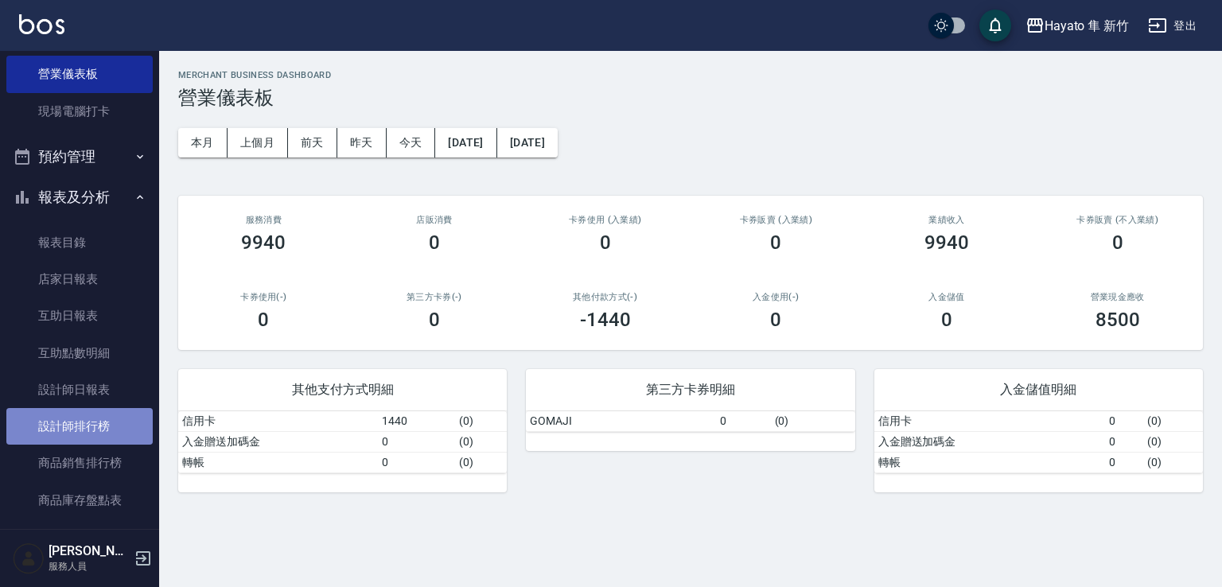
click at [80, 425] on link "設計師排行榜" at bounding box center [79, 426] width 146 height 37
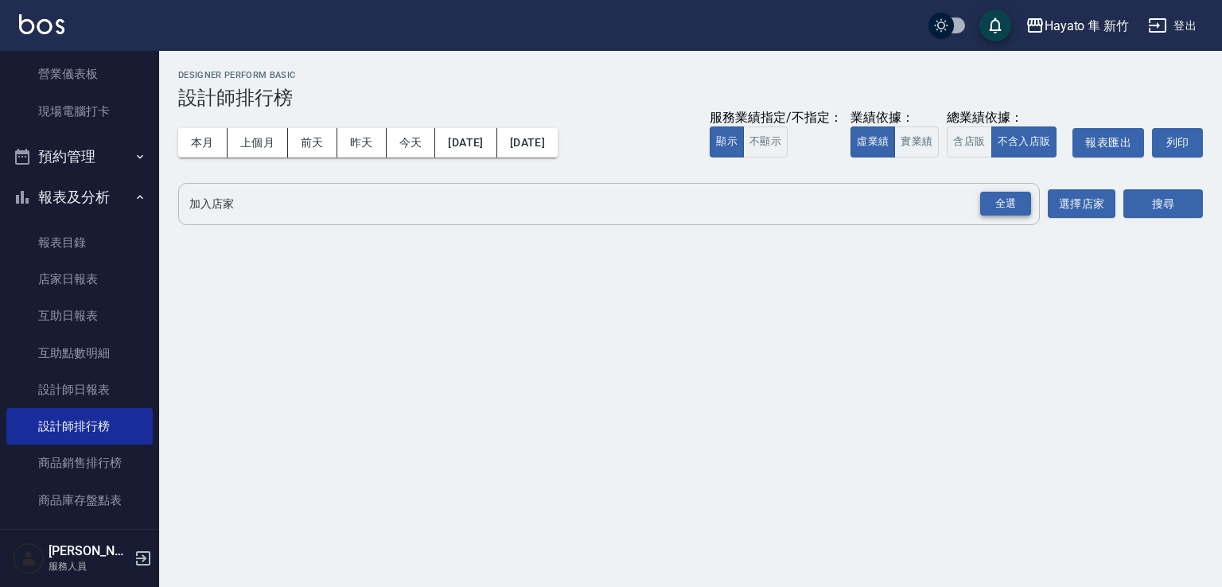
click at [1007, 214] on div "全選" at bounding box center [1005, 204] width 51 height 25
click at [1174, 203] on button "搜尋" at bounding box center [1163, 204] width 80 height 29
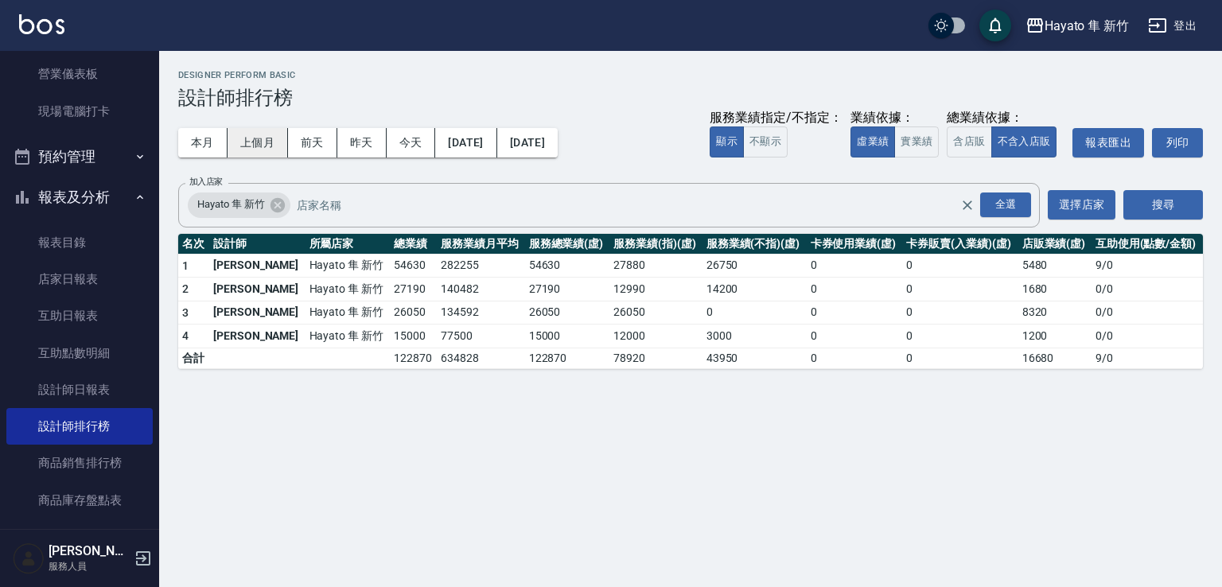
click at [232, 147] on button "上個月" at bounding box center [257, 142] width 60 height 29
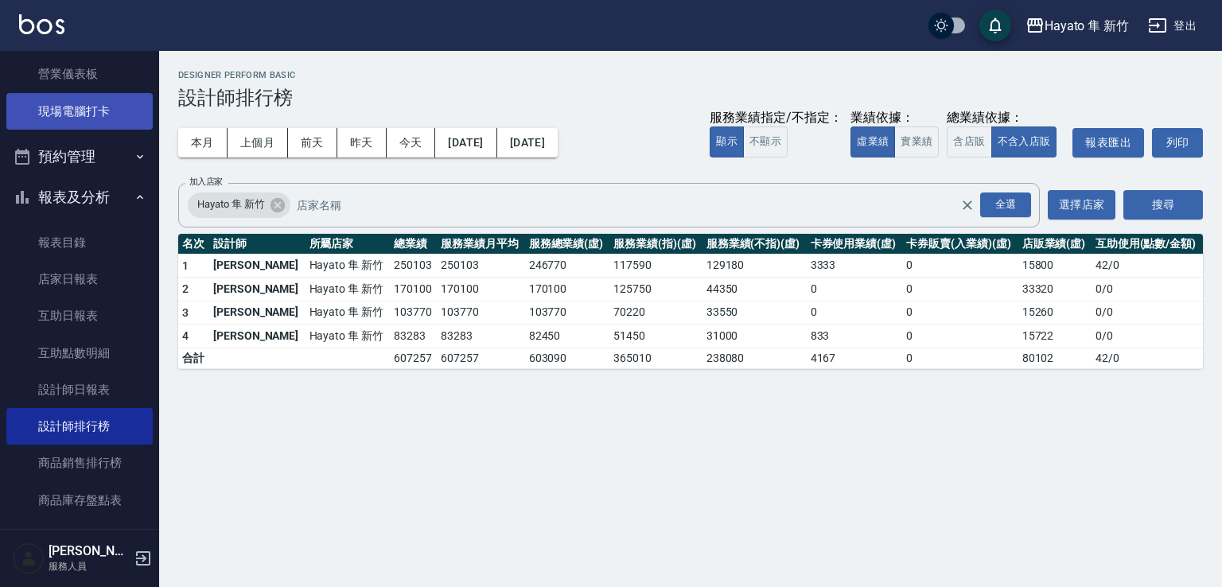
click at [81, 106] on link "現場電腦打卡" at bounding box center [79, 111] width 146 height 37
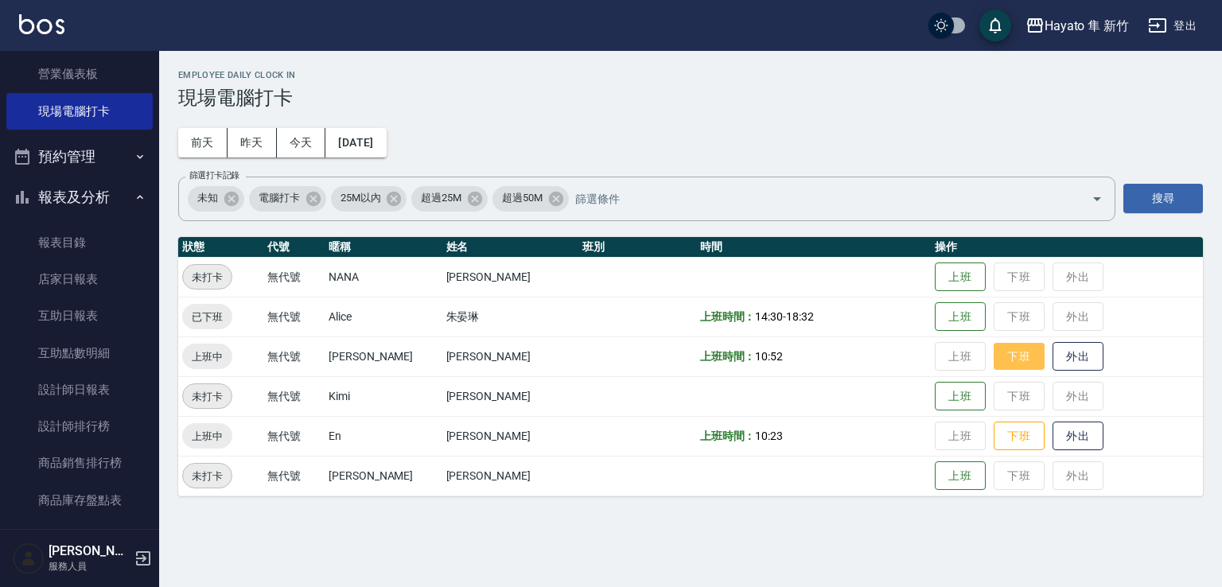
click at [996, 363] on button "下班" at bounding box center [1018, 357] width 51 height 28
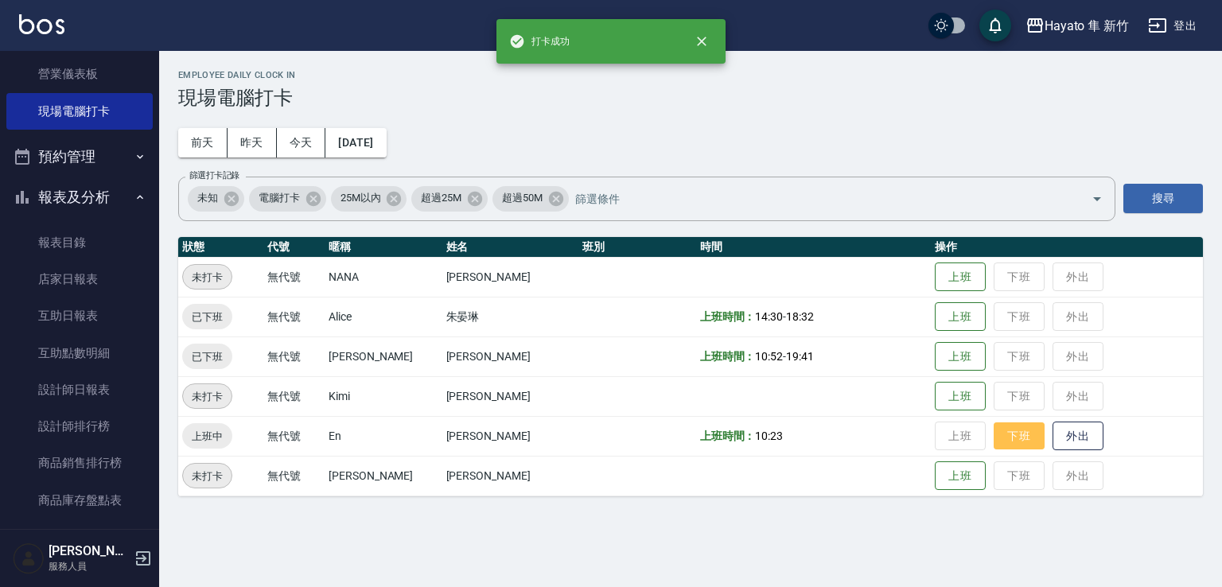
click at [1008, 433] on button "下班" at bounding box center [1018, 436] width 51 height 28
